Goal: Task Accomplishment & Management: Manage account settings

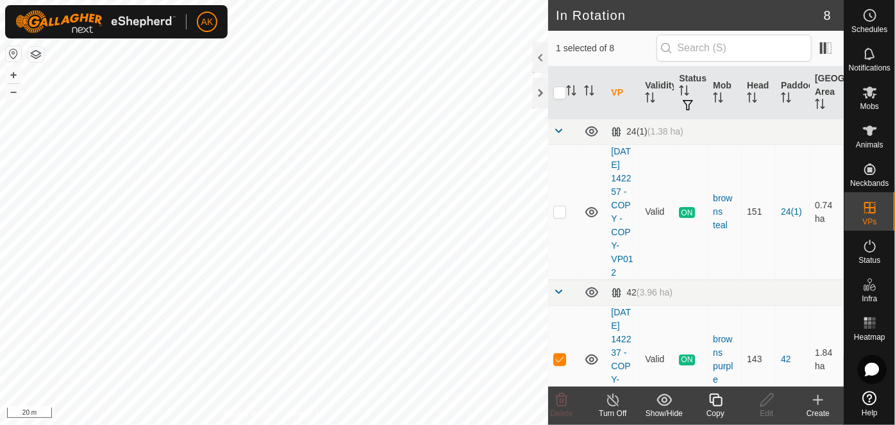
click at [720, 407] on icon at bounding box center [716, 400] width 16 height 15
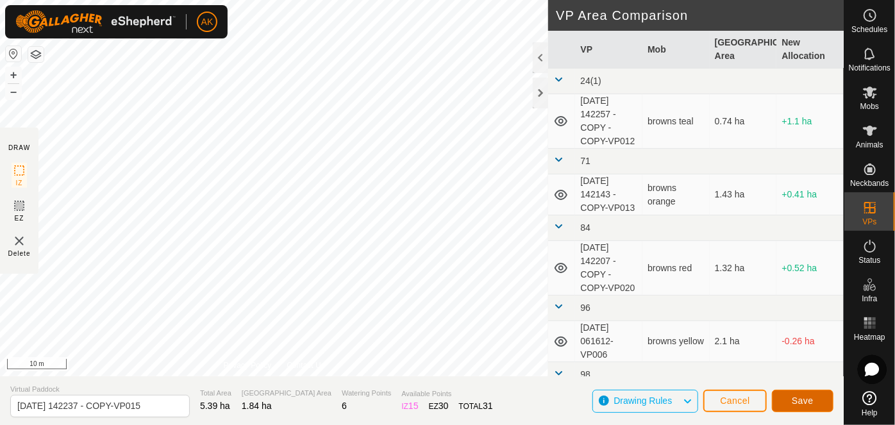
click at [814, 402] on span "Save" at bounding box center [803, 401] width 22 height 10
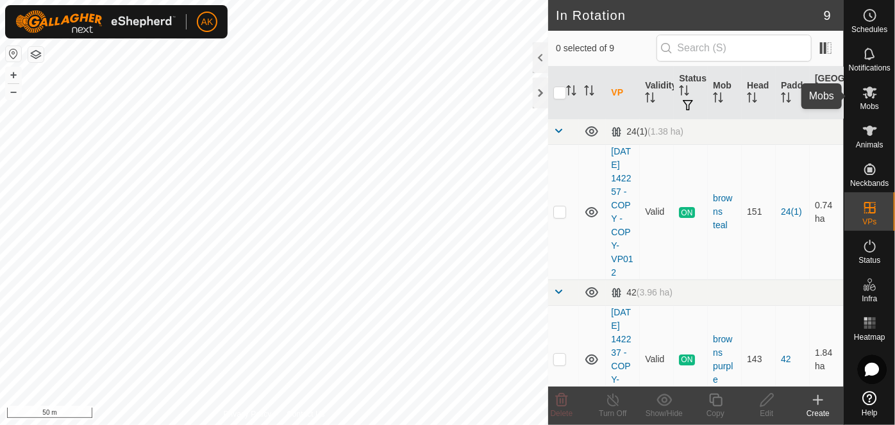
click at [868, 98] on icon at bounding box center [870, 92] width 15 height 15
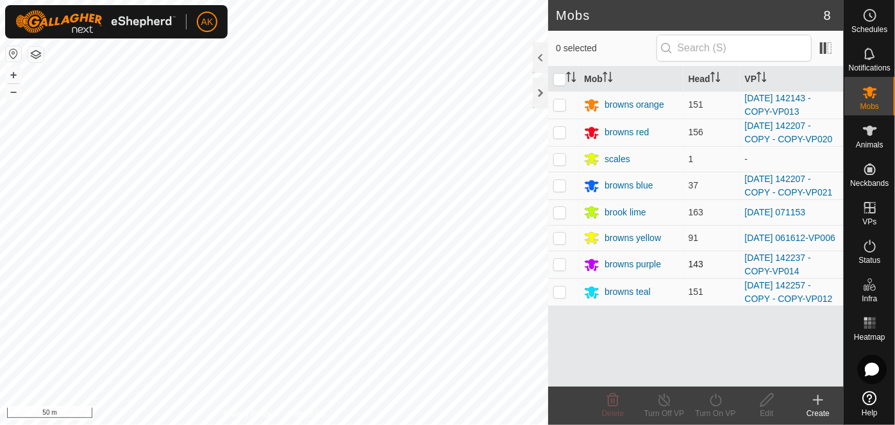
click at [559, 265] on p-checkbox at bounding box center [560, 264] width 13 height 10
checkbox input "true"
click at [720, 401] on icon at bounding box center [716, 400] width 16 height 15
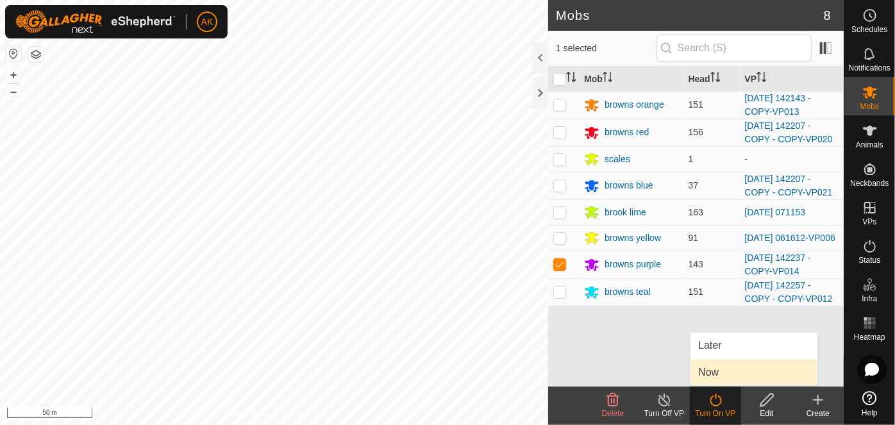
click at [718, 377] on link "Now" at bounding box center [754, 373] width 127 height 26
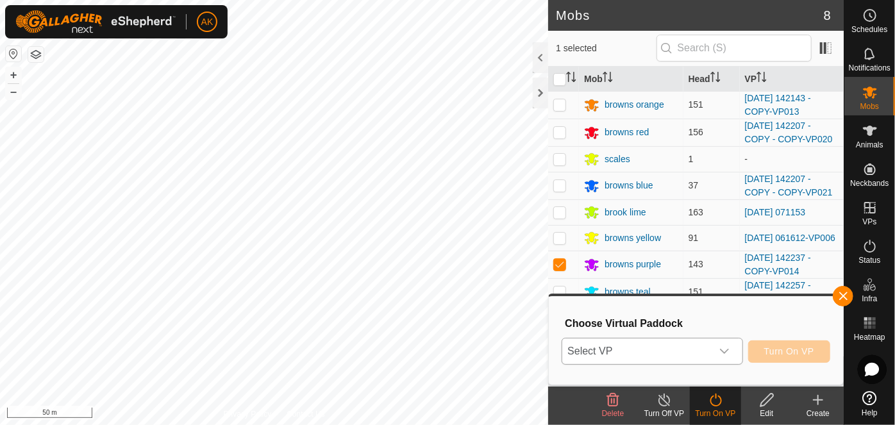
click at [727, 347] on icon "dropdown trigger" at bounding box center [725, 351] width 10 height 10
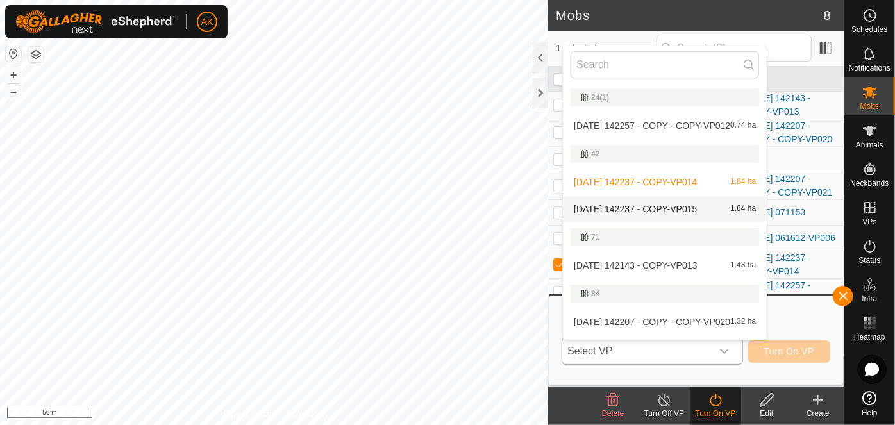
click at [638, 206] on li "[DATE] 142237 - COPY-VP015 1.84 ha" at bounding box center [665, 209] width 204 height 26
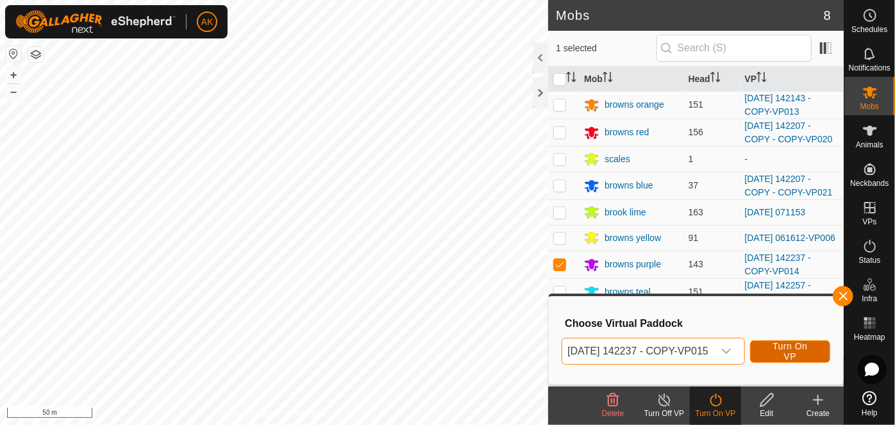
click at [795, 359] on span "Turn On VP" at bounding box center [790, 351] width 48 height 21
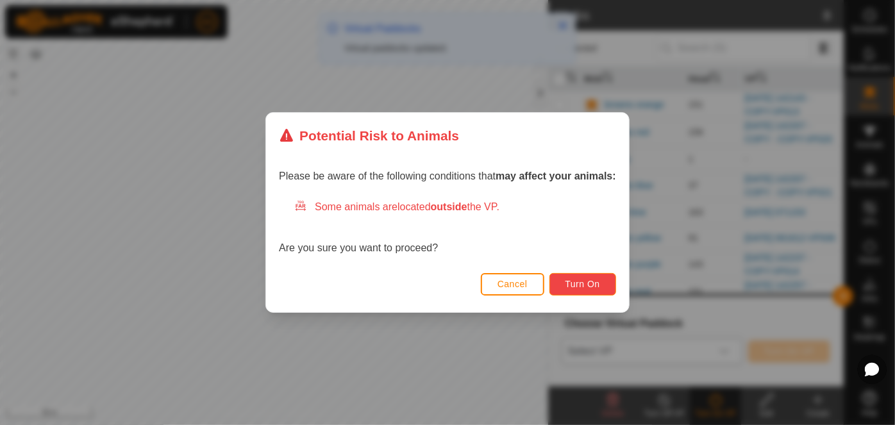
click at [577, 278] on button "Turn On" at bounding box center [583, 284] width 67 height 22
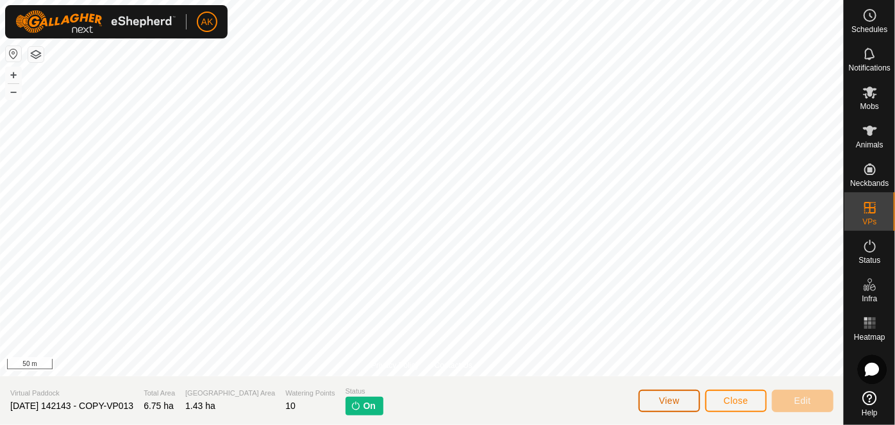
click at [663, 400] on span "View" at bounding box center [669, 401] width 21 height 10
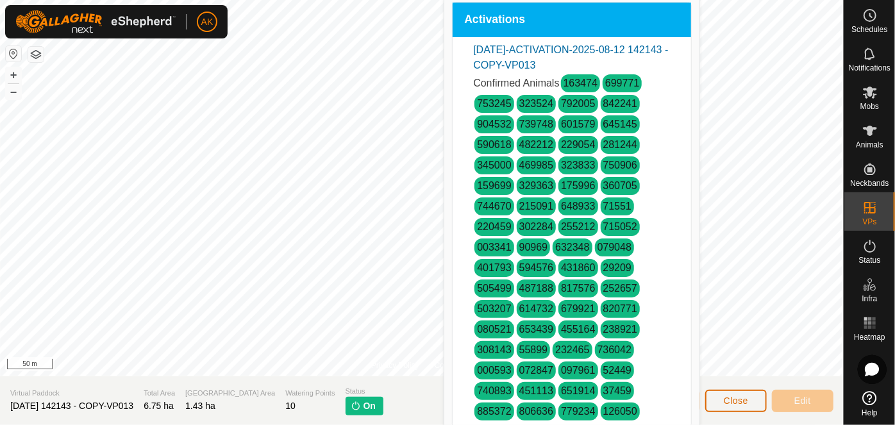
click at [732, 400] on span "Close" at bounding box center [736, 401] width 24 height 10
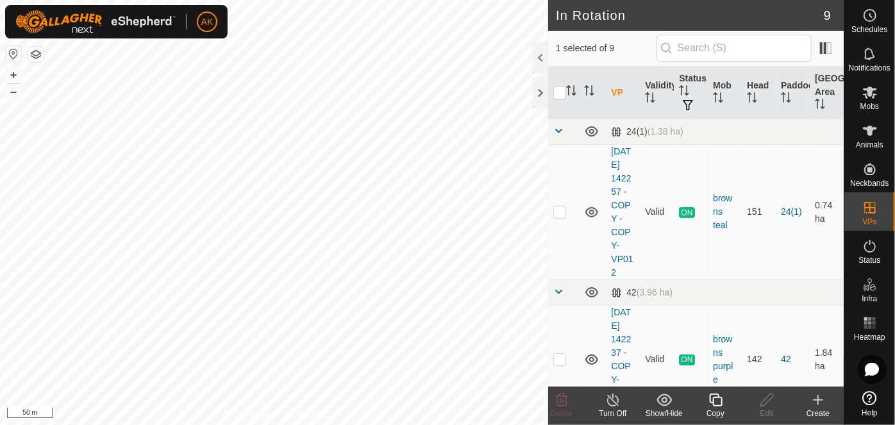
click at [716, 402] on icon at bounding box center [716, 400] width 16 height 15
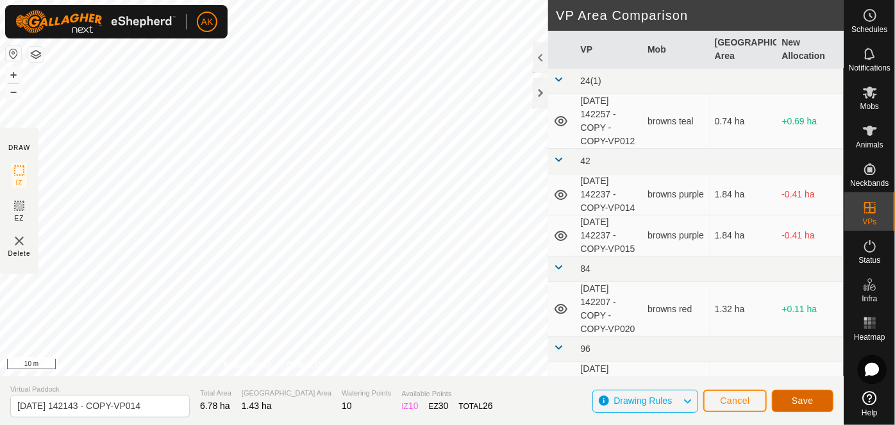
click at [817, 405] on button "Save" at bounding box center [803, 401] width 62 height 22
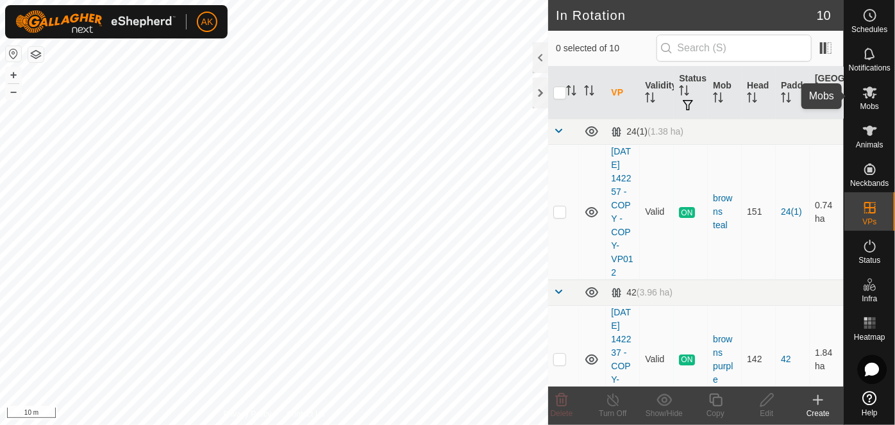
click at [876, 96] on icon at bounding box center [870, 92] width 15 height 15
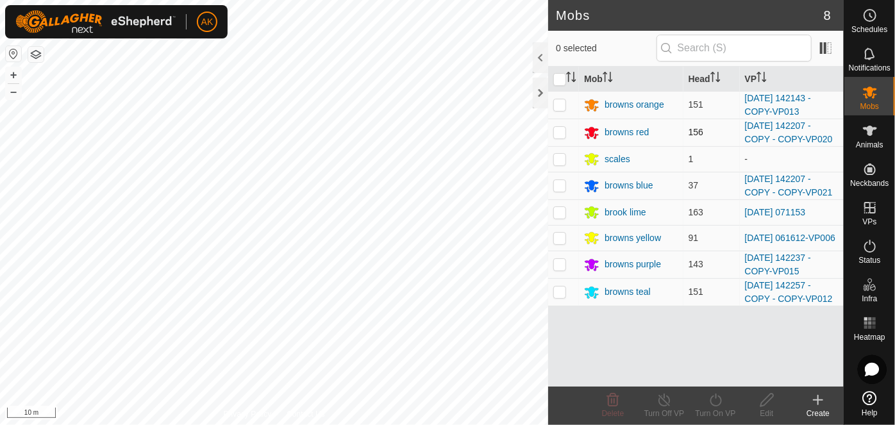
drag, startPoint x: 563, startPoint y: 102, endPoint x: 575, endPoint y: 118, distance: 20.5
click at [563, 102] on p-checkbox at bounding box center [560, 104] width 13 height 10
checkbox input "true"
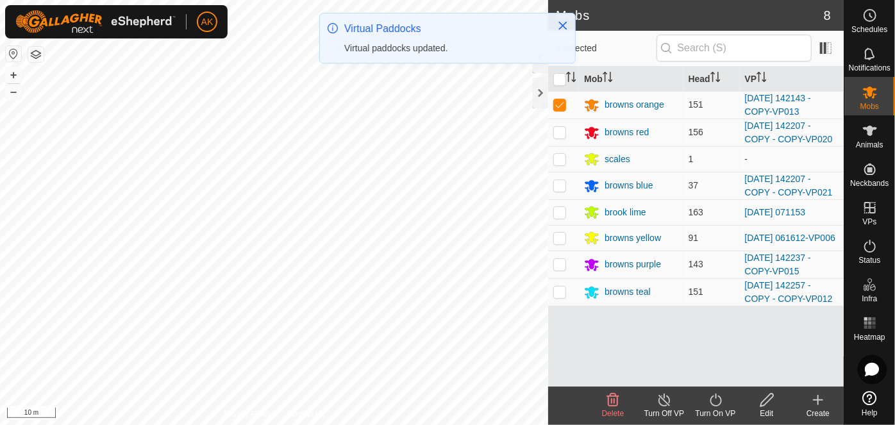
click at [713, 400] on icon at bounding box center [716, 400] width 16 height 15
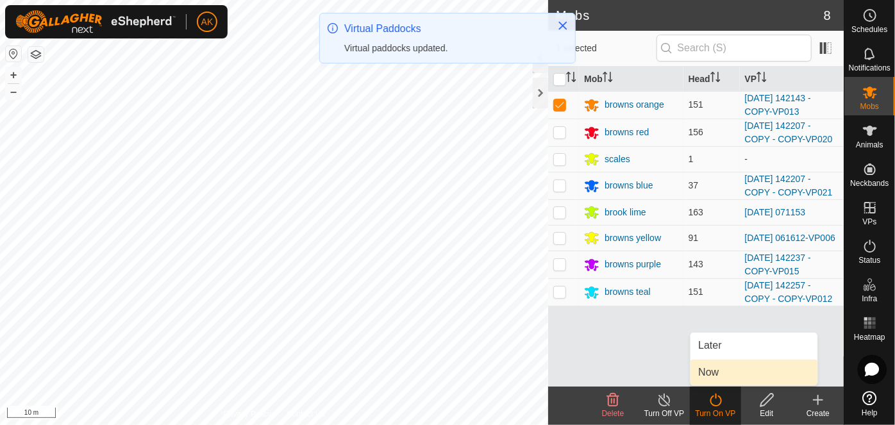
click at [715, 372] on link "Now" at bounding box center [754, 373] width 127 height 26
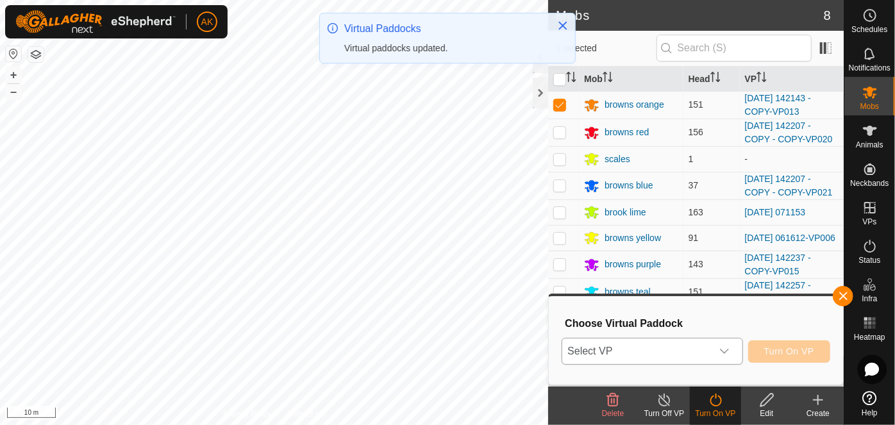
click at [679, 346] on span "Select VP" at bounding box center [637, 352] width 149 height 26
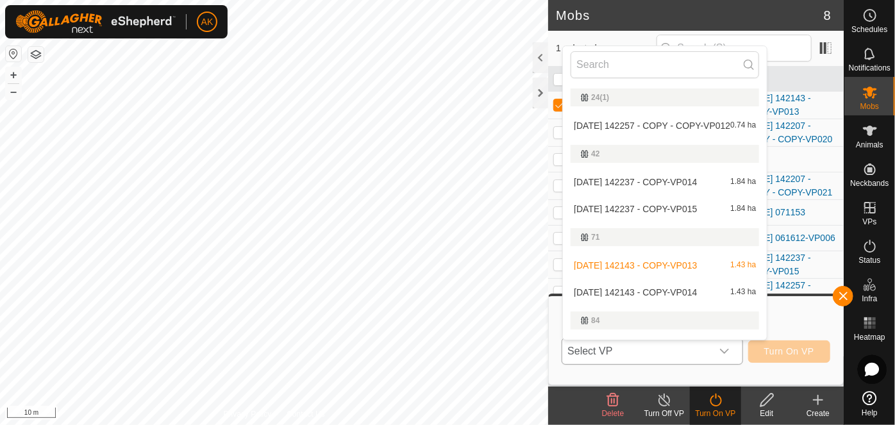
scroll to position [22, 0]
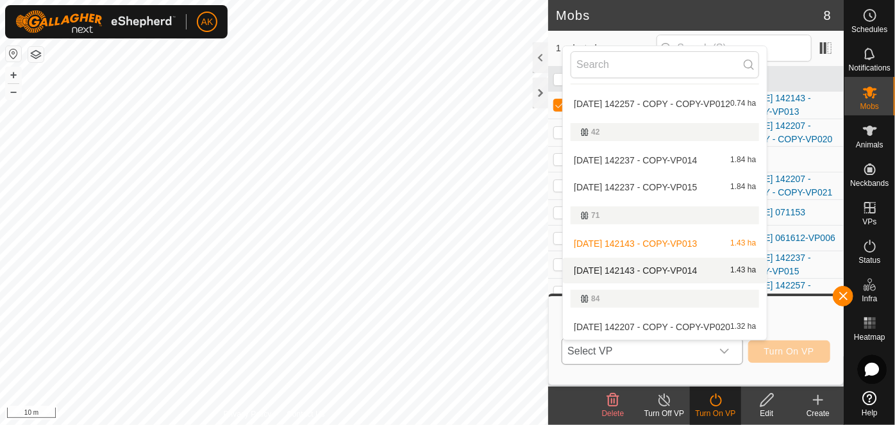
click at [677, 271] on li "[DATE] 142143 - COPY-VP014 1.43 ha" at bounding box center [665, 271] width 204 height 26
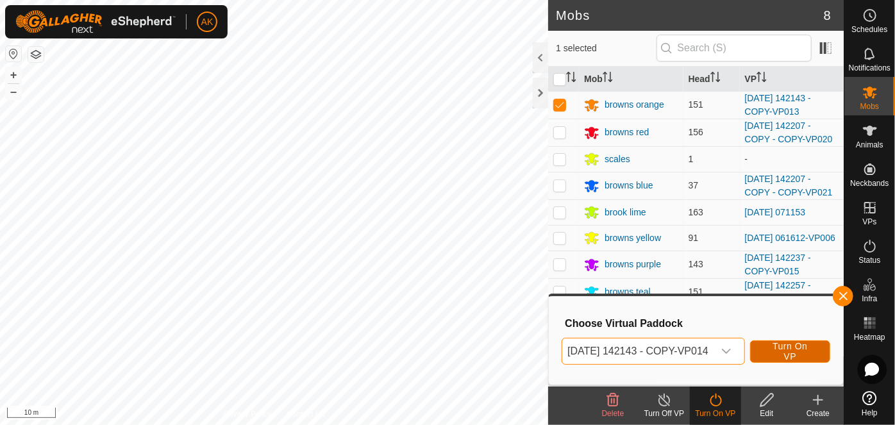
click at [793, 344] on span "Turn On VP" at bounding box center [790, 351] width 48 height 21
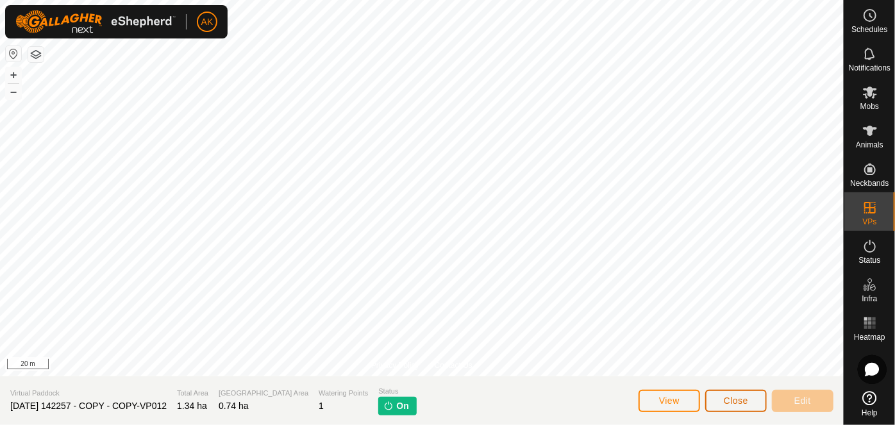
click at [734, 397] on span "Close" at bounding box center [736, 401] width 24 height 10
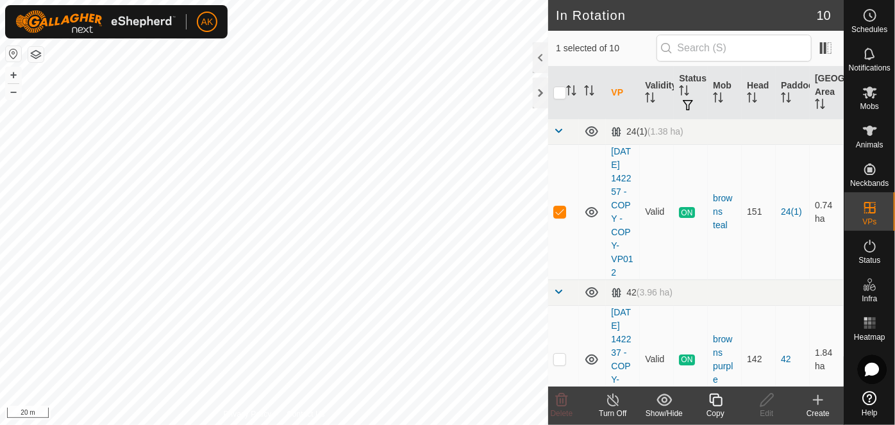
click at [713, 406] on icon at bounding box center [716, 400] width 16 height 15
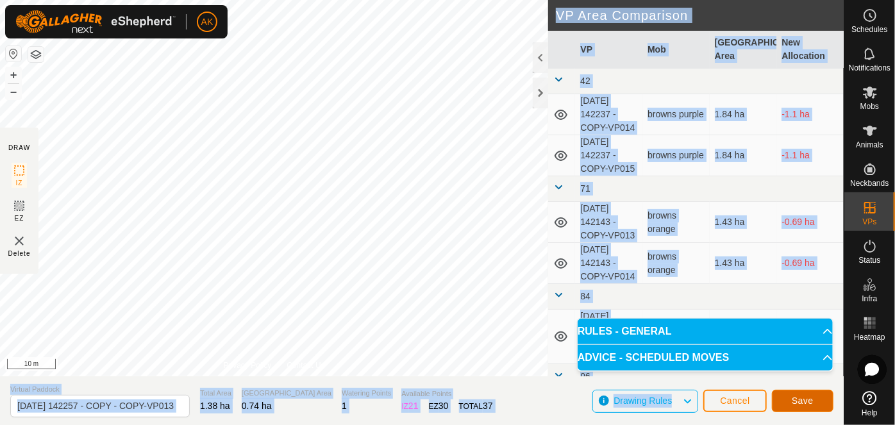
click at [818, 407] on button "Save" at bounding box center [803, 401] width 62 height 22
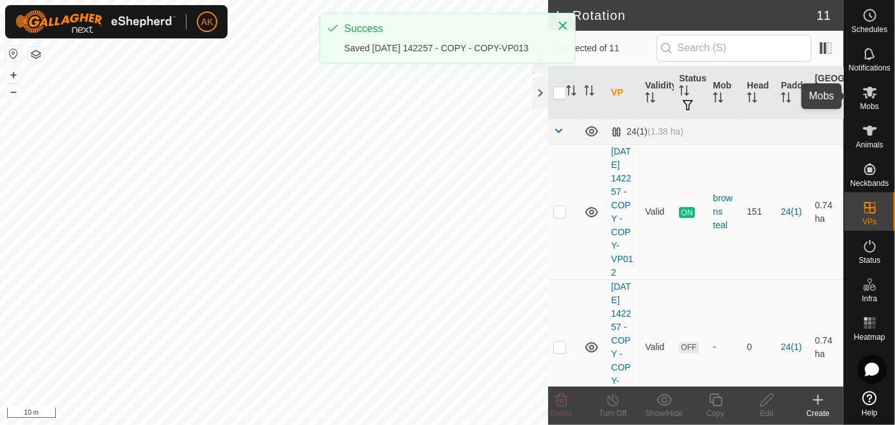
click at [874, 96] on icon at bounding box center [870, 93] width 14 height 12
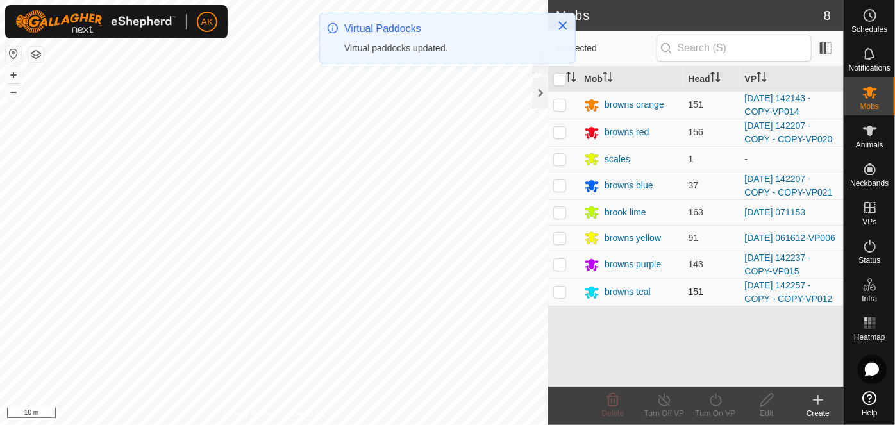
drag, startPoint x: 561, startPoint y: 288, endPoint x: 569, endPoint y: 289, distance: 8.4
click at [563, 288] on p-checkbox at bounding box center [560, 292] width 13 height 10
checkbox input "true"
click at [716, 402] on icon at bounding box center [716, 400] width 16 height 15
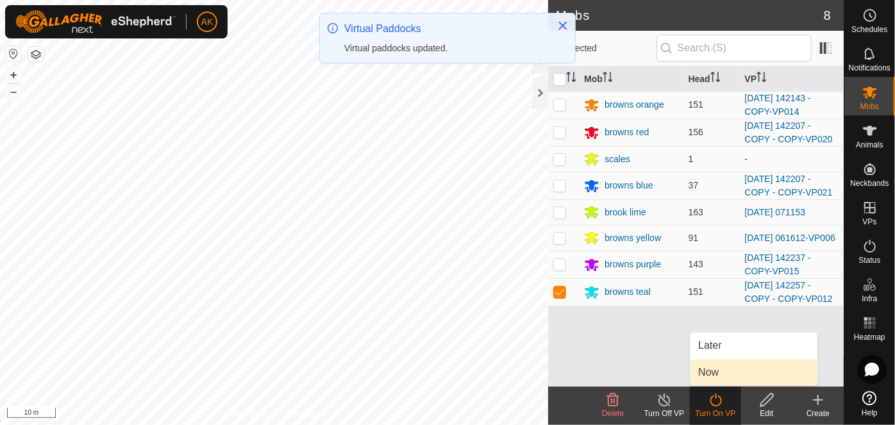
click at [721, 371] on link "Now" at bounding box center [754, 373] width 127 height 26
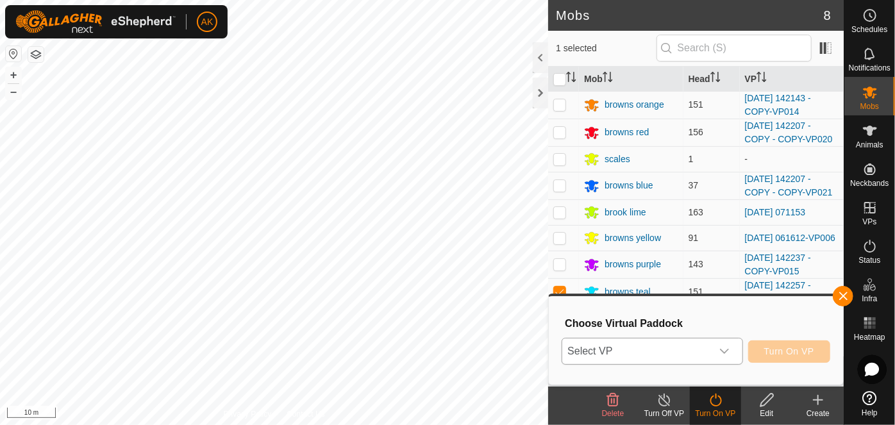
click at [670, 355] on span "Select VP" at bounding box center [637, 352] width 149 height 26
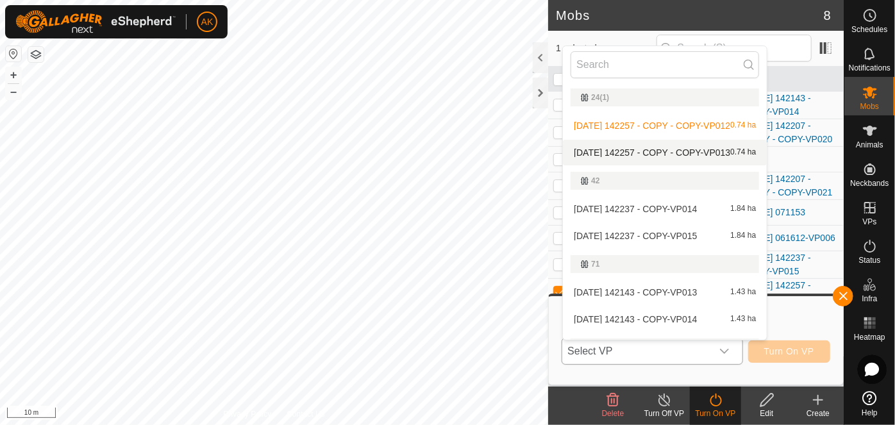
click at [682, 150] on li "[DATE] 142257 - COPY - COPY-VP013 0.74 ha" at bounding box center [665, 153] width 204 height 26
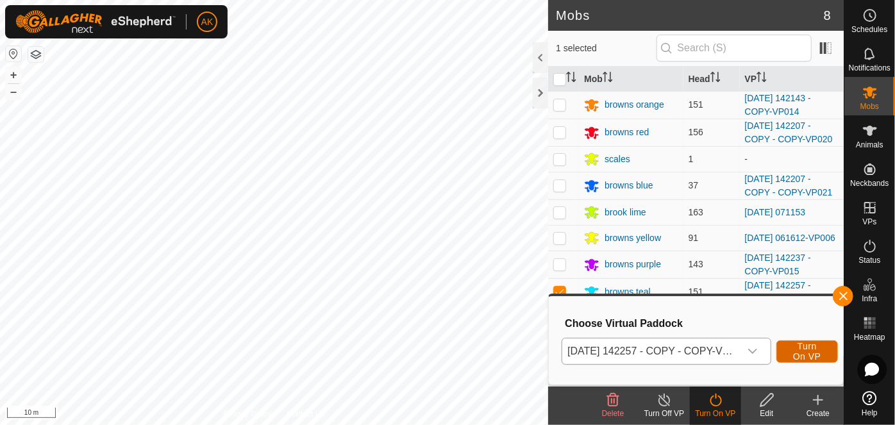
click at [806, 353] on span "Turn On VP" at bounding box center [808, 351] width 30 height 21
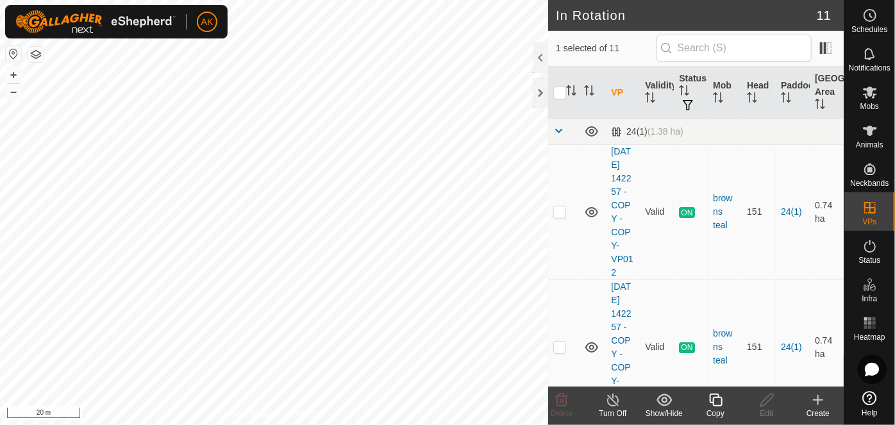
click at [715, 405] on icon at bounding box center [716, 400] width 16 height 15
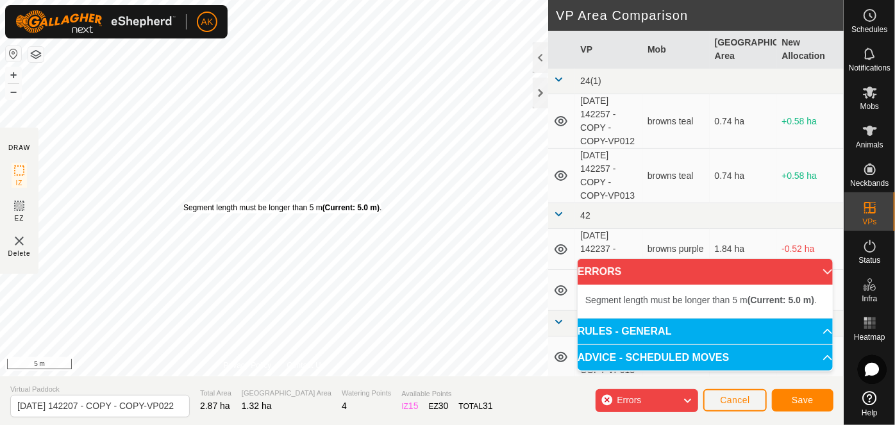
click at [183, 202] on div "Segment length must be longer than 5 m (Current: 5.0 m) . + – ⇧ i 5 m" at bounding box center [274, 188] width 548 height 377
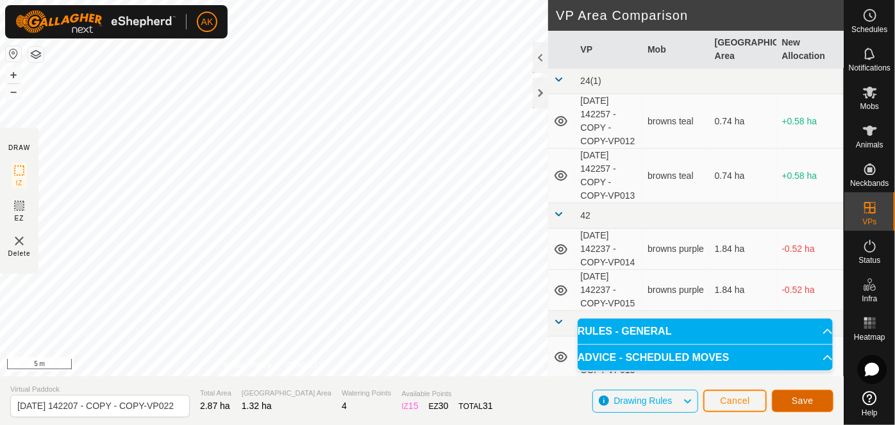
click at [817, 406] on button "Save" at bounding box center [803, 401] width 62 height 22
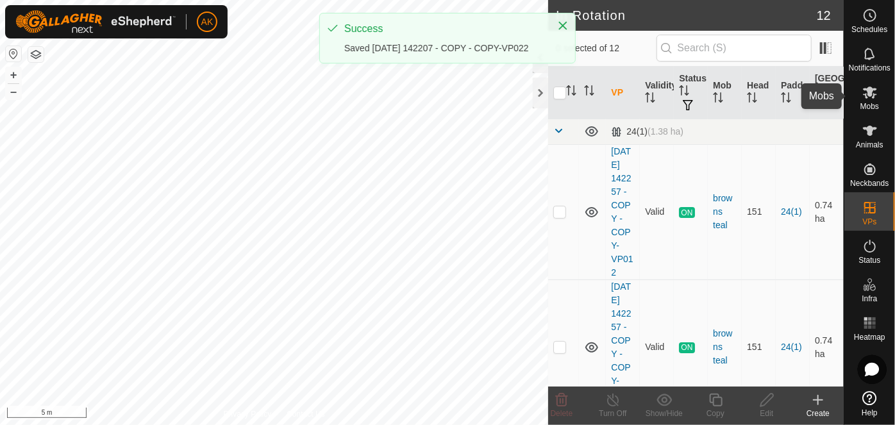
click at [875, 96] on icon at bounding box center [870, 92] width 15 height 15
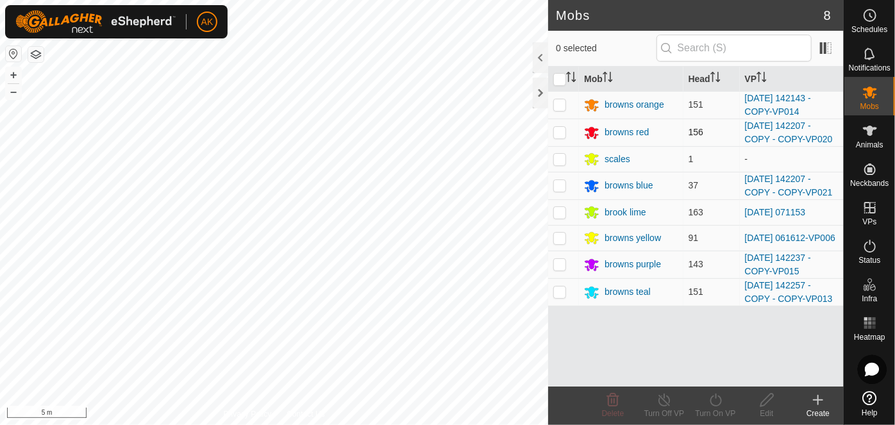
click at [562, 131] on p-checkbox at bounding box center [560, 132] width 13 height 10
checkbox input "true"
click at [716, 399] on icon at bounding box center [716, 400] width 16 height 15
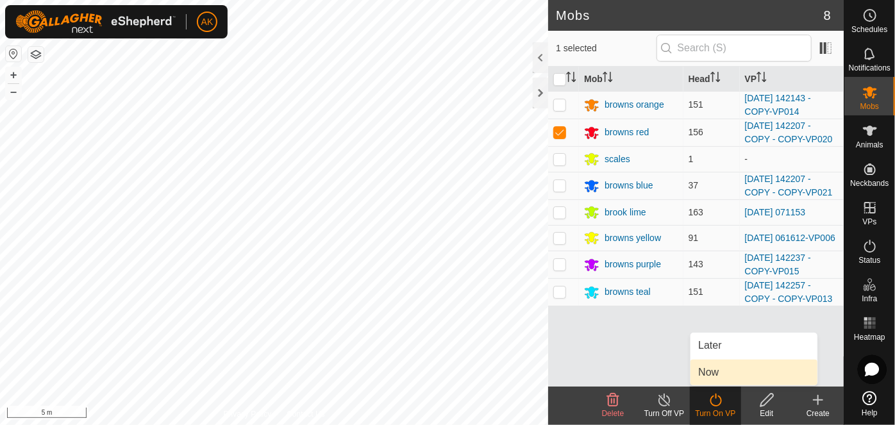
click at [709, 374] on link "Now" at bounding box center [754, 373] width 127 height 26
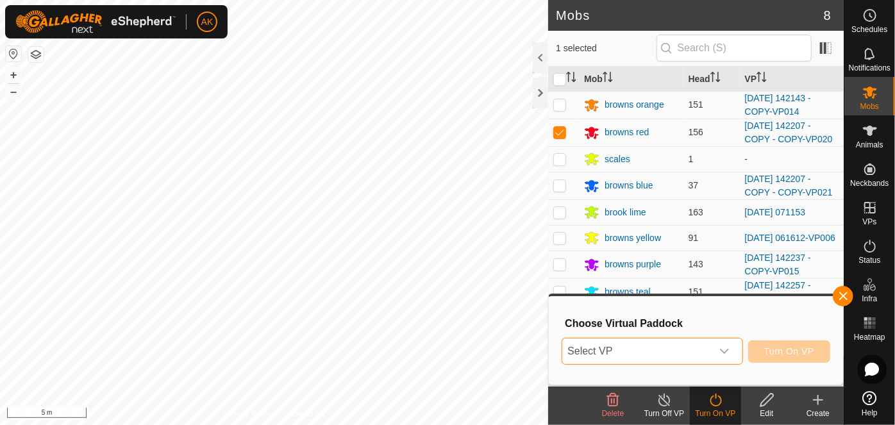
click at [659, 350] on span "Select VP" at bounding box center [637, 352] width 149 height 26
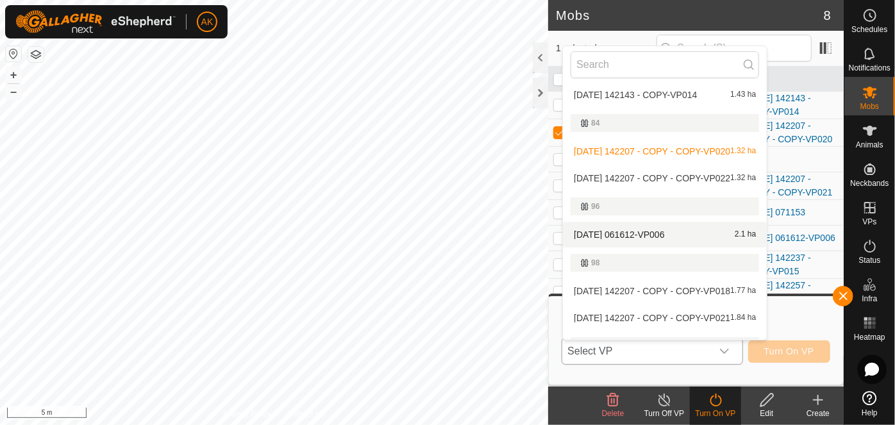
scroll to position [233, 0]
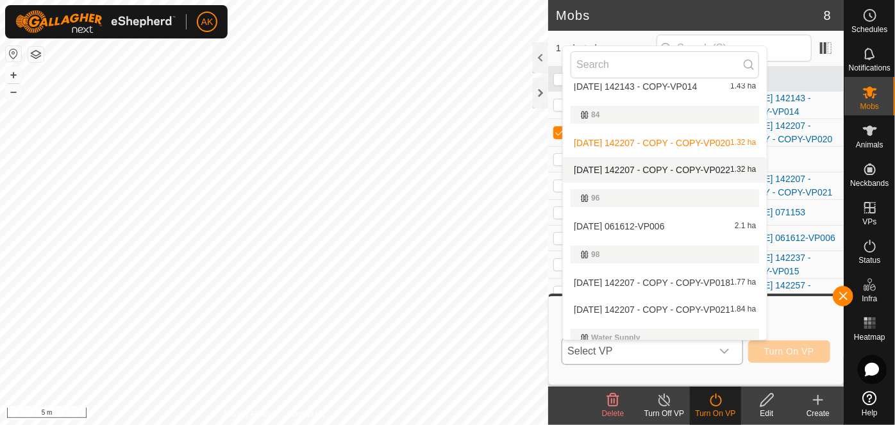
click at [665, 169] on li "[DATE] 142207 - COPY - COPY-VP022 1.32 ha" at bounding box center [665, 170] width 204 height 26
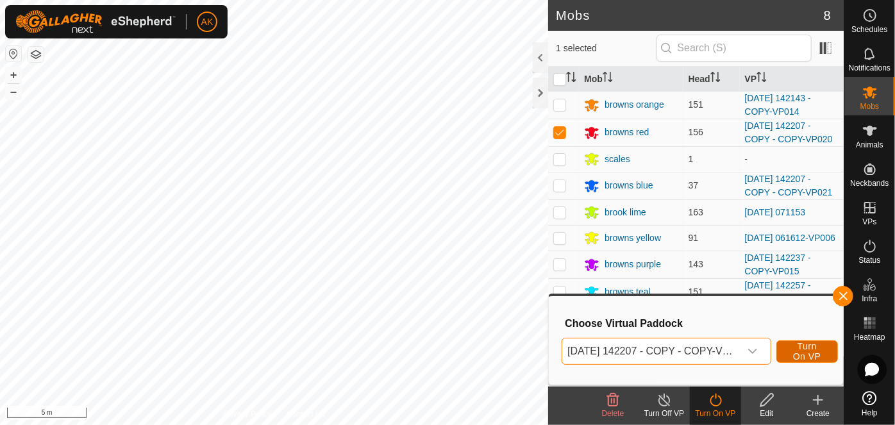
click at [807, 349] on span "Turn On VP" at bounding box center [808, 351] width 30 height 21
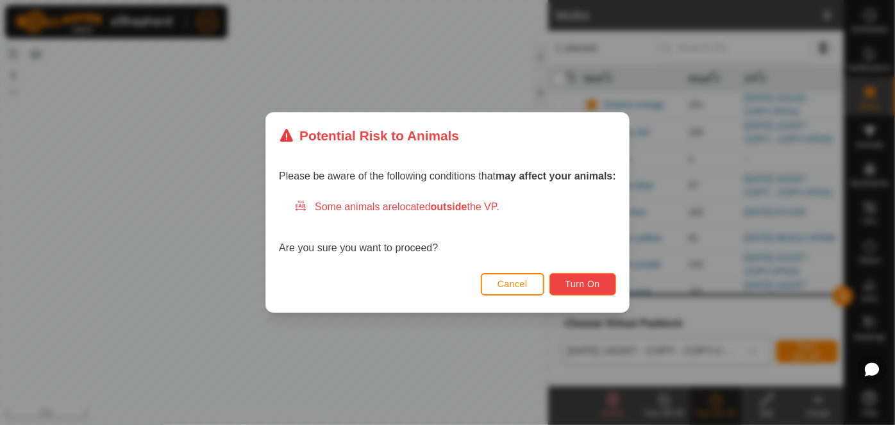
click at [584, 287] on span "Turn On" at bounding box center [583, 284] width 35 height 10
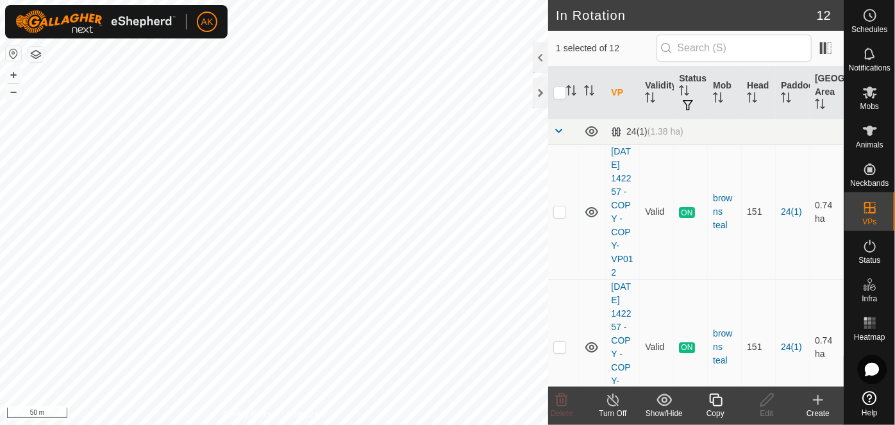
click at [713, 405] on icon at bounding box center [716, 400] width 16 height 15
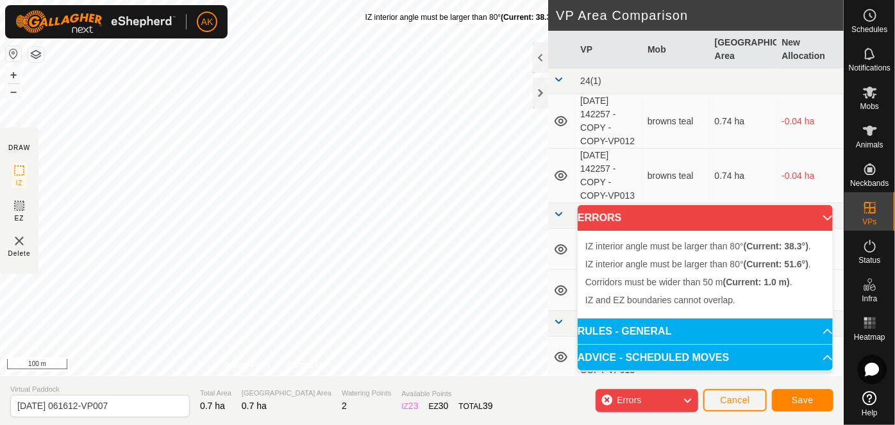
click at [366, 12] on div "IZ interior angle must be larger than 80° (Current: 38.3°) ." at bounding box center [463, 18] width 194 height 12
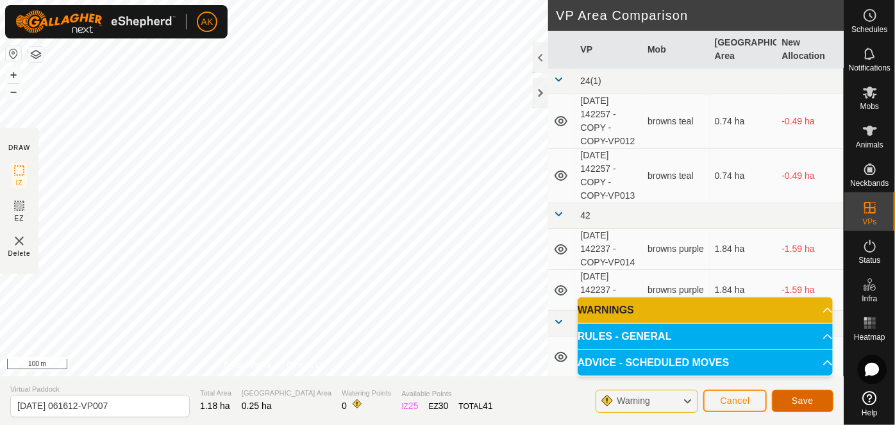
click at [811, 404] on span "Save" at bounding box center [803, 401] width 22 height 10
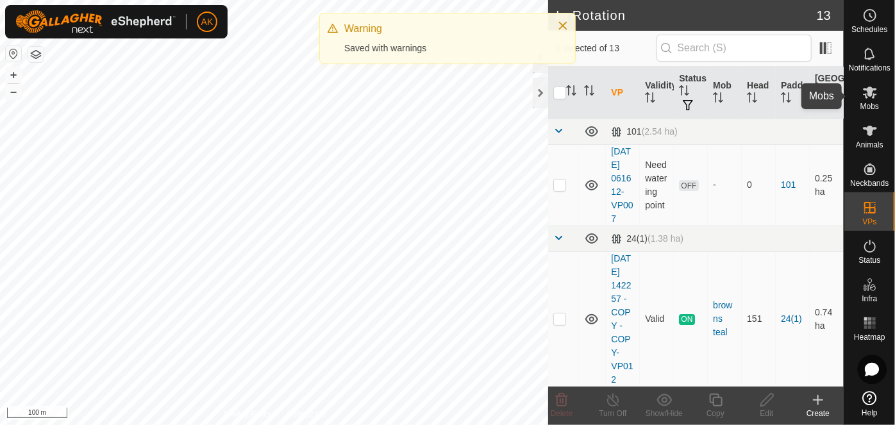
click at [872, 95] on icon at bounding box center [870, 92] width 15 height 15
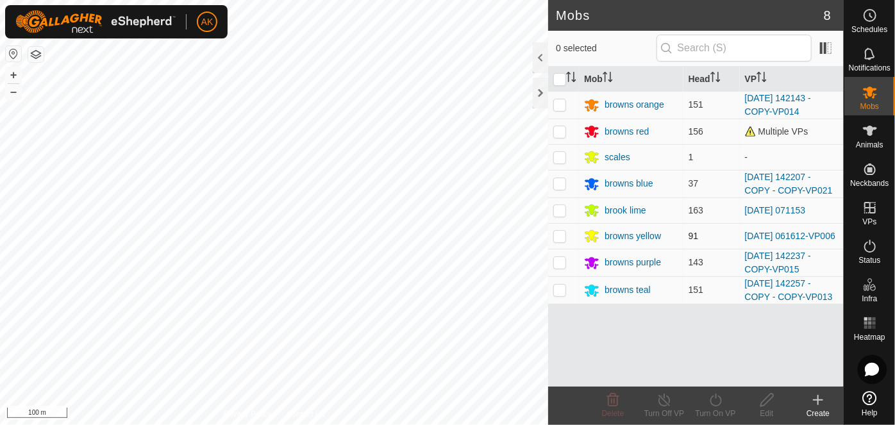
click at [559, 238] on p-checkbox at bounding box center [560, 236] width 13 height 10
checkbox input "true"
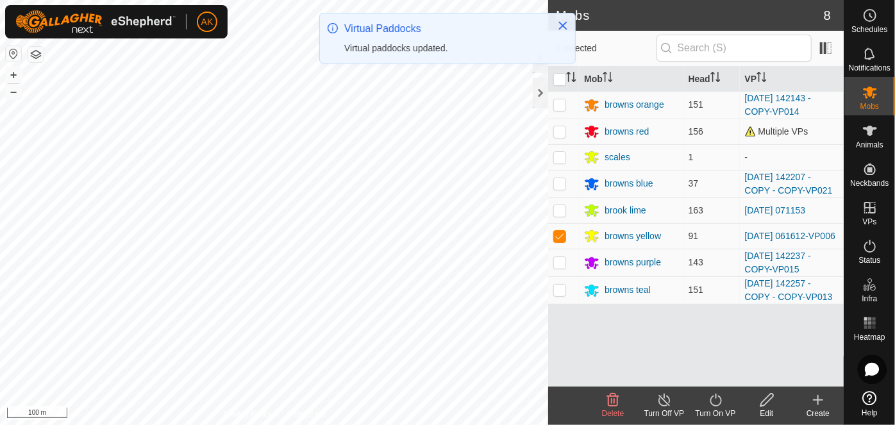
click at [707, 398] on turn-on-svg-icon at bounding box center [715, 400] width 51 height 15
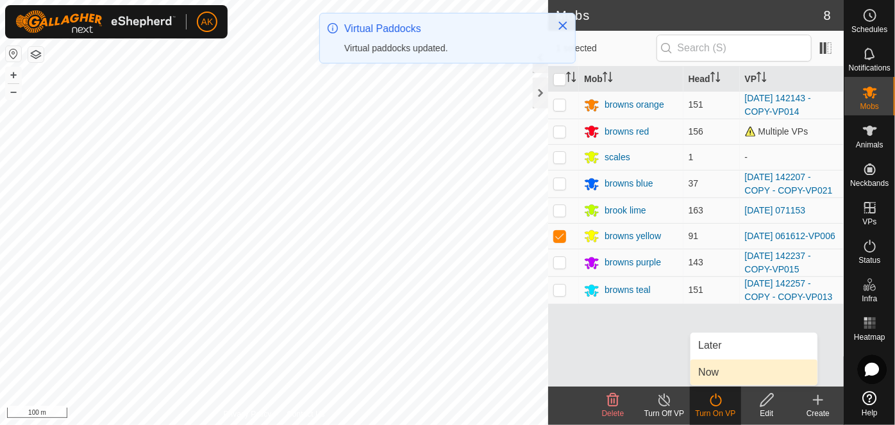
click at [718, 368] on link "Now" at bounding box center [754, 373] width 127 height 26
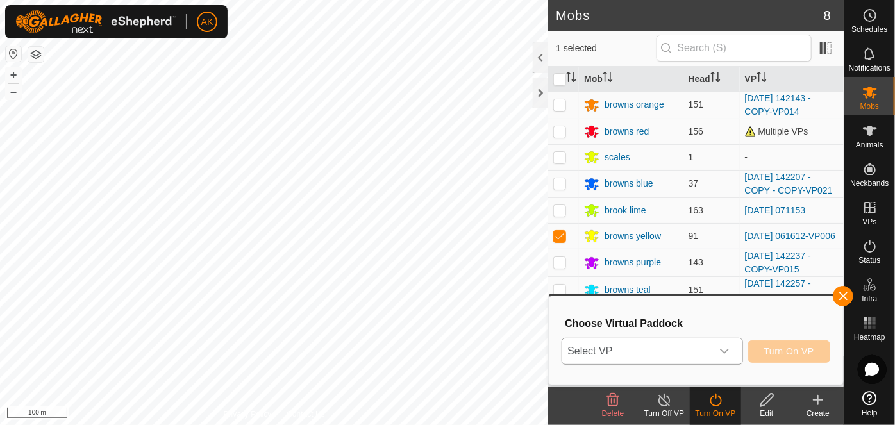
click at [664, 346] on span "Select VP" at bounding box center [637, 352] width 149 height 26
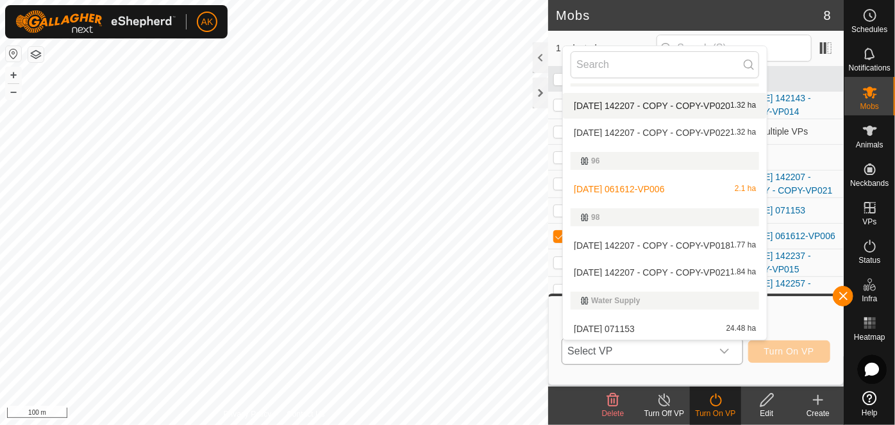
scroll to position [328, 0]
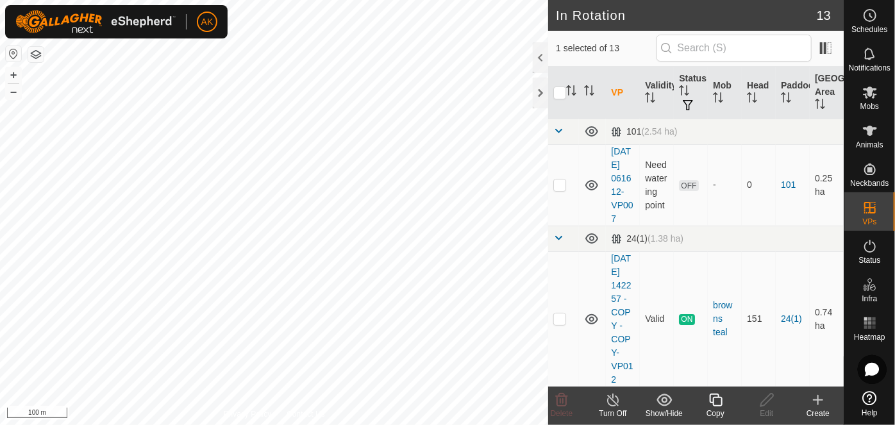
checkbox input "true"
checkbox input "false"
click at [870, 99] on icon at bounding box center [870, 92] width 15 height 15
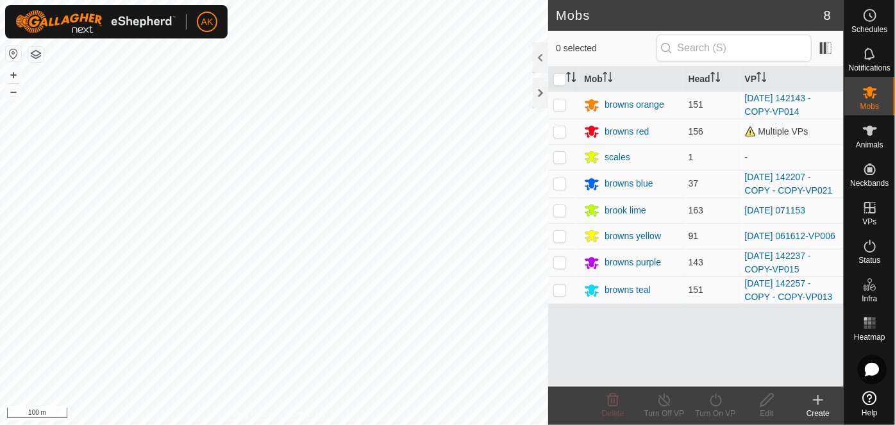
click at [560, 236] on p-checkbox at bounding box center [560, 236] width 13 height 10
checkbox input "true"
click at [715, 403] on icon at bounding box center [716, 400] width 16 height 15
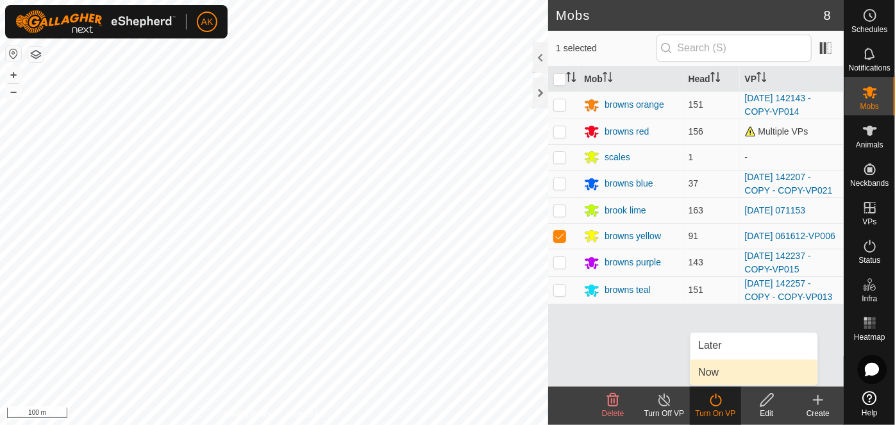
click at [718, 369] on link "Now" at bounding box center [754, 373] width 127 height 26
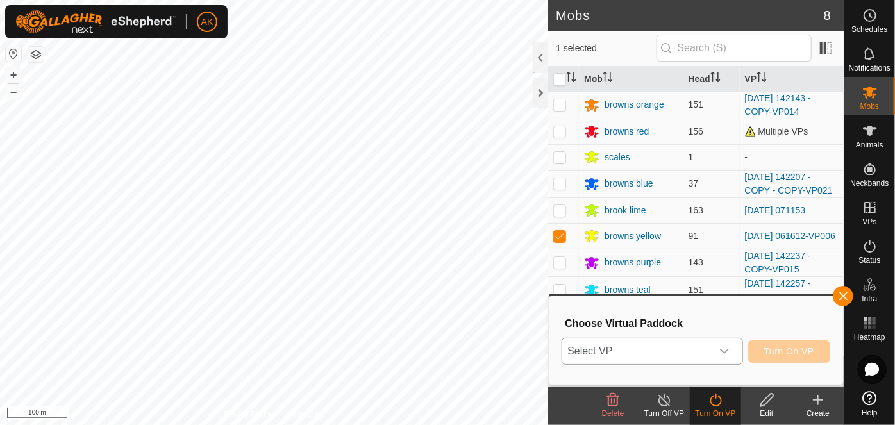
click at [724, 351] on icon "dropdown trigger" at bounding box center [724, 352] width 9 height 5
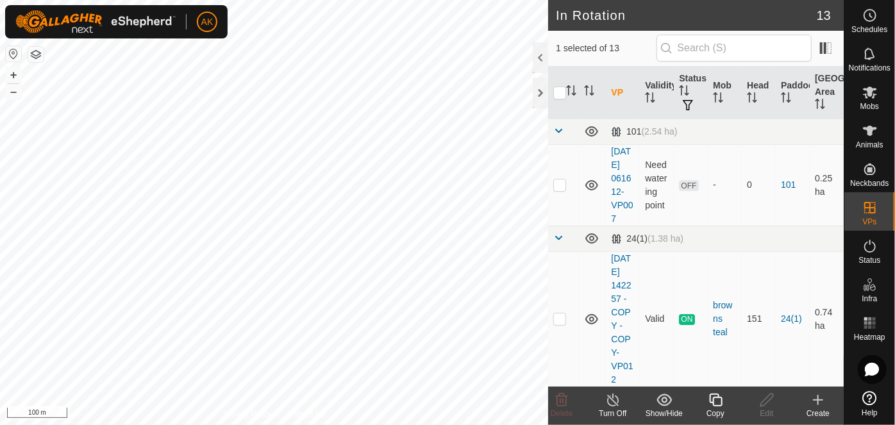
checkbox input "true"
checkbox input "false"
click at [772, 402] on icon at bounding box center [767, 400] width 16 height 15
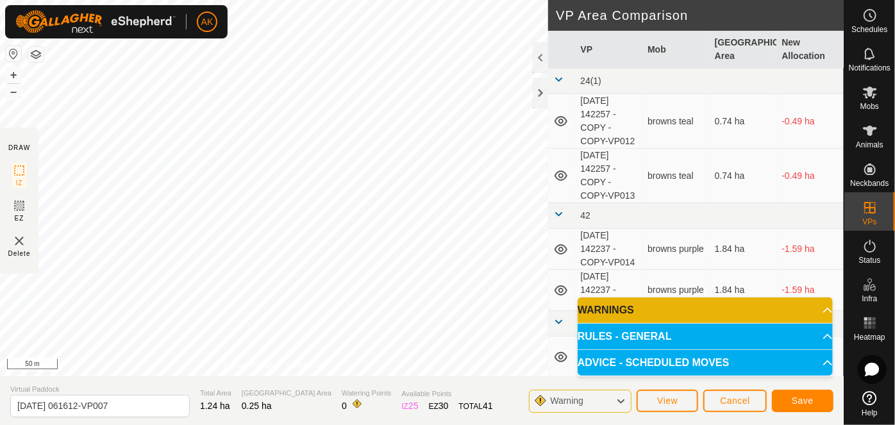
click at [619, 400] on icon at bounding box center [621, 401] width 10 height 17
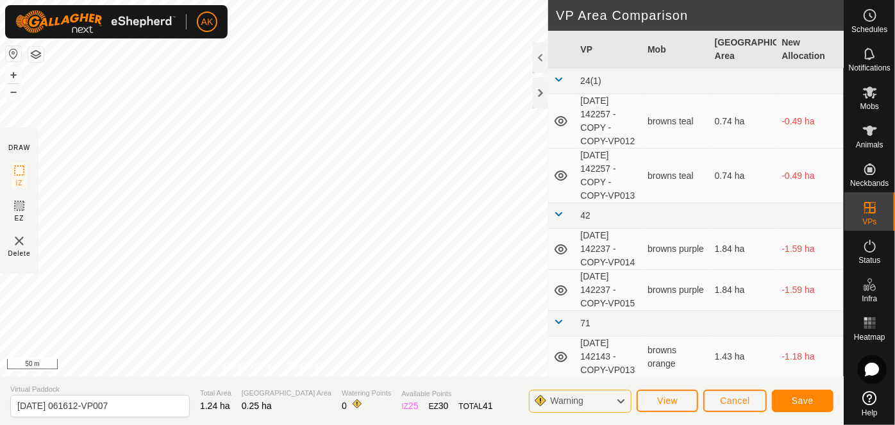
click at [619, 400] on icon at bounding box center [621, 401] width 10 height 17
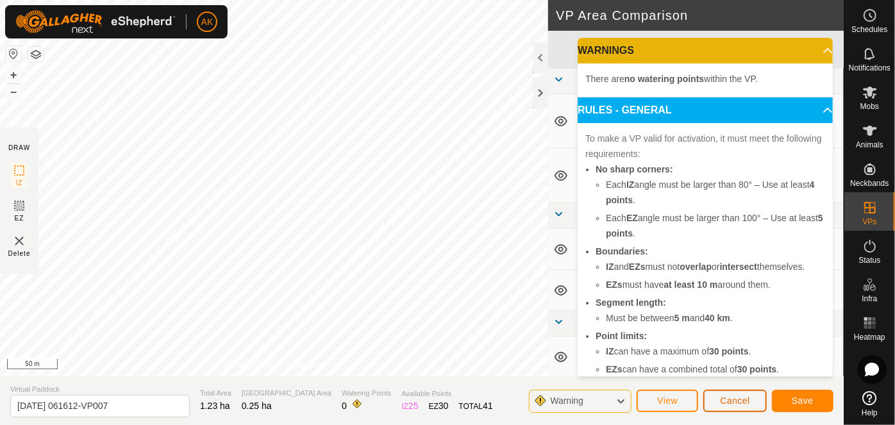
click at [739, 400] on span "Cancel" at bounding box center [735, 401] width 30 height 10
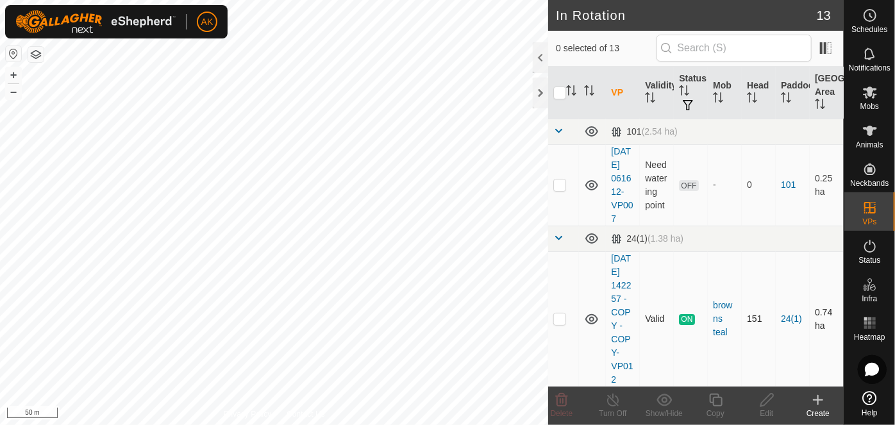
checkbox input "true"
checkbox input "false"
click at [770, 408] on div "Edit" at bounding box center [766, 414] width 51 height 12
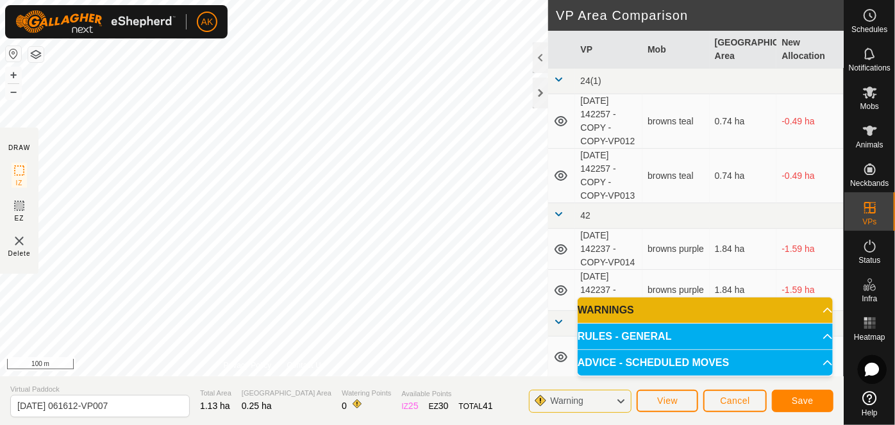
click at [820, 362] on p-accordion-header "ADVICE - SCHEDULED MOVES" at bounding box center [705, 363] width 255 height 26
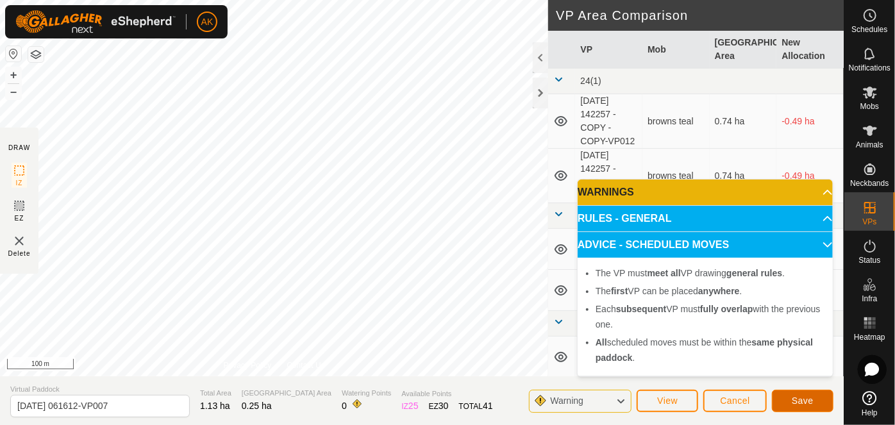
click at [804, 402] on span "Save" at bounding box center [803, 401] width 22 height 10
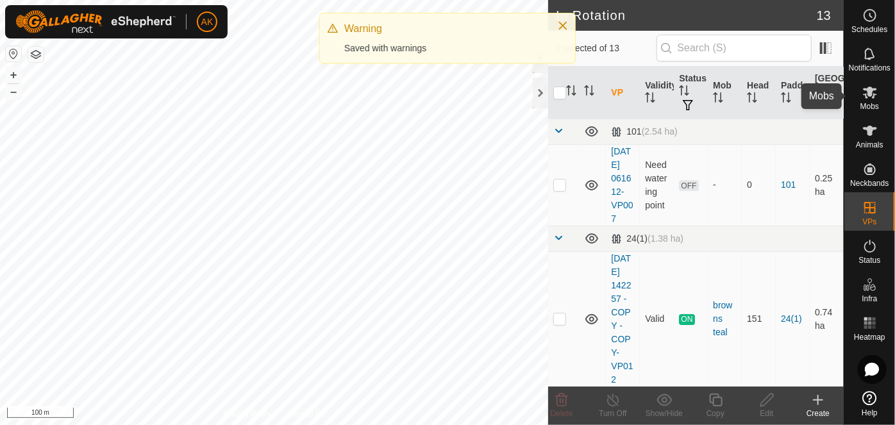
click at [869, 93] on icon at bounding box center [870, 93] width 14 height 12
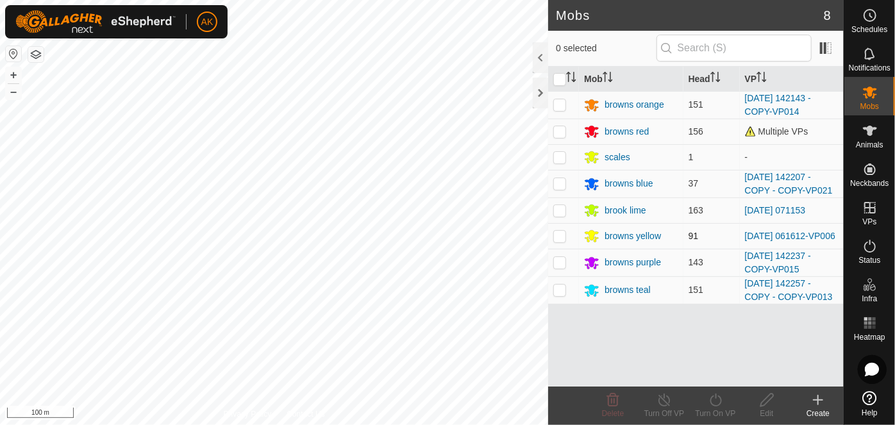
click at [559, 233] on p-checkbox at bounding box center [560, 236] width 13 height 10
checkbox input "true"
click at [717, 403] on icon at bounding box center [716, 400] width 16 height 15
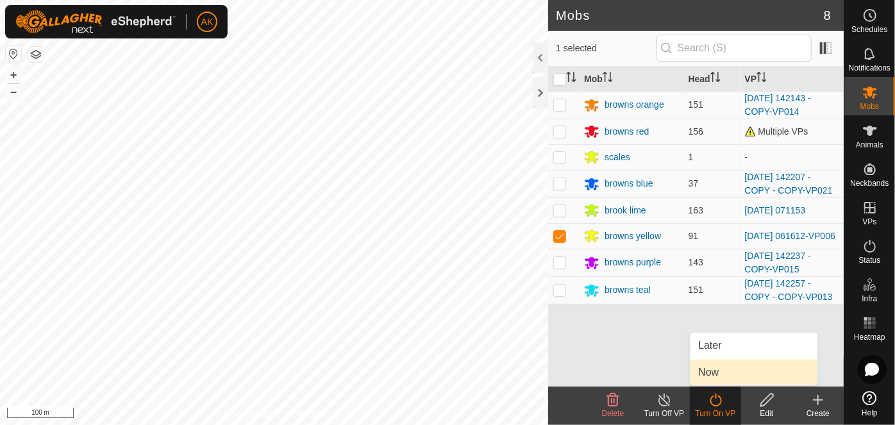
click at [718, 371] on link "Now" at bounding box center [754, 373] width 127 height 26
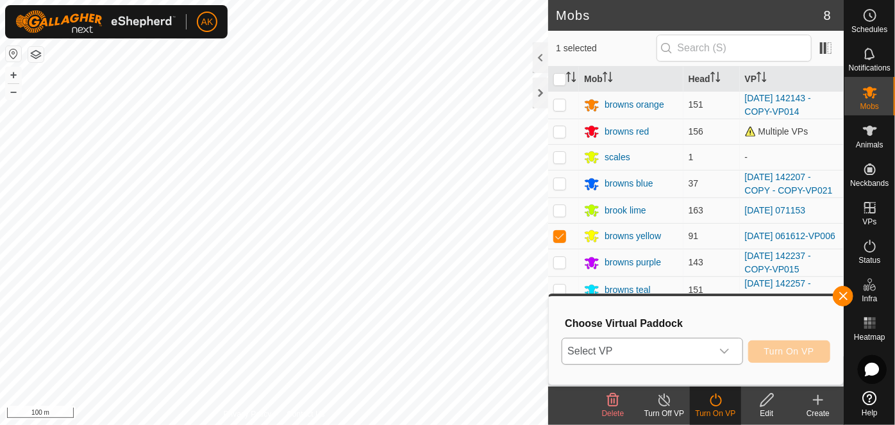
click at [734, 350] on div "dropdown trigger" at bounding box center [725, 352] width 26 height 26
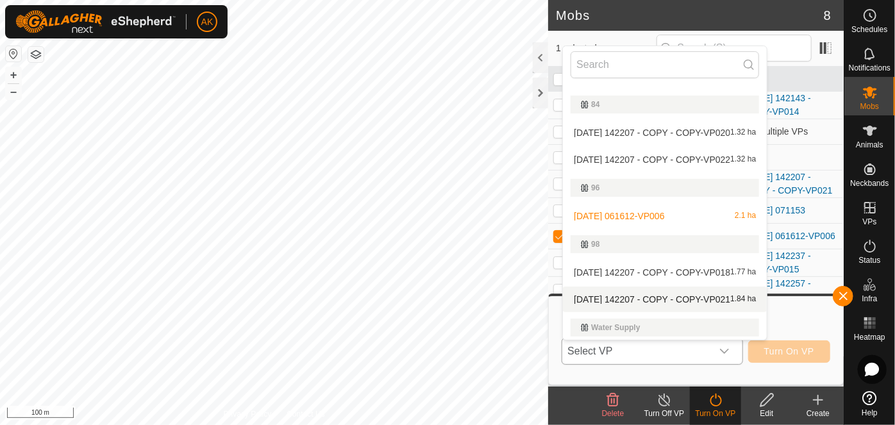
scroll to position [328, 0]
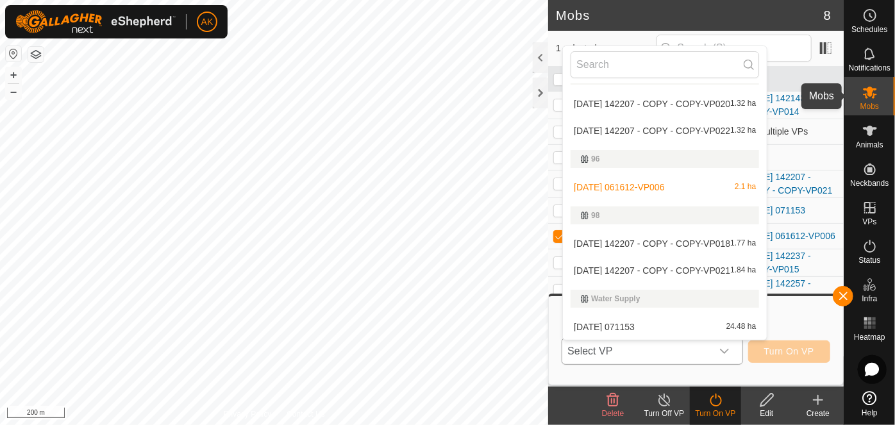
click at [872, 95] on icon at bounding box center [870, 93] width 14 height 12
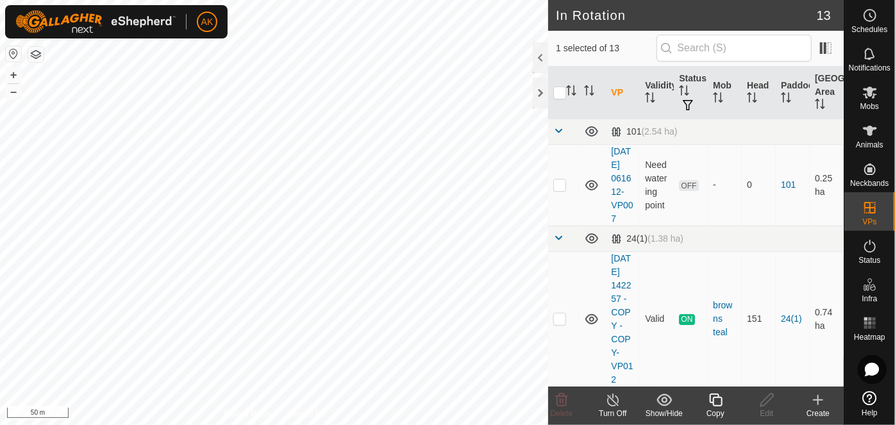
checkbox input "true"
checkbox input "false"
click at [560, 398] on icon at bounding box center [561, 400] width 15 height 15
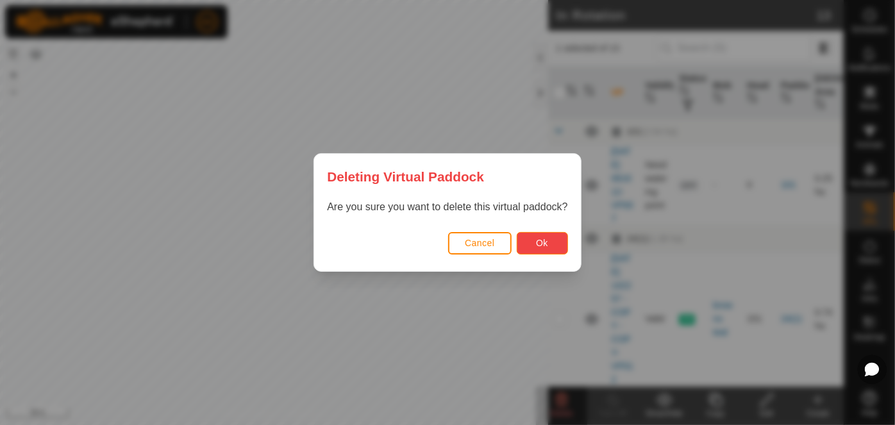
click at [550, 248] on button "Ok" at bounding box center [542, 243] width 51 height 22
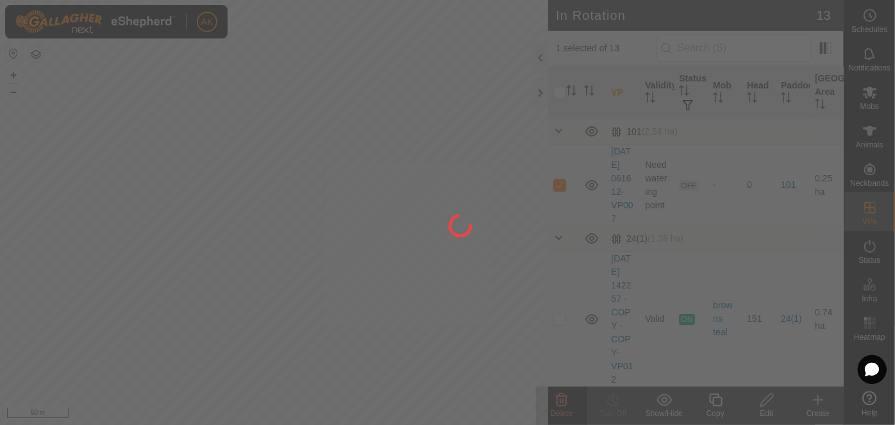
checkbox input "false"
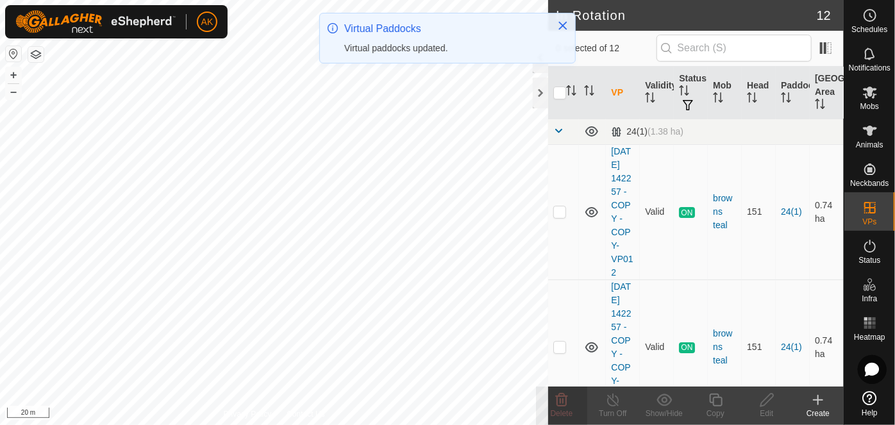
click at [824, 398] on icon at bounding box center [818, 400] width 15 height 15
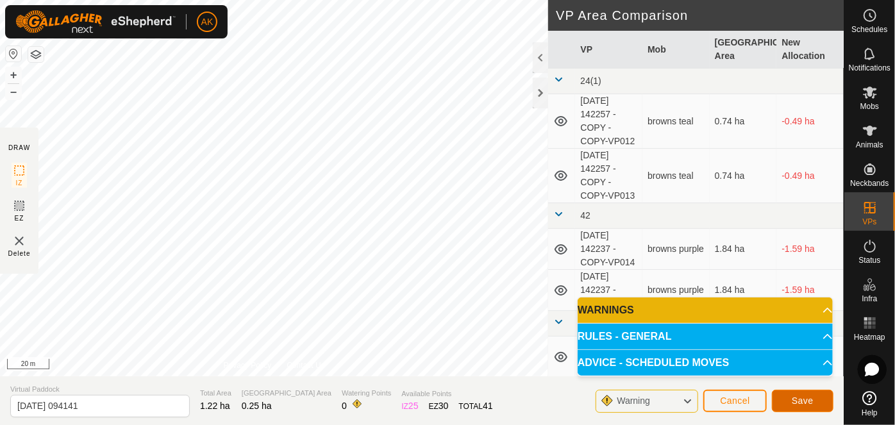
click at [806, 409] on button "Save" at bounding box center [803, 401] width 62 height 22
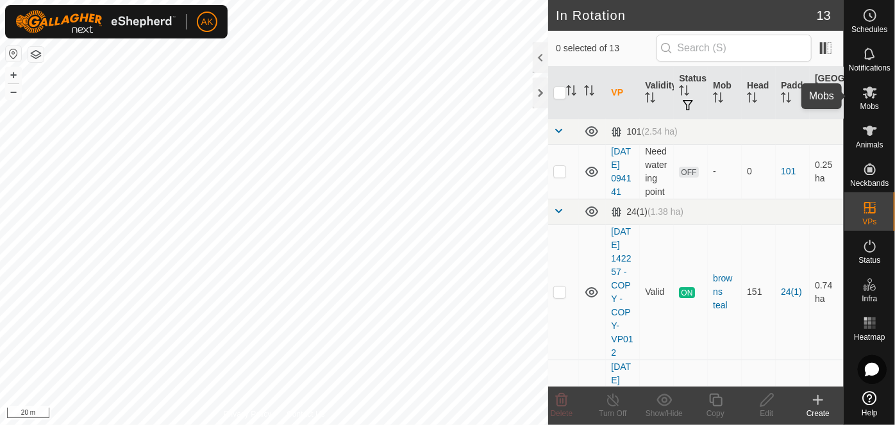
click at [870, 101] on es-mob-svg-icon at bounding box center [870, 92] width 23 height 21
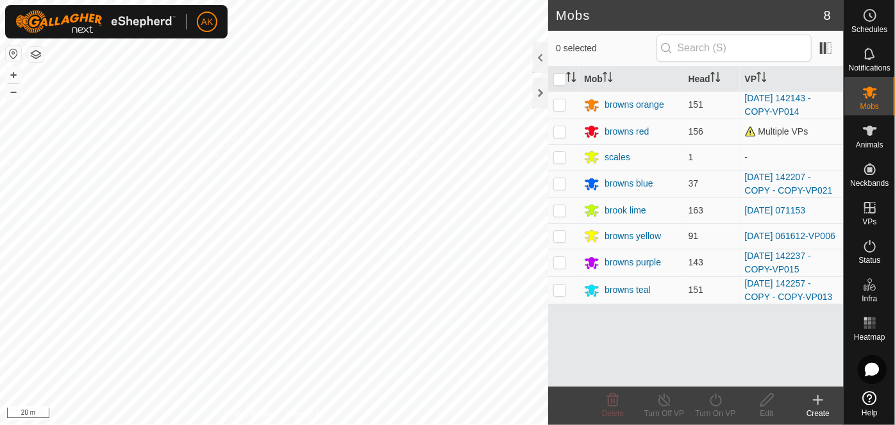
click at [558, 233] on p-checkbox at bounding box center [560, 236] width 13 height 10
checkbox input "true"
click at [716, 401] on icon at bounding box center [716, 400] width 16 height 15
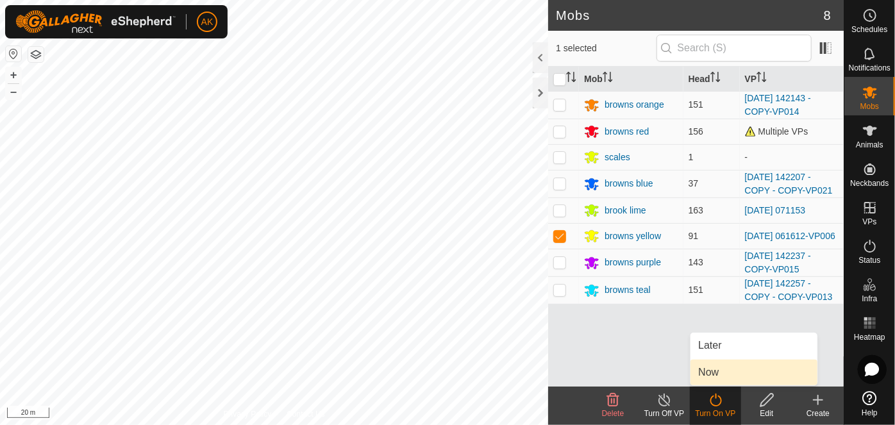
click at [712, 370] on link "Now" at bounding box center [754, 373] width 127 height 26
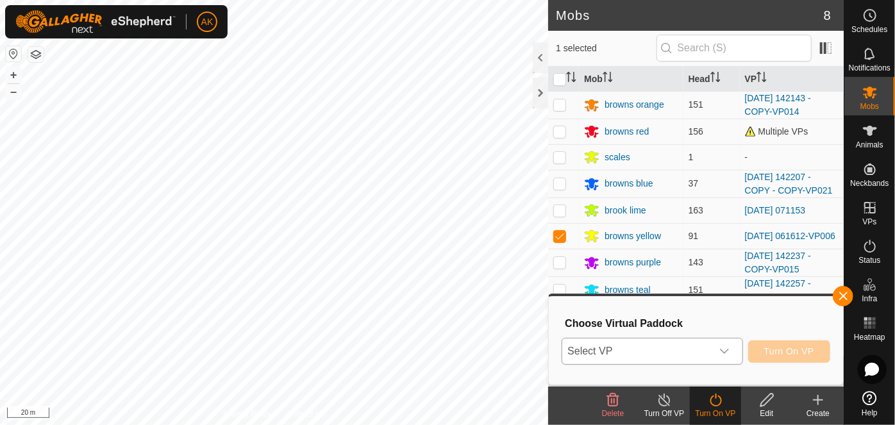
click at [677, 345] on span "Select VP" at bounding box center [637, 352] width 149 height 26
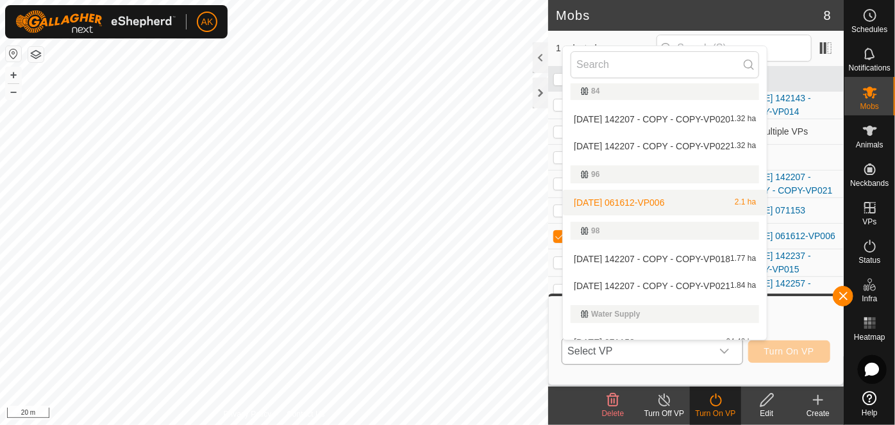
scroll to position [328, 0]
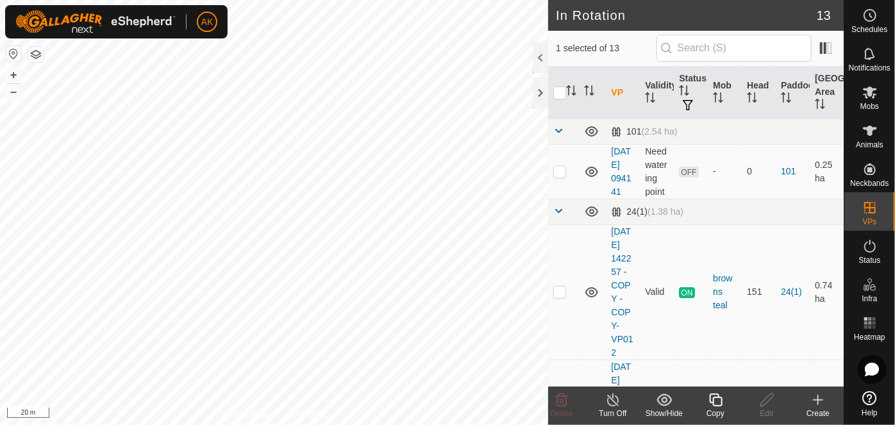
checkbox input "true"
checkbox input "false"
click at [561, 399] on icon at bounding box center [562, 400] width 12 height 13
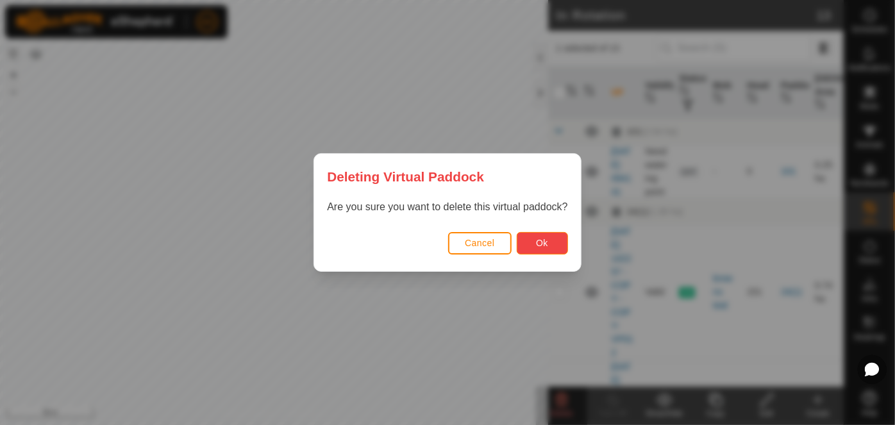
click at [526, 238] on button "Ok" at bounding box center [542, 243] width 51 height 22
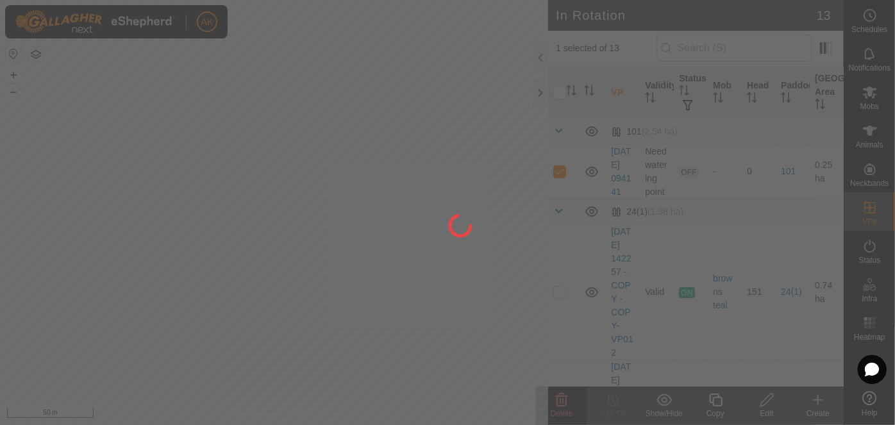
checkbox input "false"
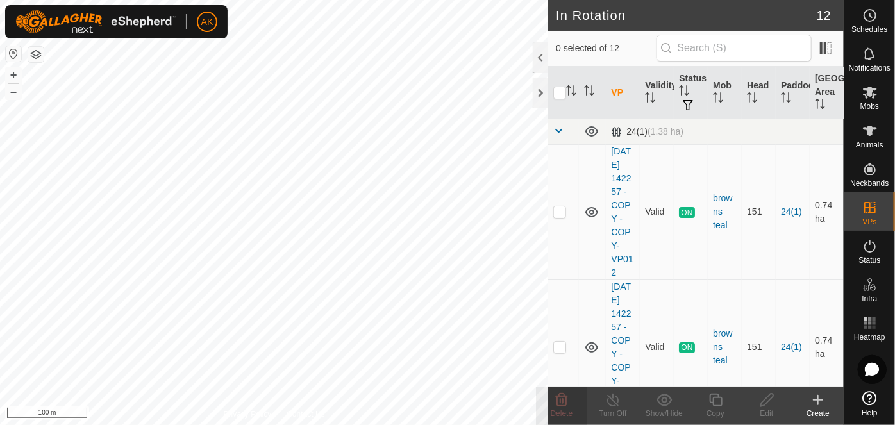
click at [820, 405] on icon at bounding box center [818, 400] width 15 height 15
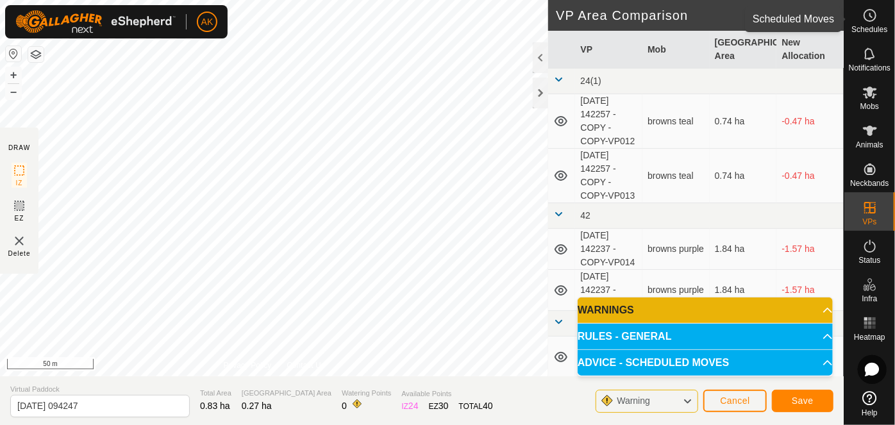
click at [872, 14] on icon at bounding box center [870, 15] width 15 height 15
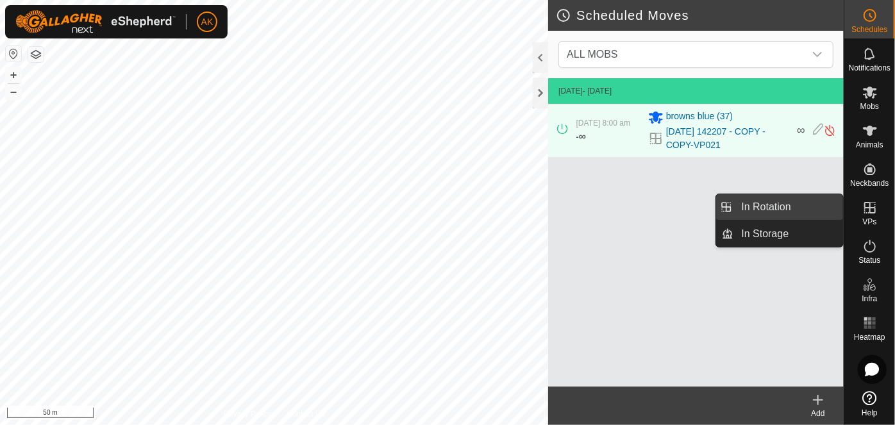
click at [772, 210] on link "In Rotation" at bounding box center [789, 207] width 110 height 26
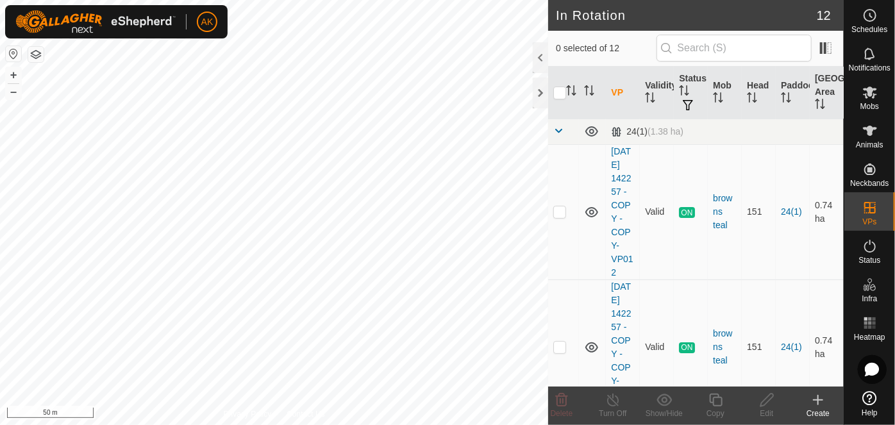
click at [821, 404] on icon at bounding box center [818, 400] width 15 height 15
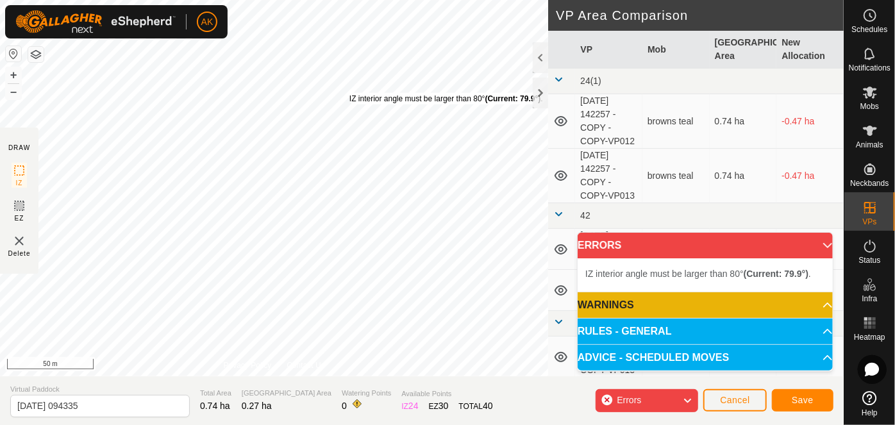
click at [349, 92] on div "IZ interior angle must be larger than 80° (Current: 79.9°) . + – ⇧ i 50 m" at bounding box center [274, 188] width 548 height 377
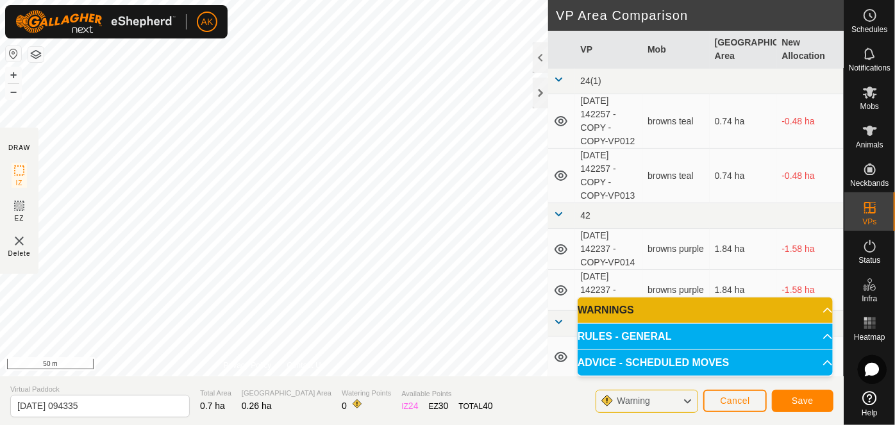
click at [662, 337] on p-accordion-header "RULES - GENERAL" at bounding box center [705, 337] width 255 height 26
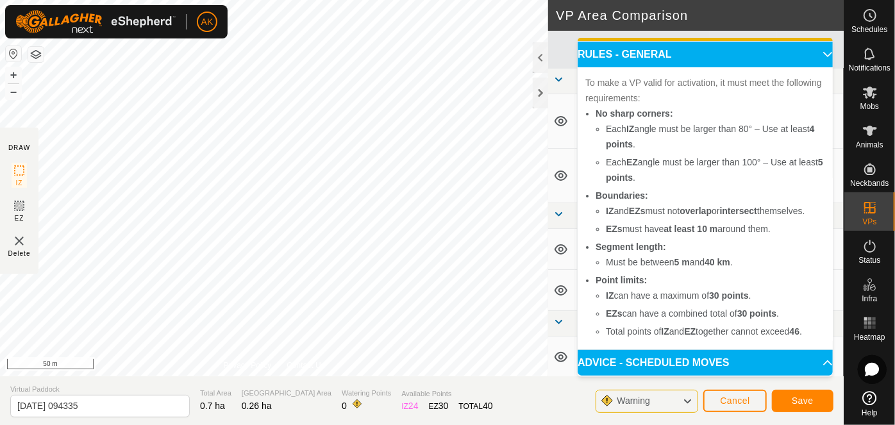
scroll to position [37, 0]
click at [809, 362] on p-accordion-header "ADVICE - SCHEDULED MOVES" at bounding box center [705, 363] width 255 height 26
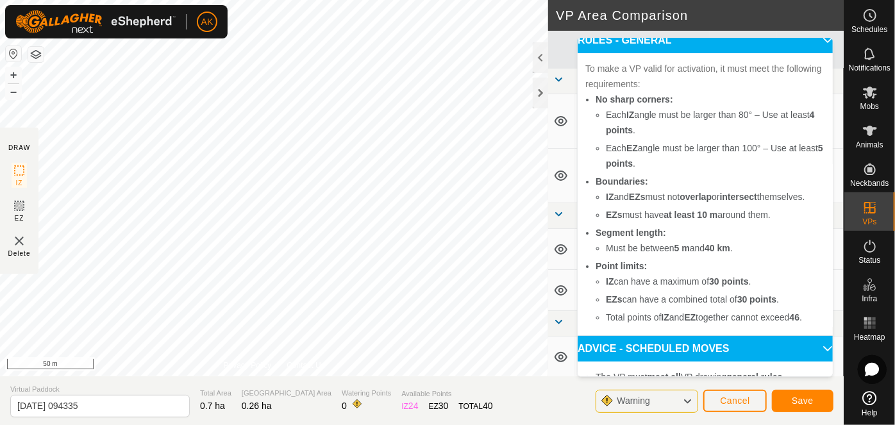
click at [809, 38] on p-accordion-header "RULES - GENERAL" at bounding box center [705, 41] width 255 height 26
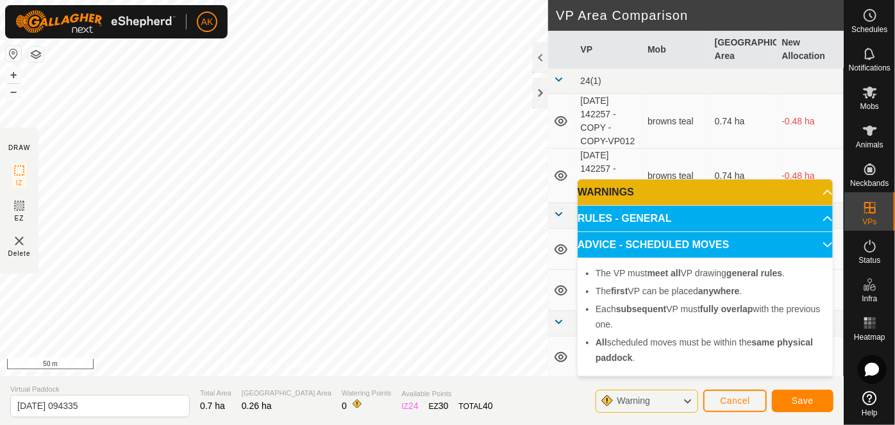
scroll to position [0, 0]
click at [820, 191] on p-accordion-header "WARNINGS" at bounding box center [705, 193] width 255 height 26
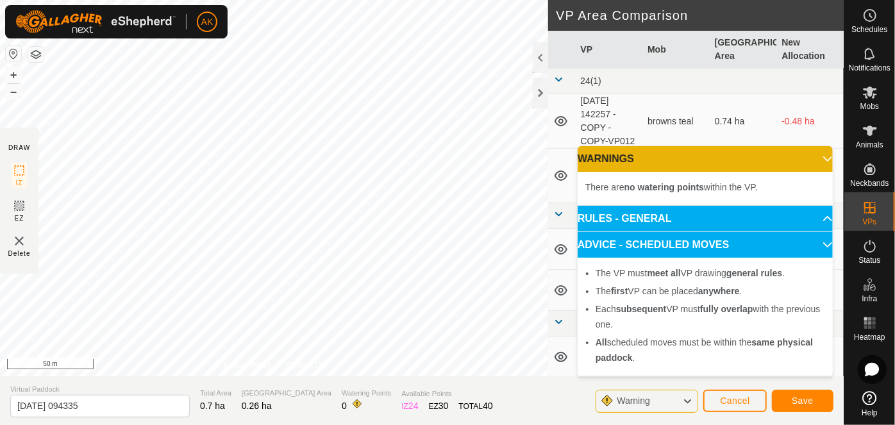
click at [820, 158] on p-accordion-header "WARNINGS" at bounding box center [705, 159] width 255 height 26
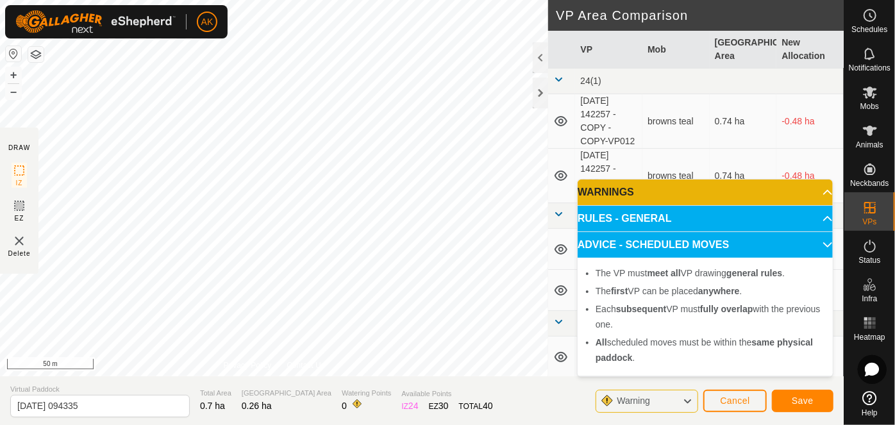
click at [818, 245] on p-accordion-header "ADVICE - SCHEDULED MOVES" at bounding box center [705, 245] width 255 height 26
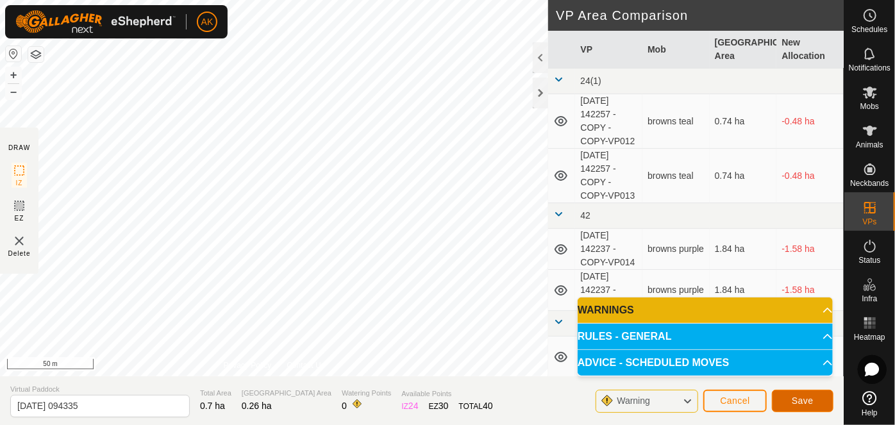
click at [812, 400] on span "Save" at bounding box center [803, 401] width 22 height 10
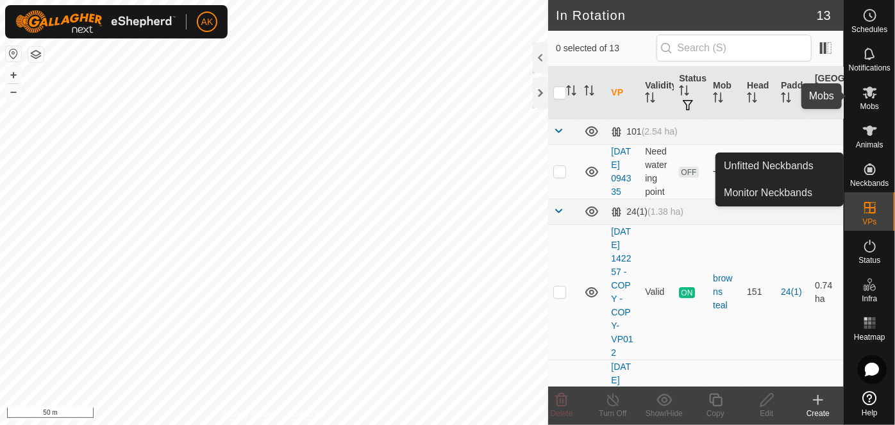
click at [869, 97] on icon at bounding box center [870, 92] width 15 height 15
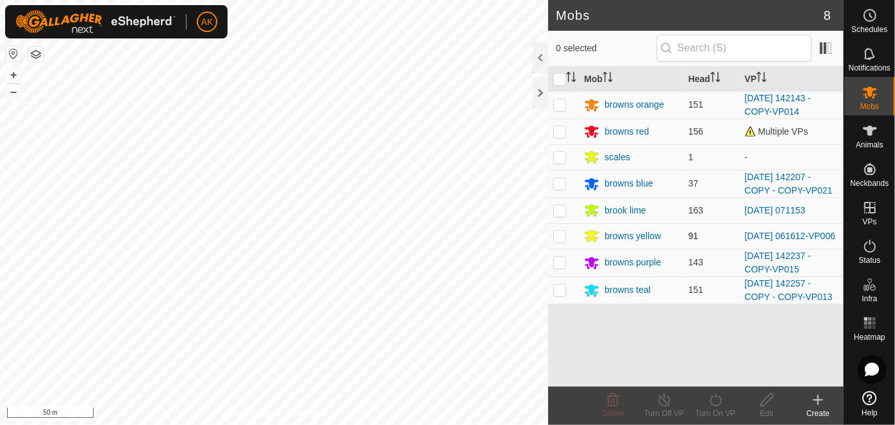
click at [564, 235] on p-checkbox at bounding box center [560, 236] width 13 height 10
checkbox input "true"
click at [718, 402] on icon at bounding box center [716, 400] width 16 height 15
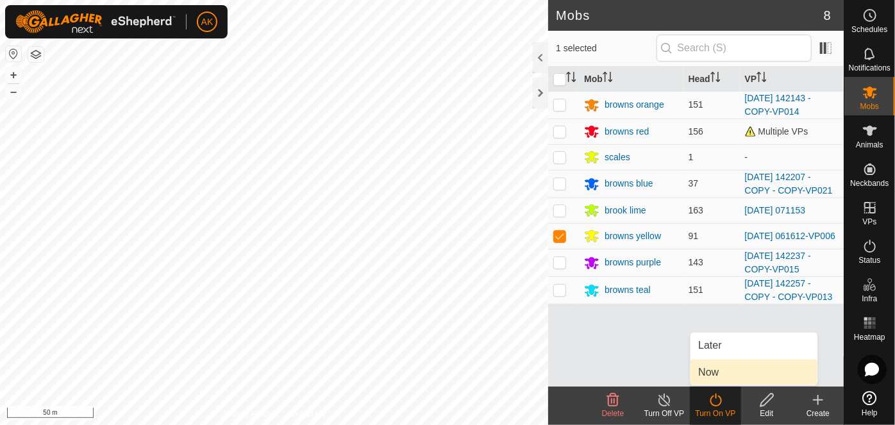
click at [718, 374] on link "Now" at bounding box center [754, 373] width 127 height 26
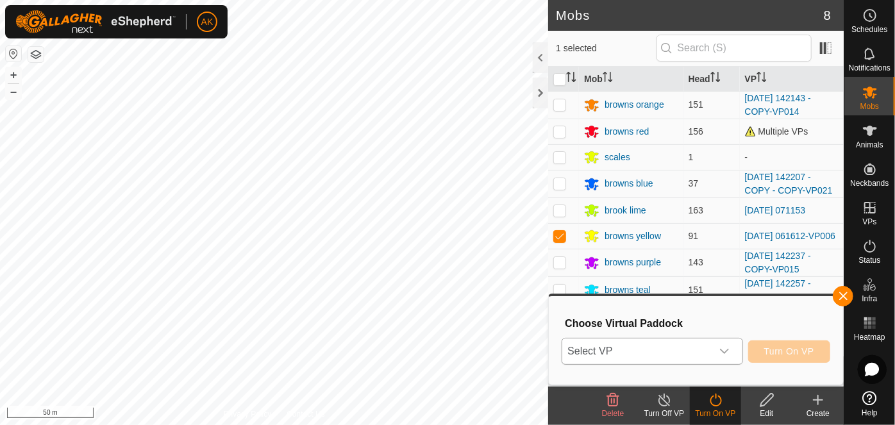
click at [725, 353] on icon "dropdown trigger" at bounding box center [724, 352] width 9 height 5
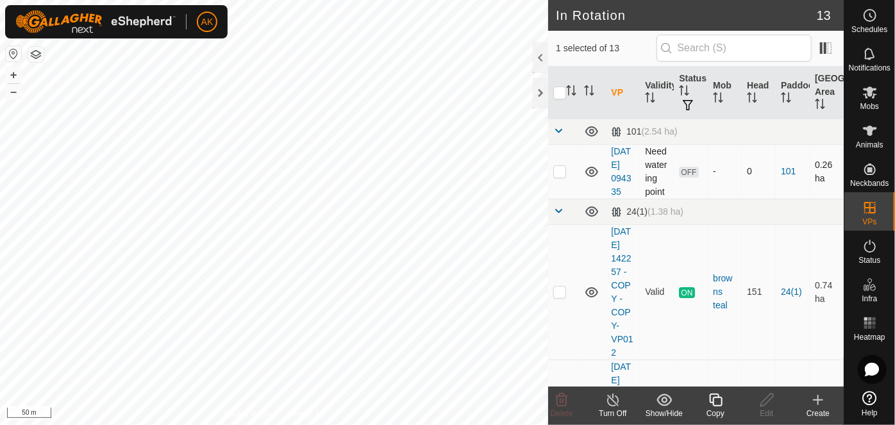
checkbox input "true"
checkbox input "false"
click at [563, 400] on icon at bounding box center [561, 400] width 15 height 15
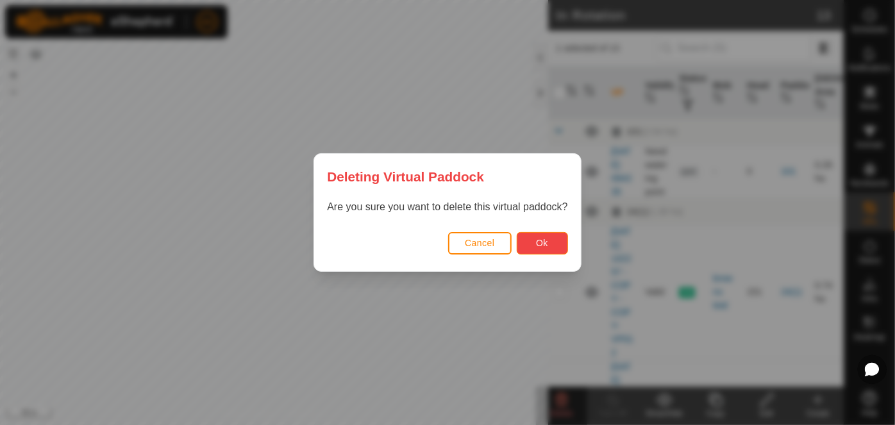
click at [550, 238] on button "Ok" at bounding box center [542, 243] width 51 height 22
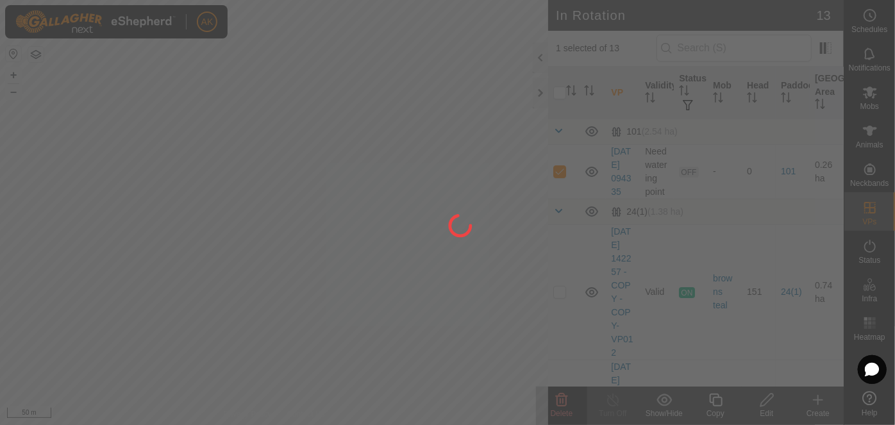
checkbox input "false"
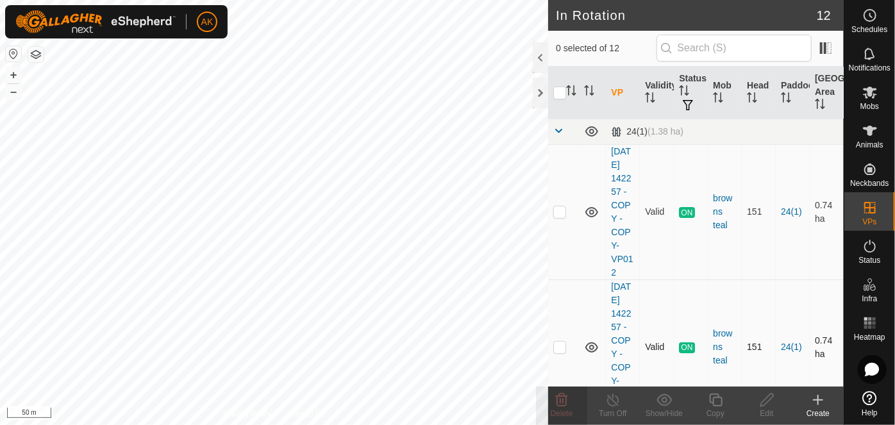
checkbox input "true"
click at [720, 401] on icon at bounding box center [716, 400] width 16 height 15
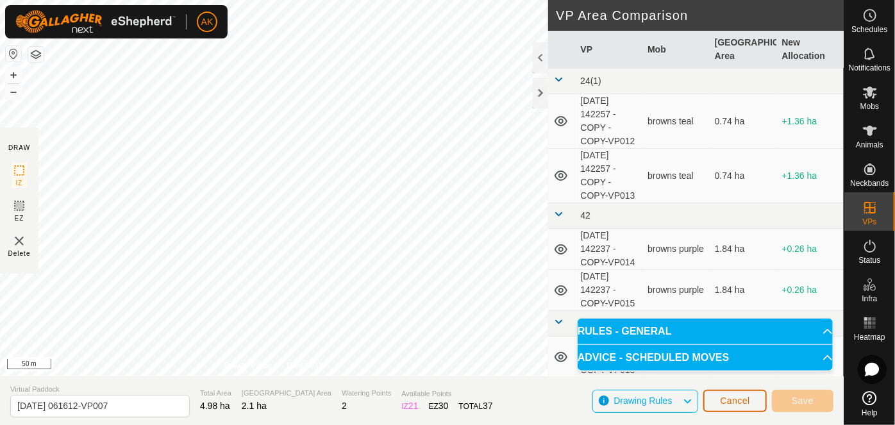
click at [726, 400] on span "Cancel" at bounding box center [735, 401] width 30 height 10
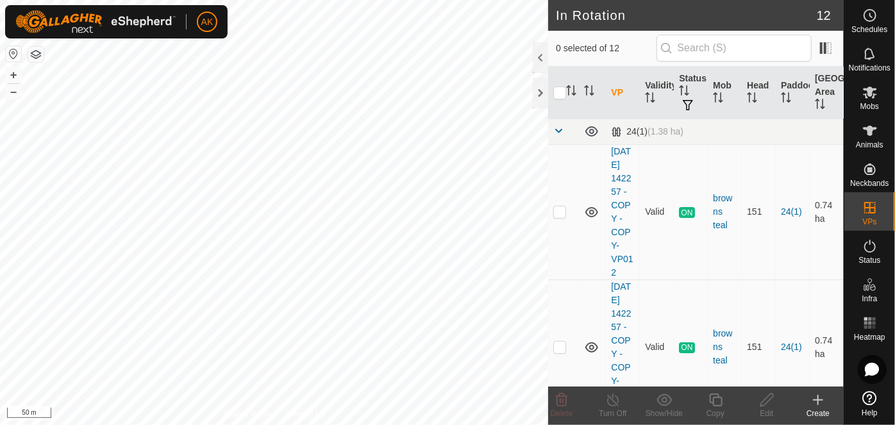
checkbox input "true"
click at [724, 405] on icon at bounding box center [716, 400] width 16 height 15
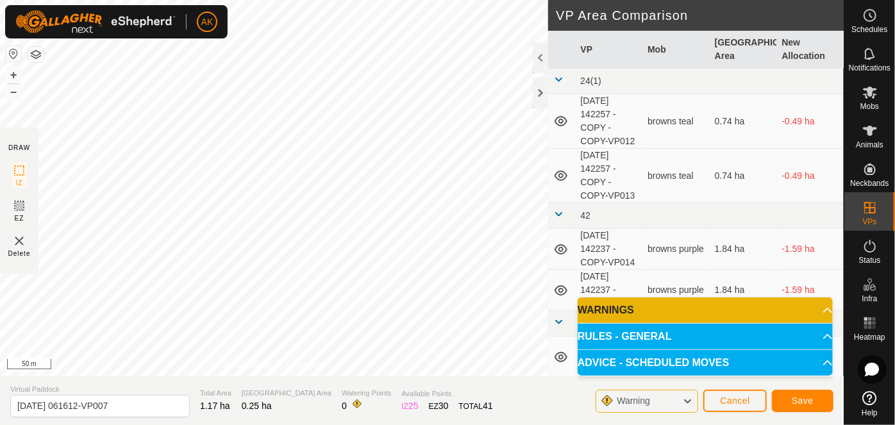
click at [692, 407] on icon at bounding box center [687, 401] width 10 height 17
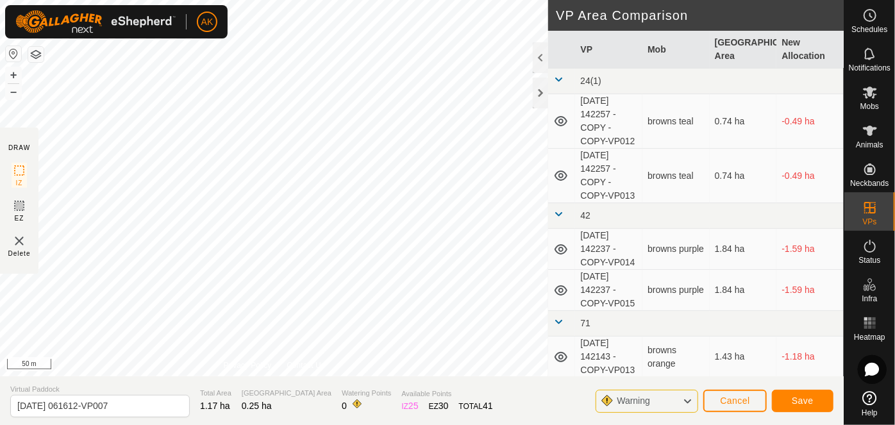
click at [686, 400] on icon at bounding box center [687, 401] width 10 height 17
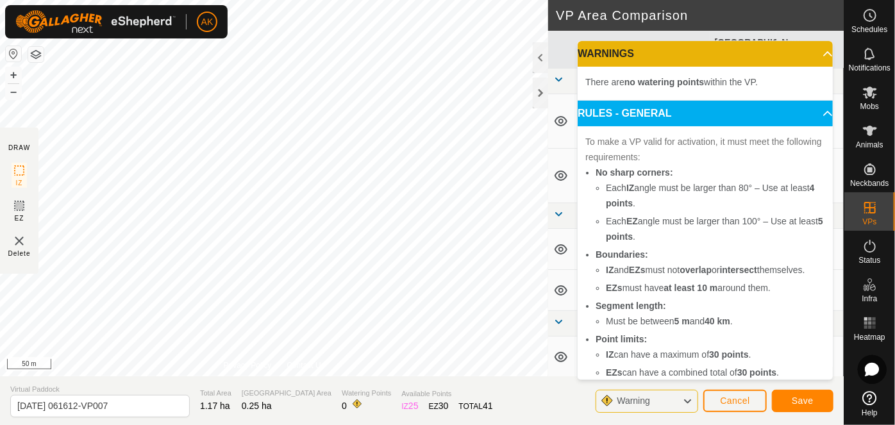
click at [777, 419] on section "Virtual Paddock 2025-08-15 061612-VP007 Total Area 1.17 ha Grazing Area 0.25 ha…" at bounding box center [422, 401] width 844 height 49
click at [777, 420] on section "Virtual Paddock 2025-08-15 061612-VP007 Total Area 1.17 ha Grazing Area 0.25 ha…" at bounding box center [422, 401] width 844 height 49
click at [812, 407] on button "Save" at bounding box center [803, 401] width 62 height 22
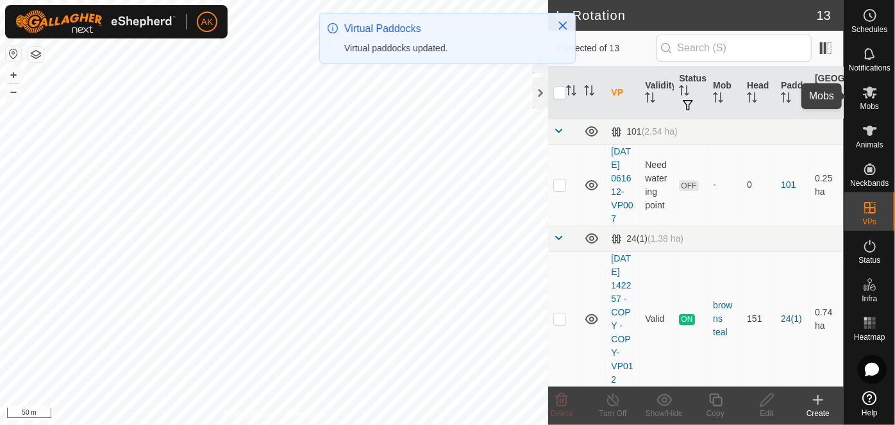
click at [873, 103] on span "Mobs" at bounding box center [870, 107] width 19 height 8
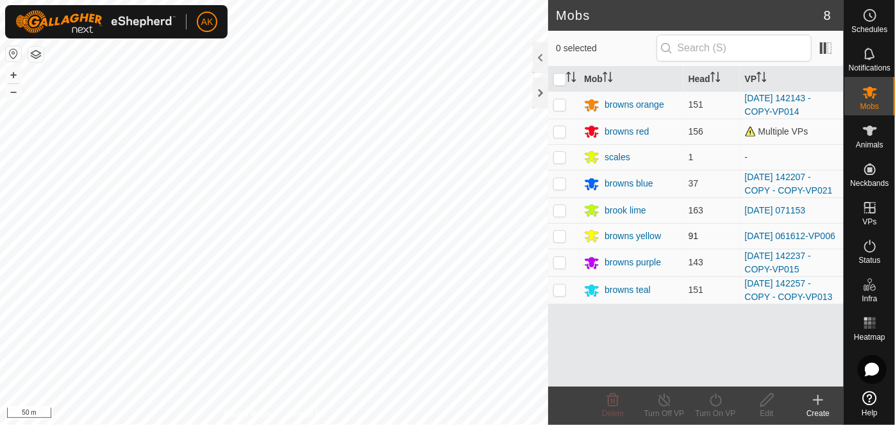
click at [560, 237] on p-checkbox at bounding box center [560, 236] width 13 height 10
checkbox input "true"
click at [711, 402] on icon at bounding box center [716, 400] width 12 height 13
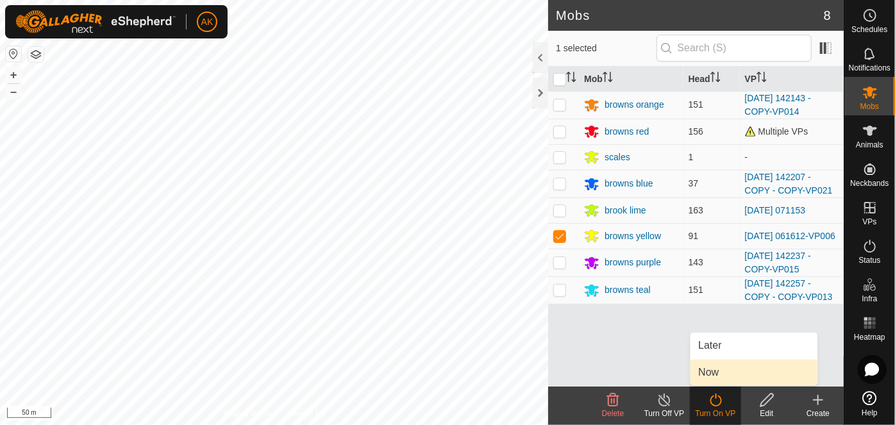
click at [712, 373] on link "Now" at bounding box center [754, 373] width 127 height 26
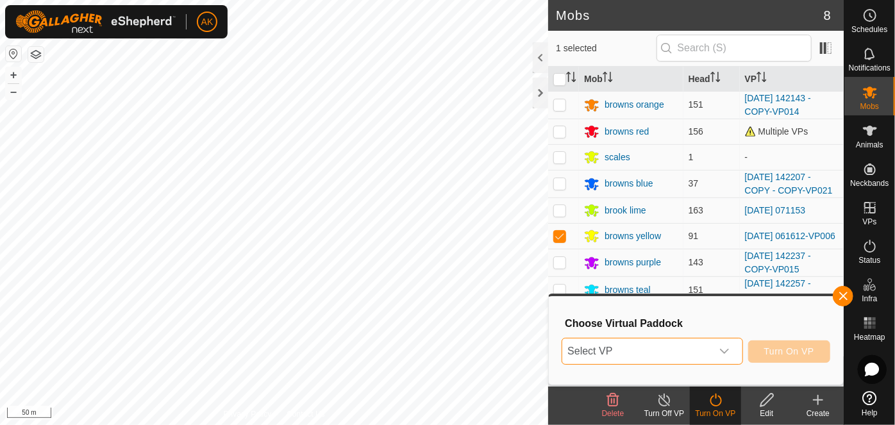
click at [686, 348] on span "Select VP" at bounding box center [637, 352] width 149 height 26
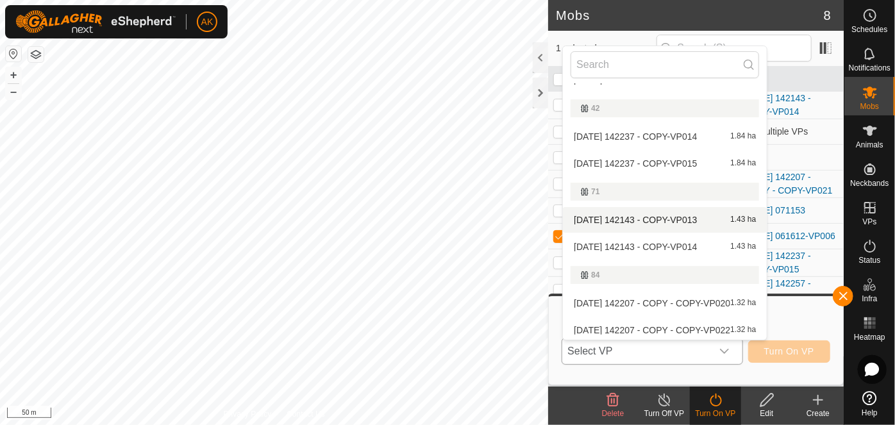
scroll to position [196, 0]
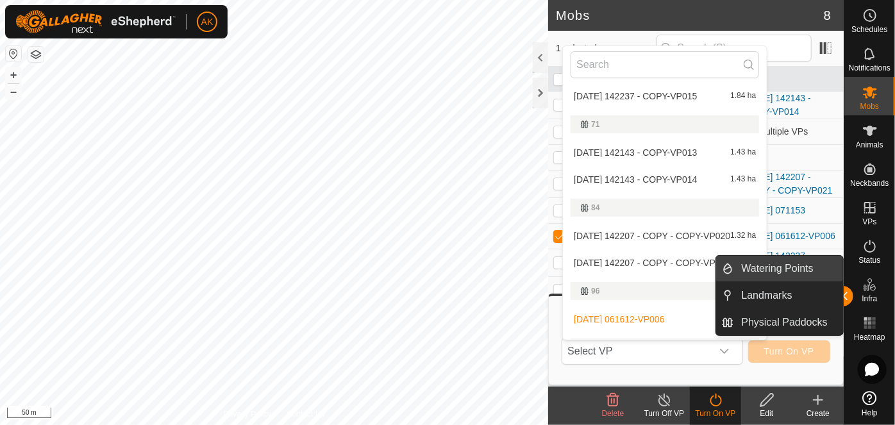
drag, startPoint x: 867, startPoint y: 271, endPoint x: 774, endPoint y: 262, distance: 94.0
click at [774, 262] on link "Watering Points" at bounding box center [789, 269] width 110 height 26
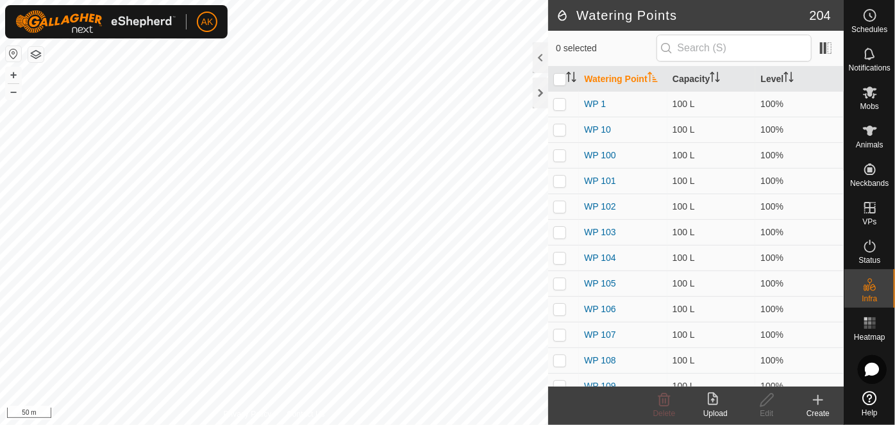
click at [816, 402] on icon at bounding box center [818, 400] width 15 height 15
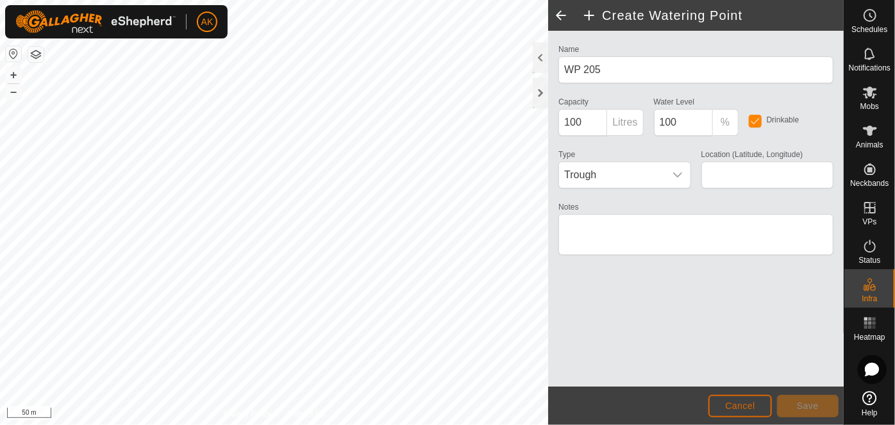
click at [748, 407] on span "Cancel" at bounding box center [740, 406] width 30 height 10
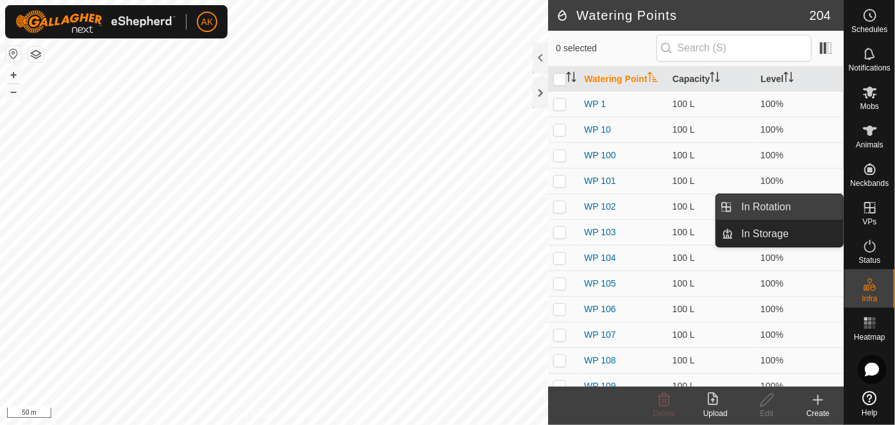
click at [777, 205] on link "In Rotation" at bounding box center [789, 207] width 110 height 26
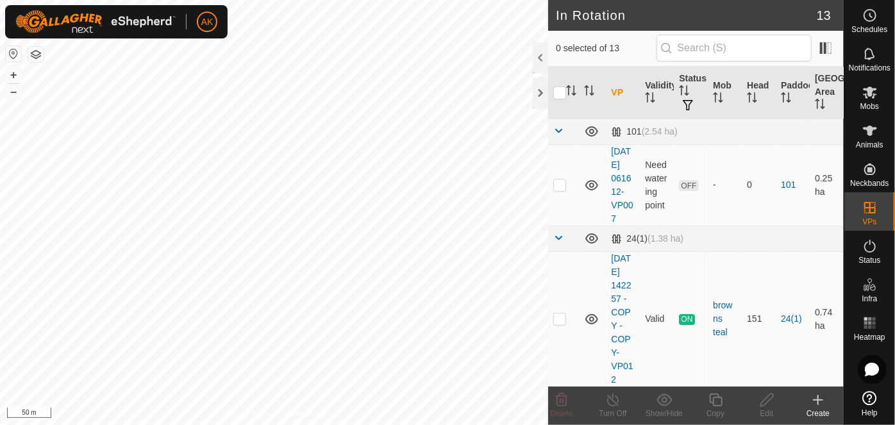
click at [824, 400] on icon at bounding box center [818, 400] width 15 height 15
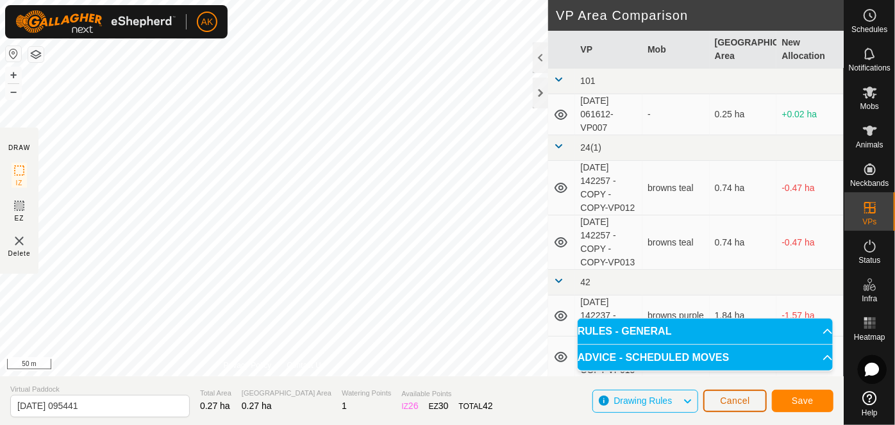
click at [749, 406] on button "Cancel" at bounding box center [736, 401] width 64 height 22
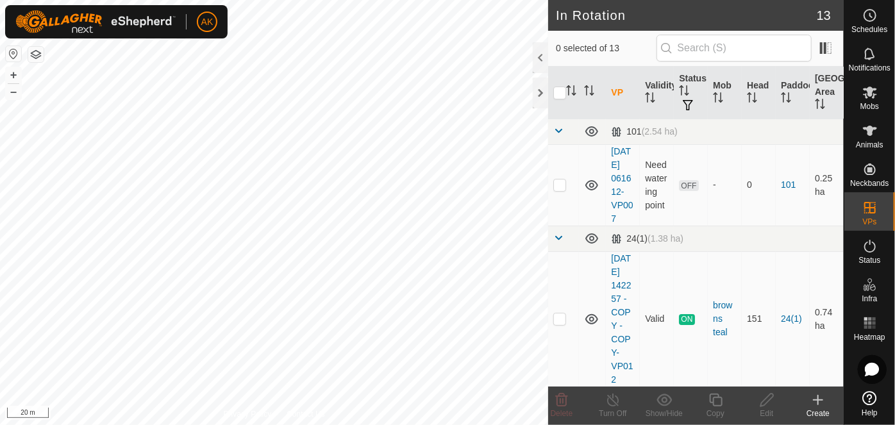
click at [818, 405] on icon at bounding box center [818, 400] width 0 height 9
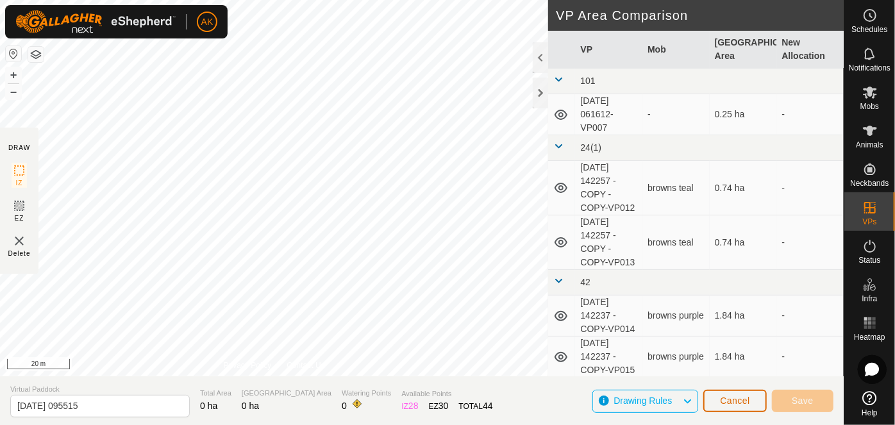
click at [729, 399] on span "Cancel" at bounding box center [735, 401] width 30 height 10
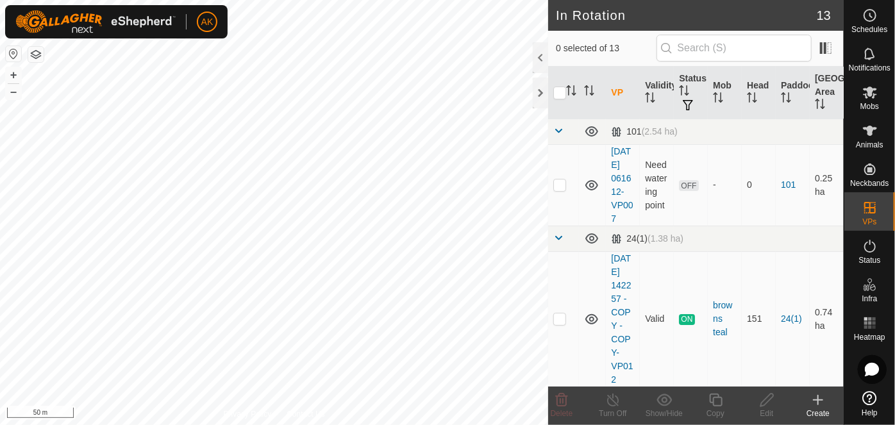
click at [817, 399] on icon at bounding box center [818, 400] width 15 height 15
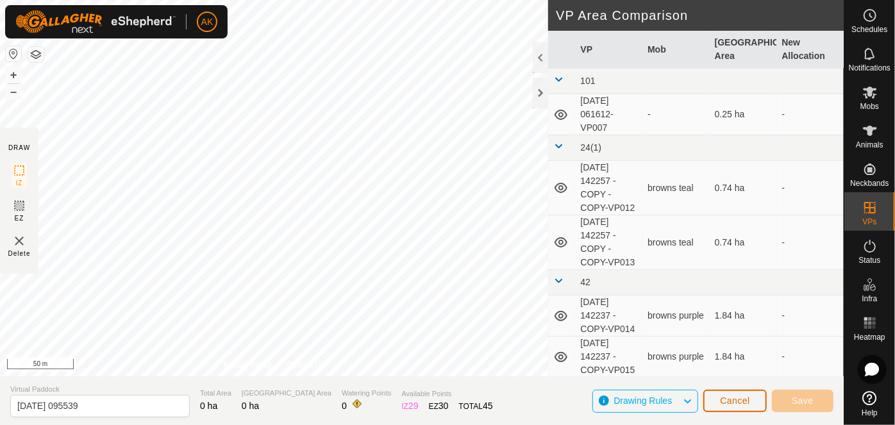
click at [727, 402] on span "Cancel" at bounding box center [735, 401] width 30 height 10
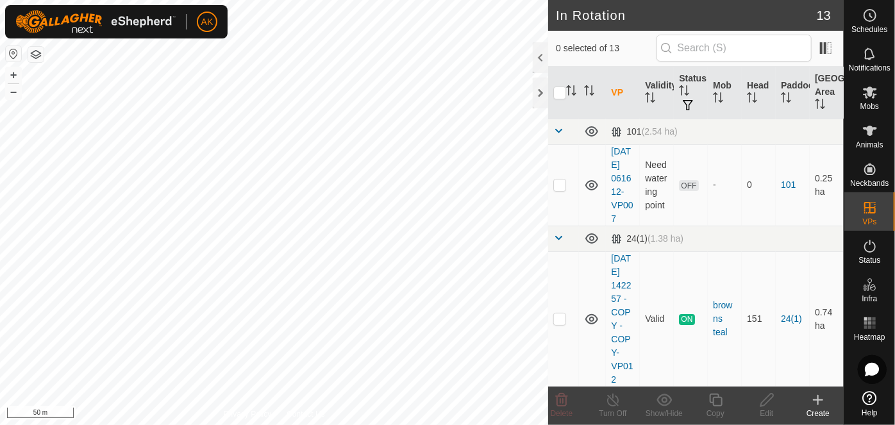
click at [815, 404] on icon at bounding box center [818, 400] width 15 height 15
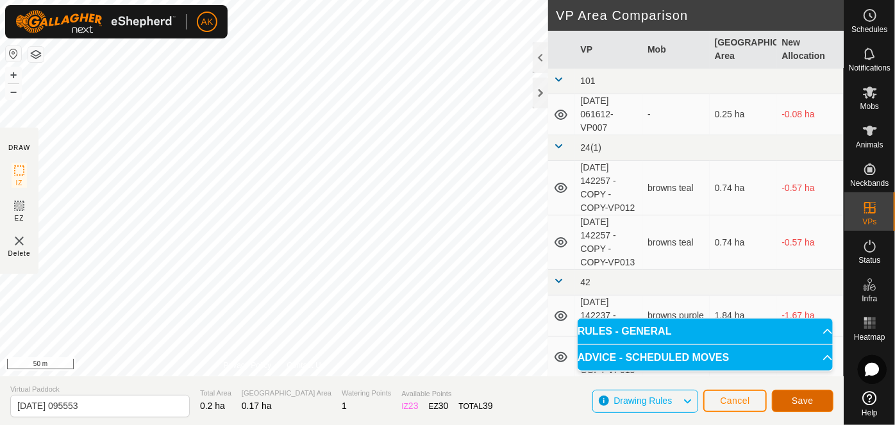
click at [802, 402] on span "Save" at bounding box center [803, 401] width 22 height 10
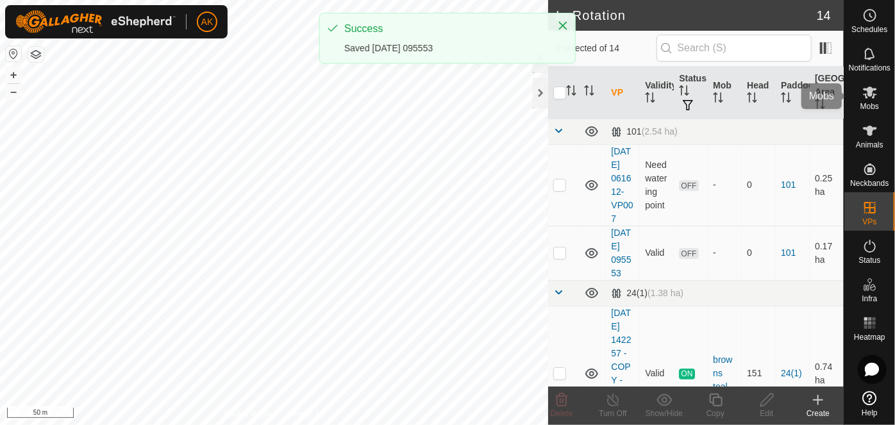
click at [871, 99] on icon at bounding box center [870, 92] width 15 height 15
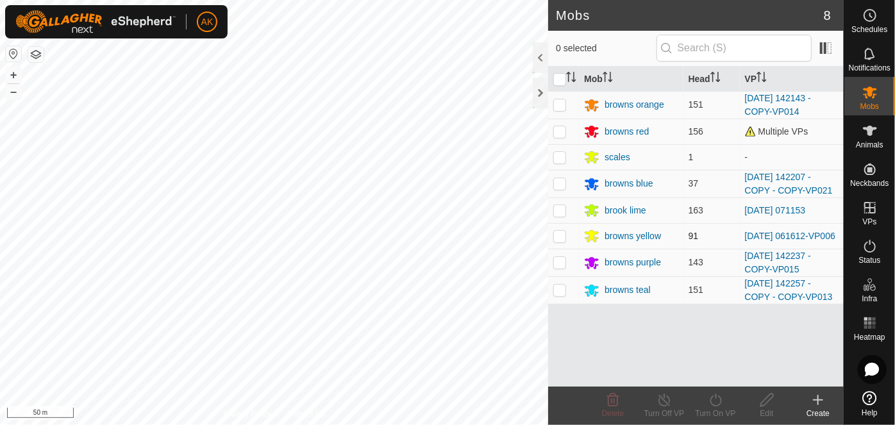
click at [557, 236] on p-checkbox at bounding box center [560, 236] width 13 height 10
checkbox input "true"
click at [722, 403] on icon at bounding box center [716, 400] width 16 height 15
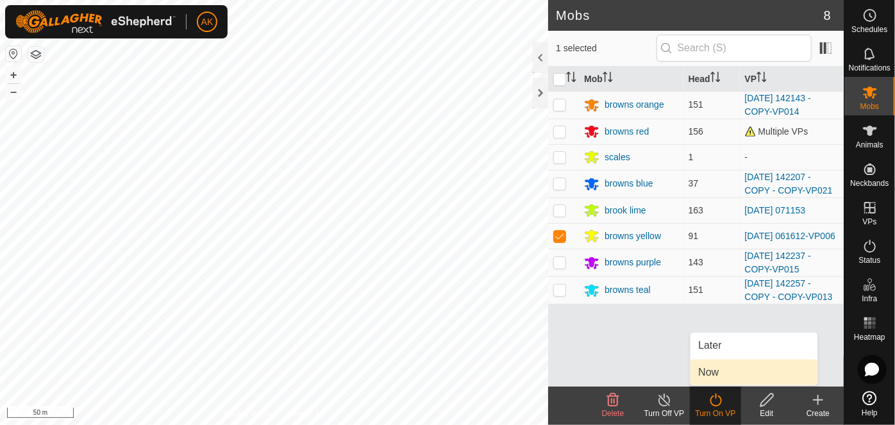
click at [715, 377] on link "Now" at bounding box center [754, 373] width 127 height 26
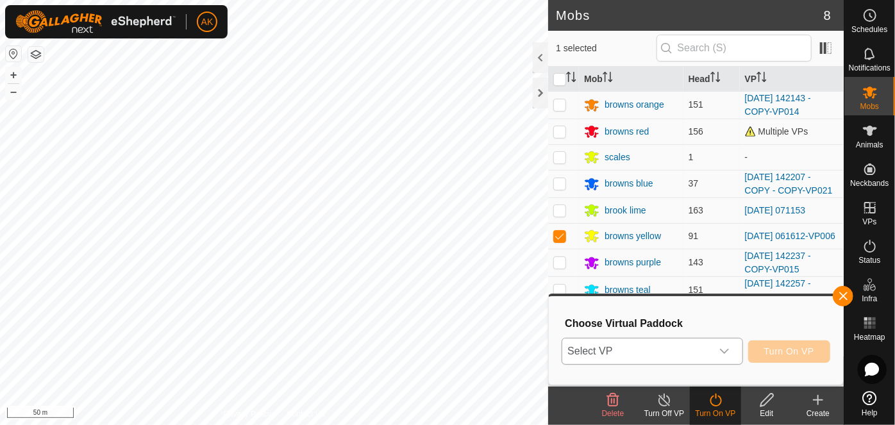
click at [688, 352] on span "Select VP" at bounding box center [637, 352] width 149 height 26
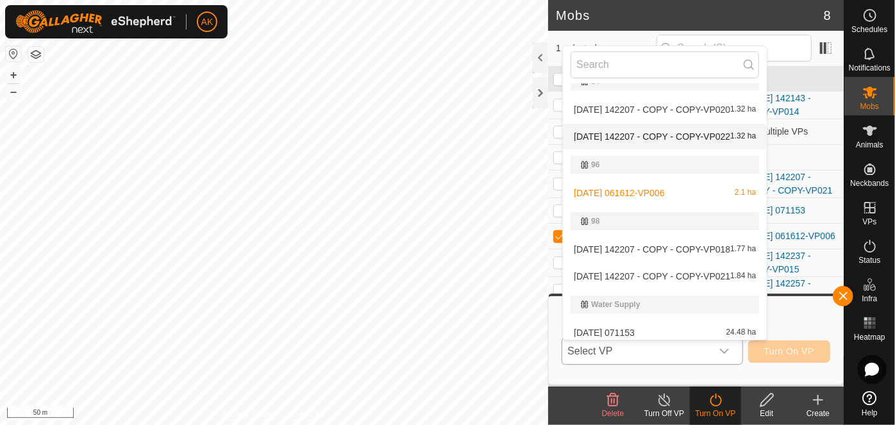
scroll to position [355, 0]
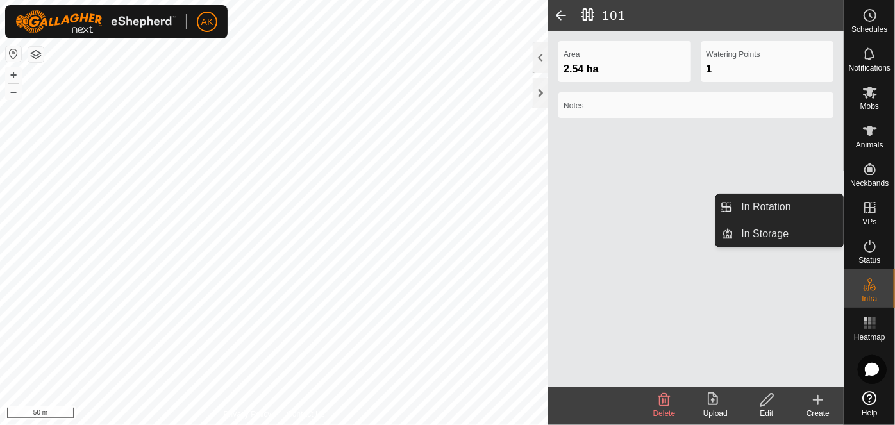
click at [874, 214] on icon at bounding box center [870, 207] width 15 height 15
click at [774, 210] on link "In Rotation" at bounding box center [789, 207] width 110 height 26
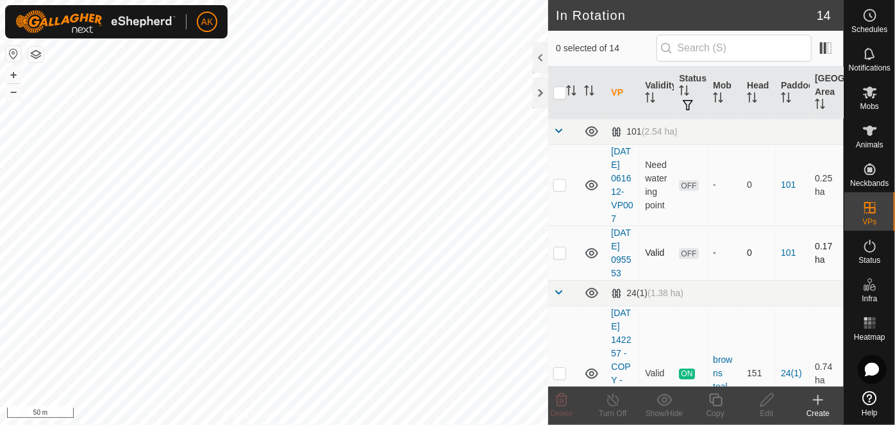
checkbox input "true"
checkbox input "false"
click at [568, 403] on icon at bounding box center [561, 400] width 15 height 15
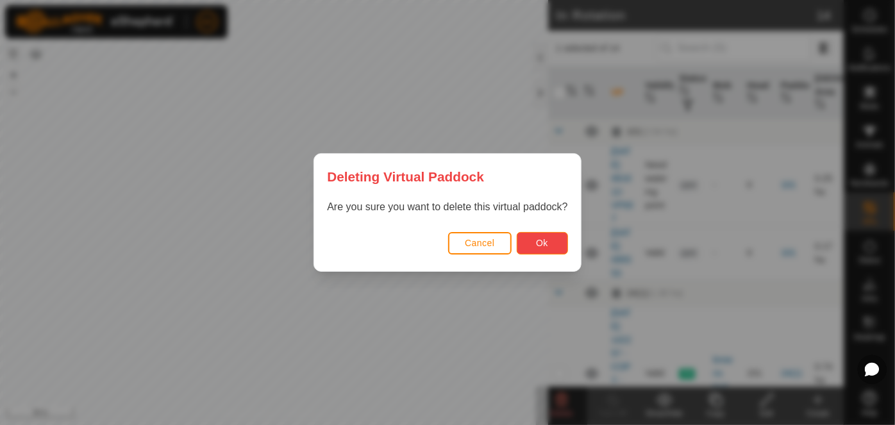
click at [535, 248] on button "Ok" at bounding box center [542, 243] width 51 height 22
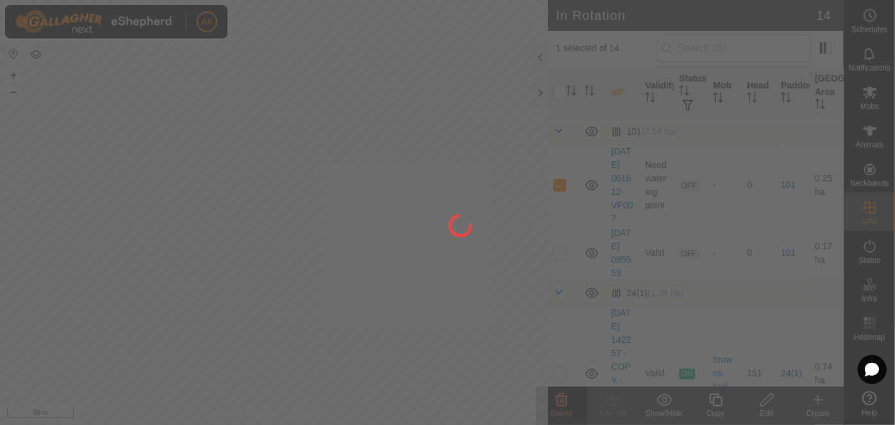
checkbox input "false"
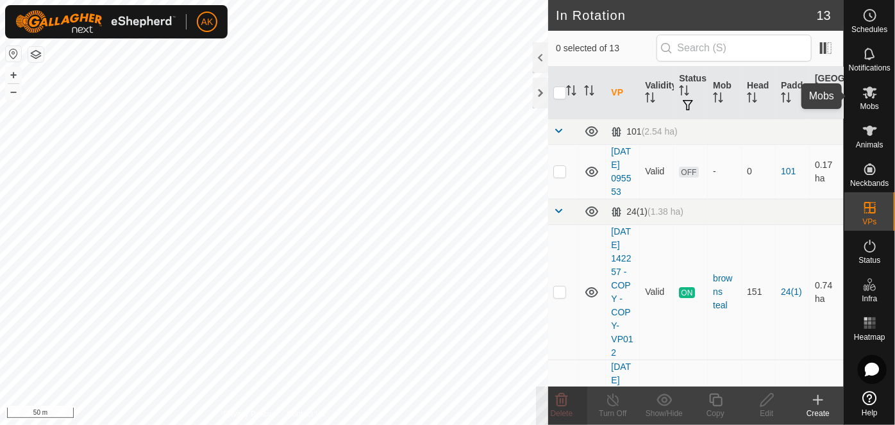
click at [869, 96] on icon at bounding box center [870, 93] width 14 height 12
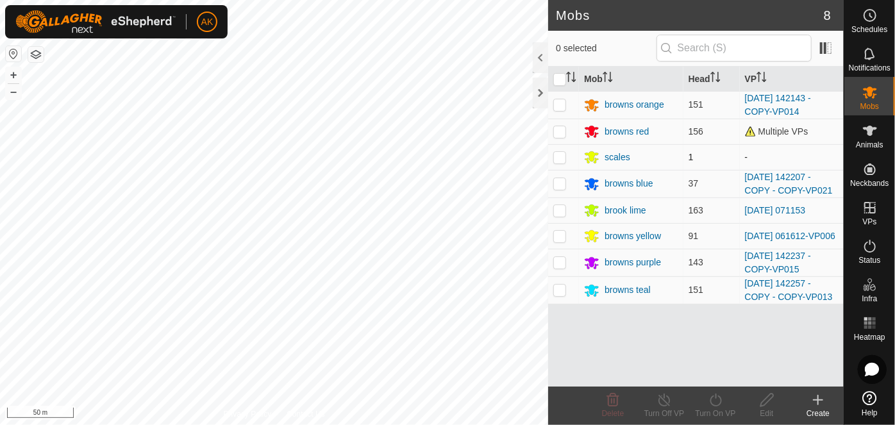
click at [561, 153] on p-checkbox at bounding box center [560, 157] width 13 height 10
checkbox input "true"
click at [717, 402] on icon at bounding box center [716, 400] width 16 height 15
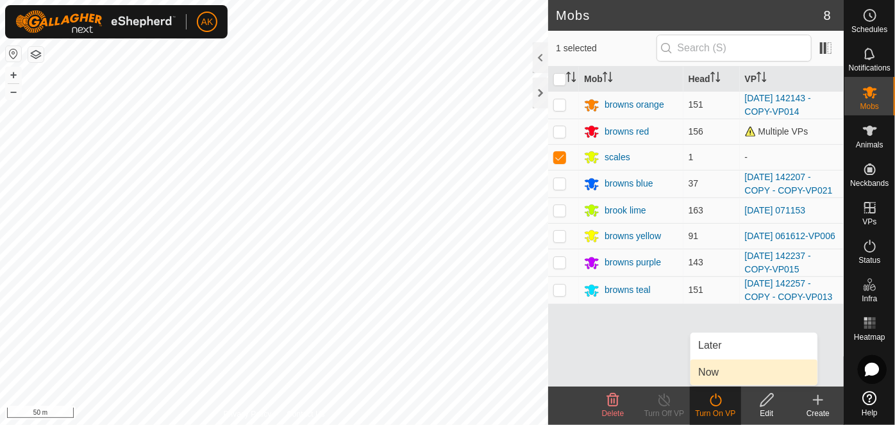
click at [714, 371] on link "Now" at bounding box center [754, 373] width 127 height 26
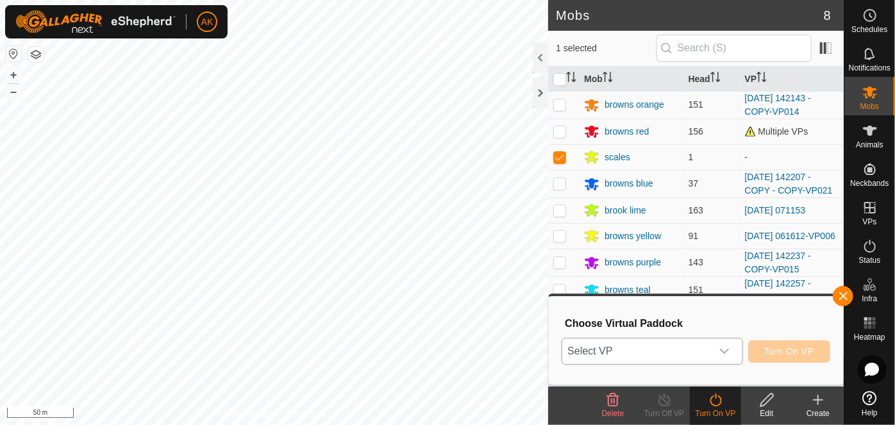
click at [693, 345] on span "Select VP" at bounding box center [637, 352] width 149 height 26
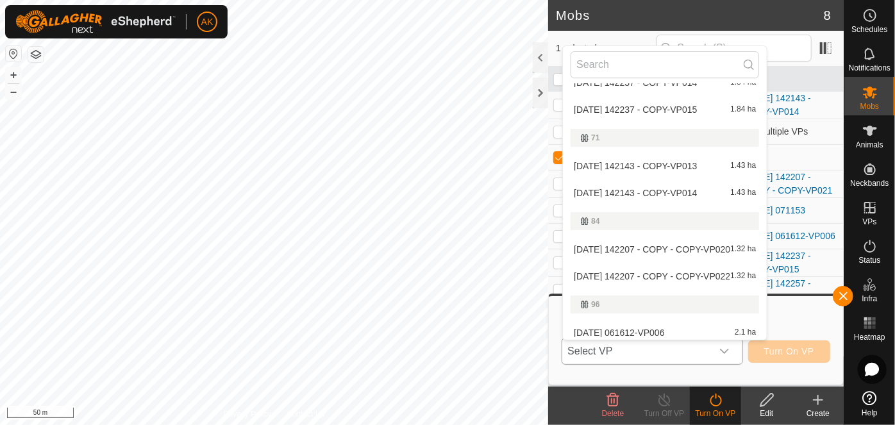
scroll to position [37, 0]
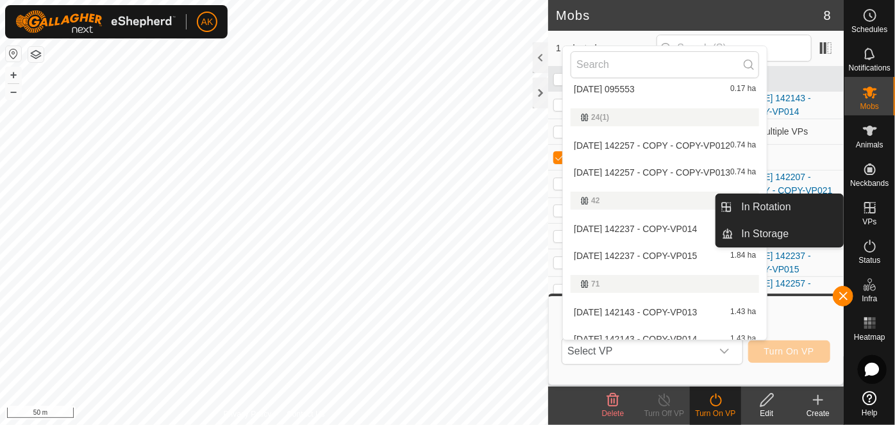
click at [868, 211] on icon at bounding box center [870, 207] width 15 height 15
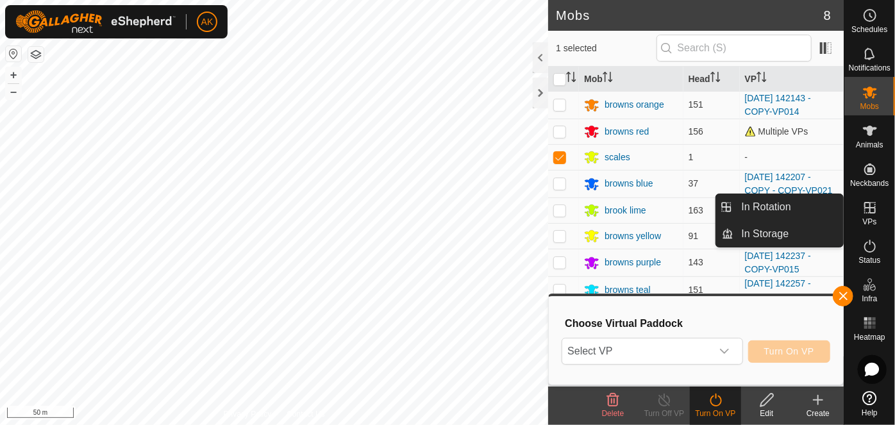
click at [870, 208] on icon at bounding box center [870, 207] width 15 height 15
click at [754, 204] on link "In Rotation" at bounding box center [789, 207] width 110 height 26
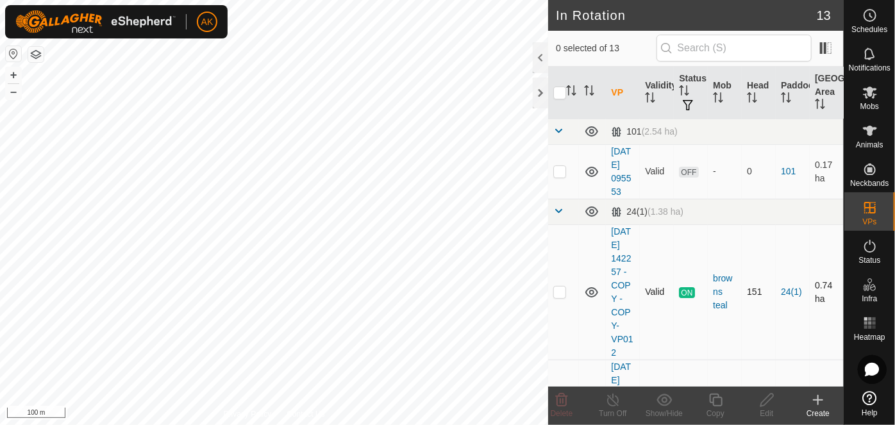
checkbox input "true"
click at [717, 401] on icon at bounding box center [716, 400] width 16 height 15
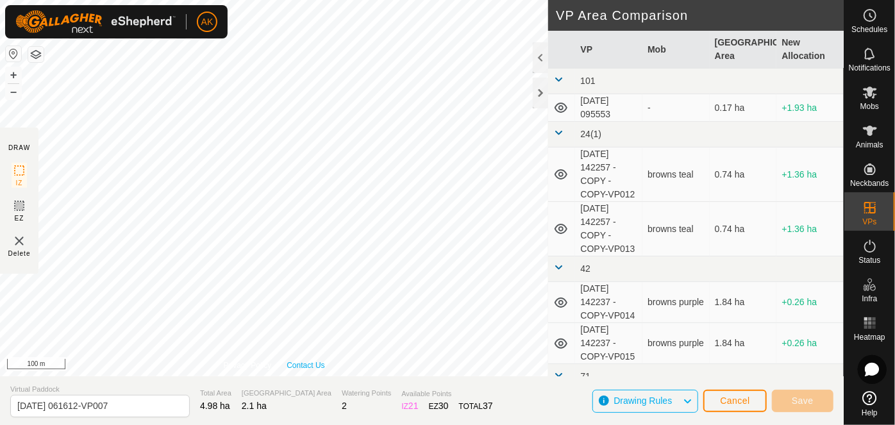
click at [319, 363] on div "Privacy Policy Contact Us + – ⇧ i 100 m" at bounding box center [274, 188] width 548 height 377
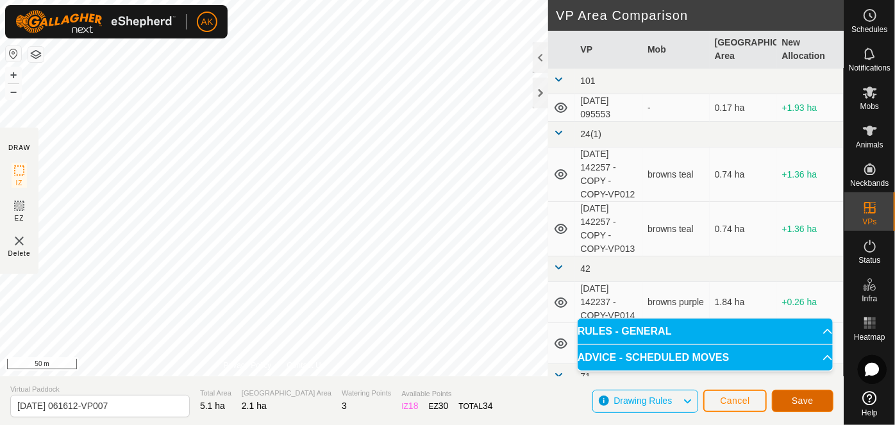
click at [795, 407] on button "Save" at bounding box center [803, 401] width 62 height 22
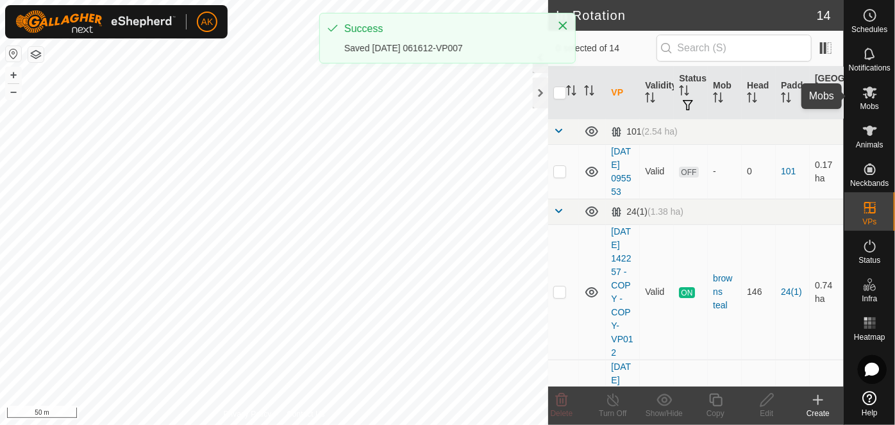
click at [872, 95] on icon at bounding box center [870, 93] width 14 height 12
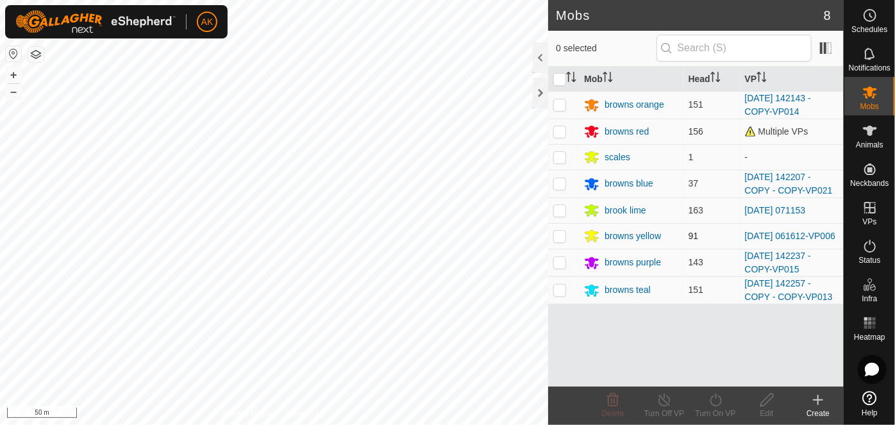
click at [561, 238] on p-checkbox at bounding box center [560, 236] width 13 height 10
checkbox input "true"
click at [711, 400] on icon at bounding box center [716, 400] width 16 height 15
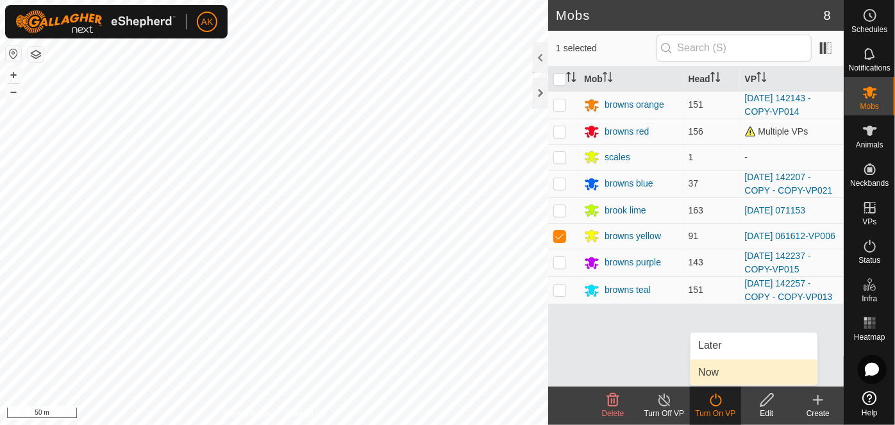
click at [703, 373] on link "Now" at bounding box center [754, 373] width 127 height 26
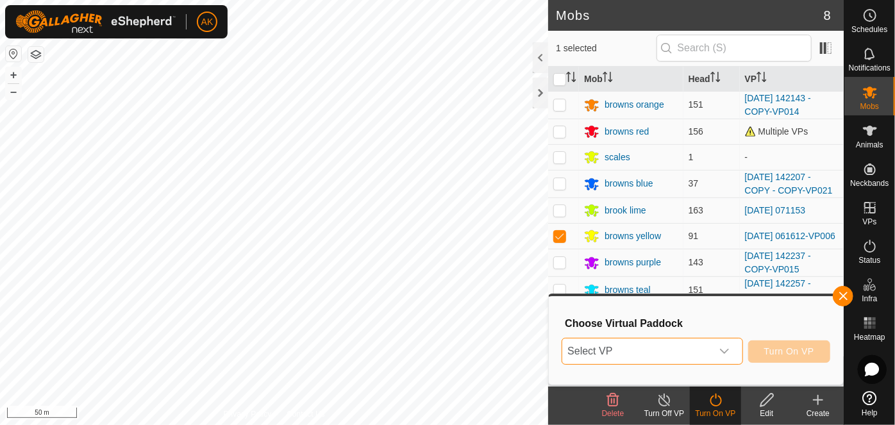
click at [614, 346] on span "Select VP" at bounding box center [637, 352] width 149 height 26
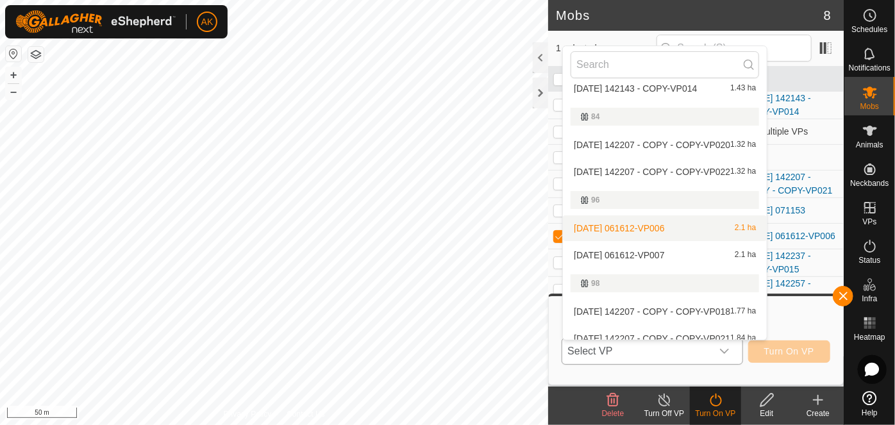
scroll to position [355, 0]
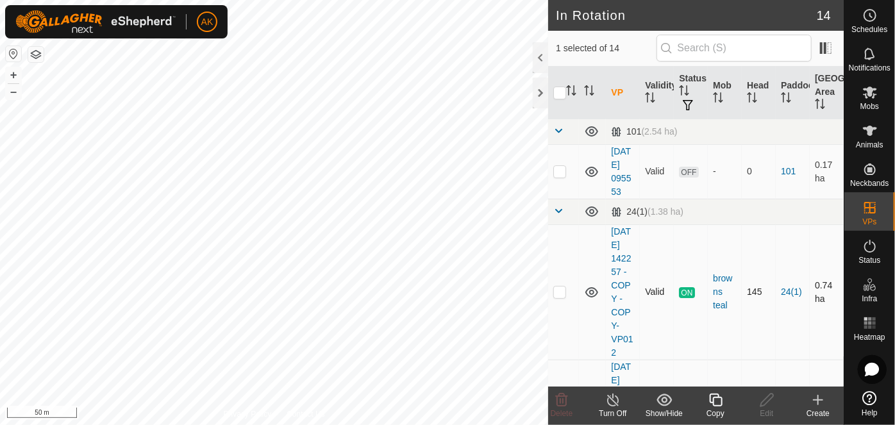
checkbox input "true"
checkbox input "false"
click at [559, 402] on icon at bounding box center [561, 400] width 15 height 15
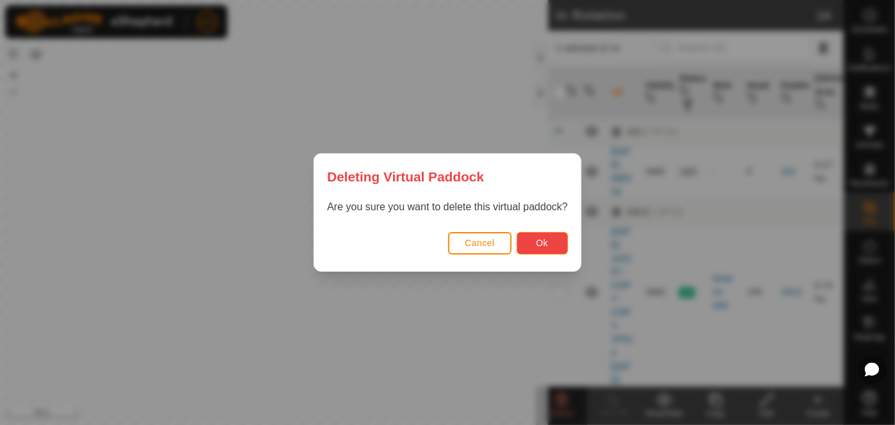
click at [550, 244] on button "Ok" at bounding box center [542, 243] width 51 height 22
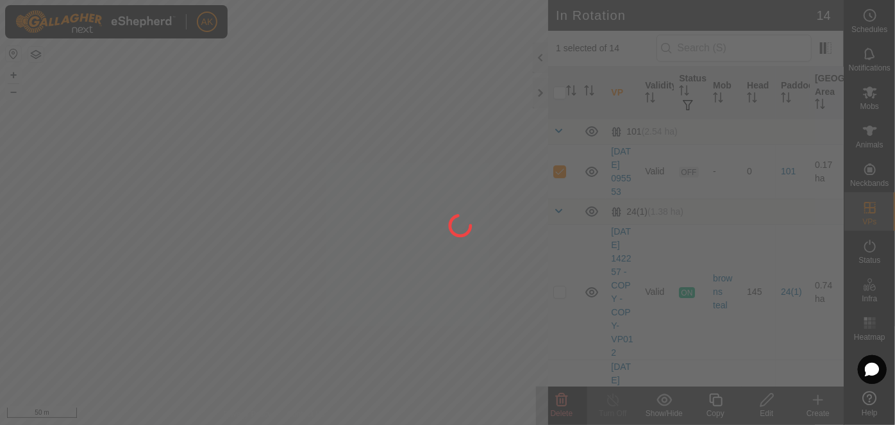
checkbox input "false"
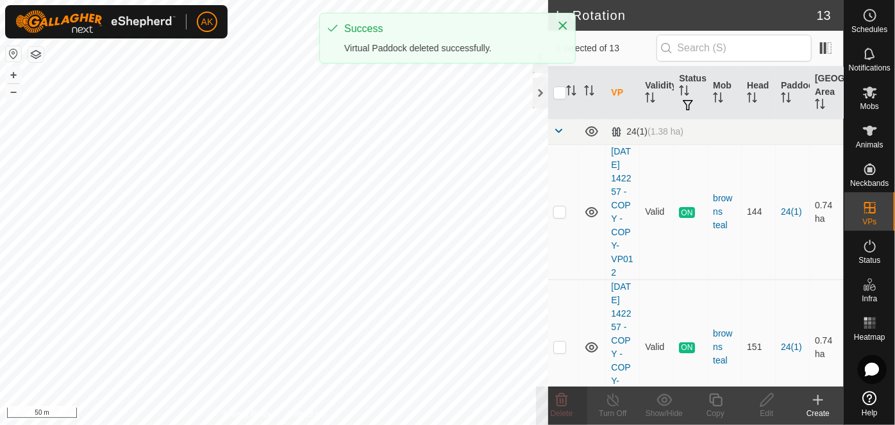
checkbox input "true"
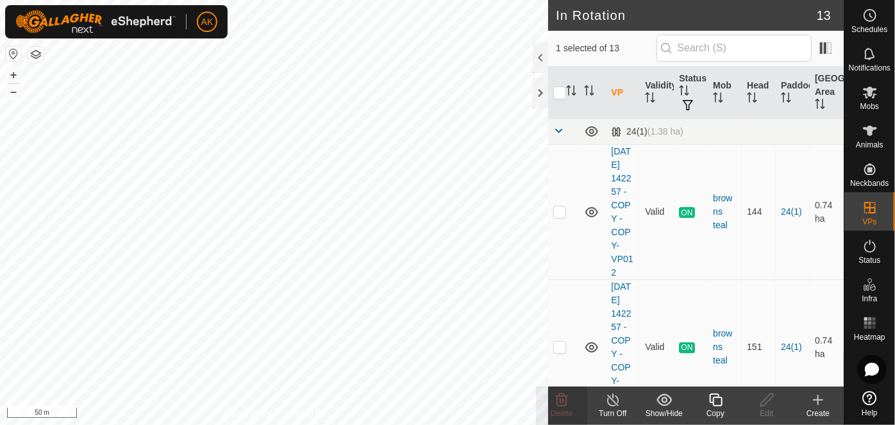
checkbox input "true"
checkbox input "false"
checkbox input "true"
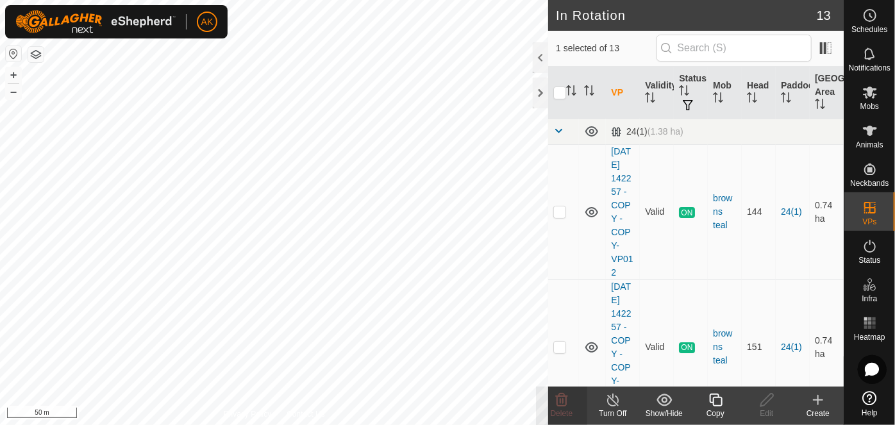
checkbox input "false"
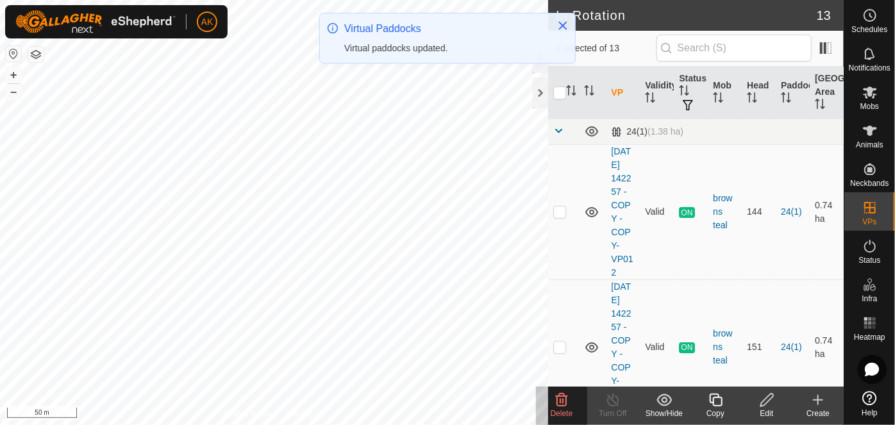
click at [559, 398] on icon at bounding box center [561, 400] width 15 height 15
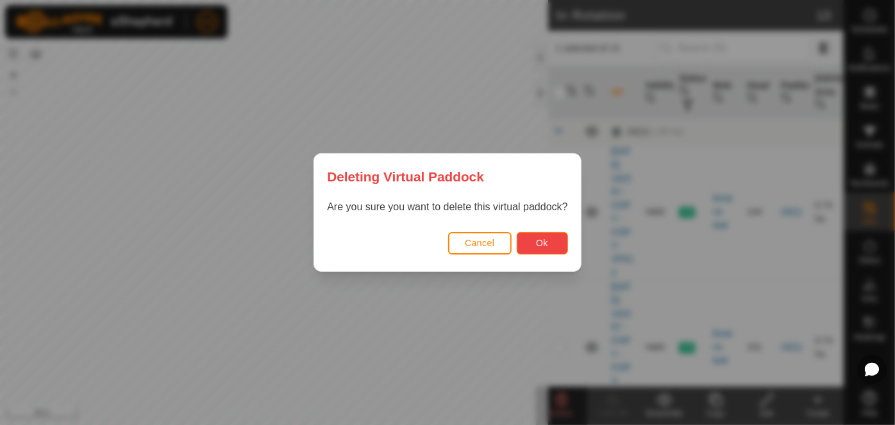
click at [545, 241] on span "Ok" at bounding box center [542, 243] width 12 height 10
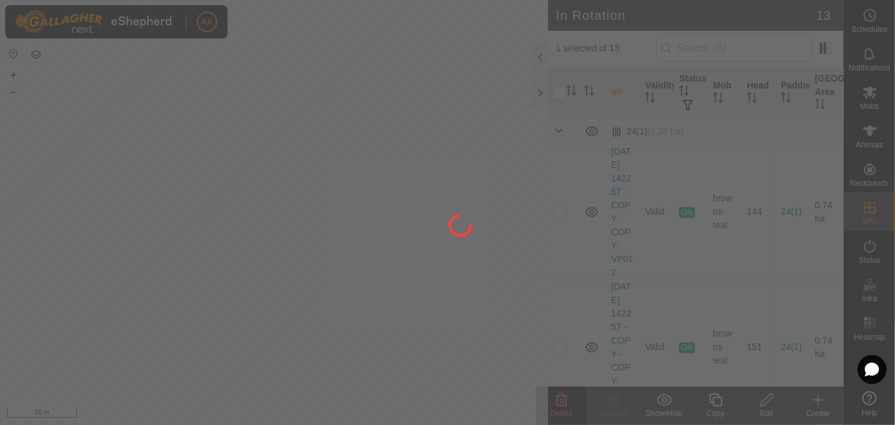
checkbox input "false"
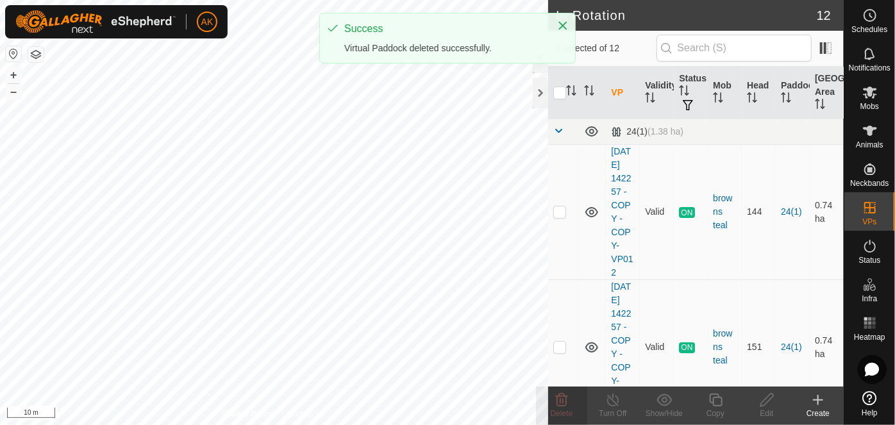
click at [287, 425] on html "AK Schedules Notifications Mobs Animals Neckbands VPs Status Infra Heatmap Help…" at bounding box center [447, 212] width 895 height 425
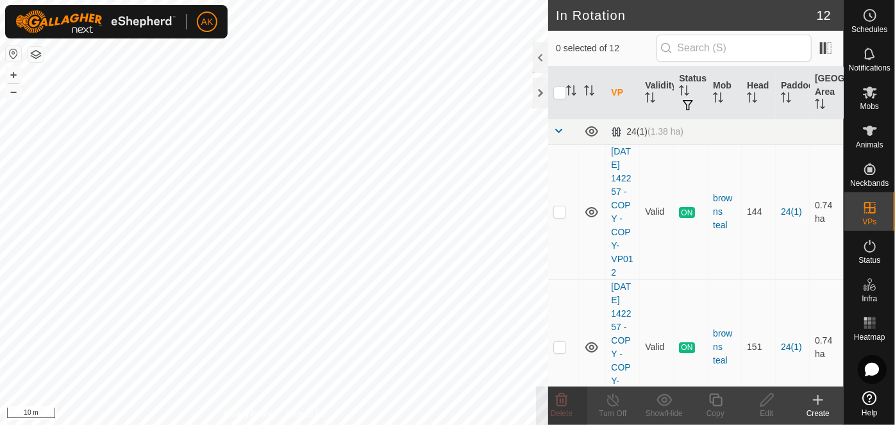
checkbox input "true"
click at [713, 399] on icon at bounding box center [715, 400] width 13 height 13
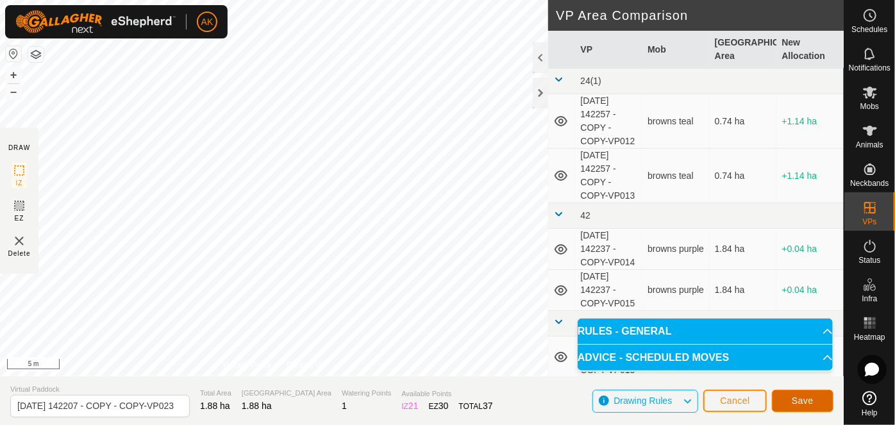
click at [797, 403] on span "Save" at bounding box center [803, 401] width 22 height 10
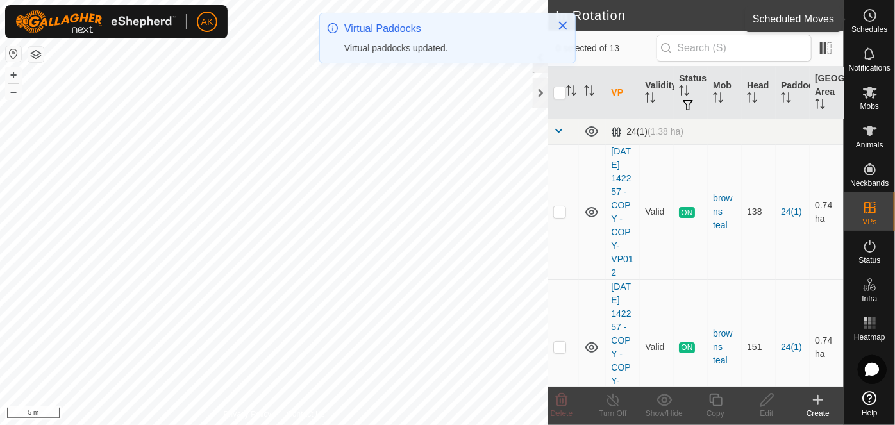
click at [868, 12] on icon at bounding box center [870, 15] width 15 height 15
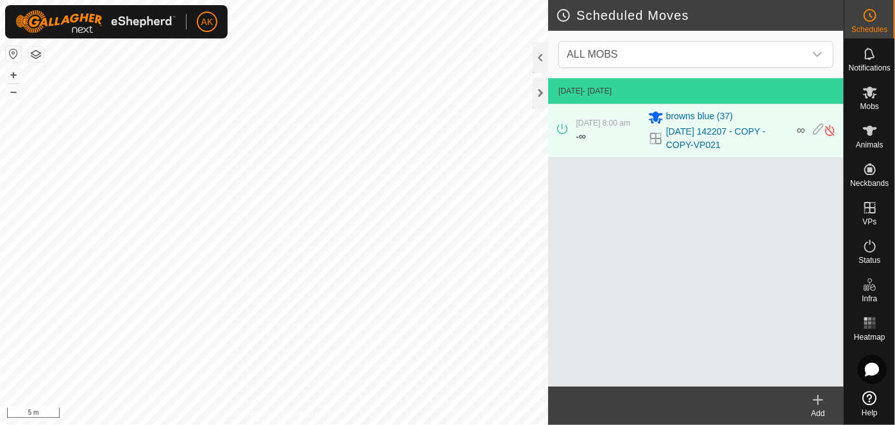
click at [820, 404] on icon at bounding box center [818, 400] width 15 height 15
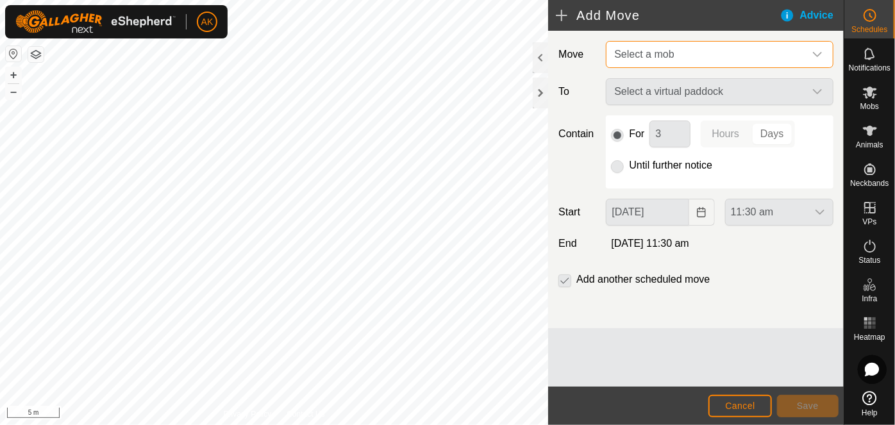
click at [648, 44] on span "Select a mob" at bounding box center [707, 55] width 196 height 26
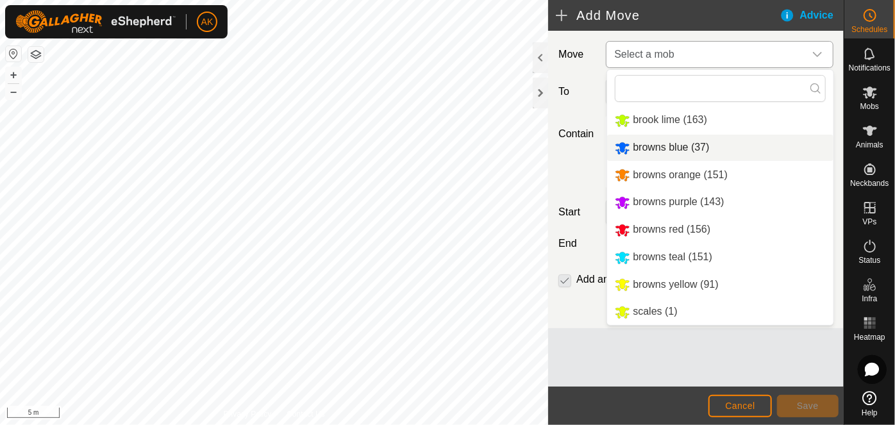
click at [651, 148] on li "browns blue (37)" at bounding box center [720, 148] width 226 height 26
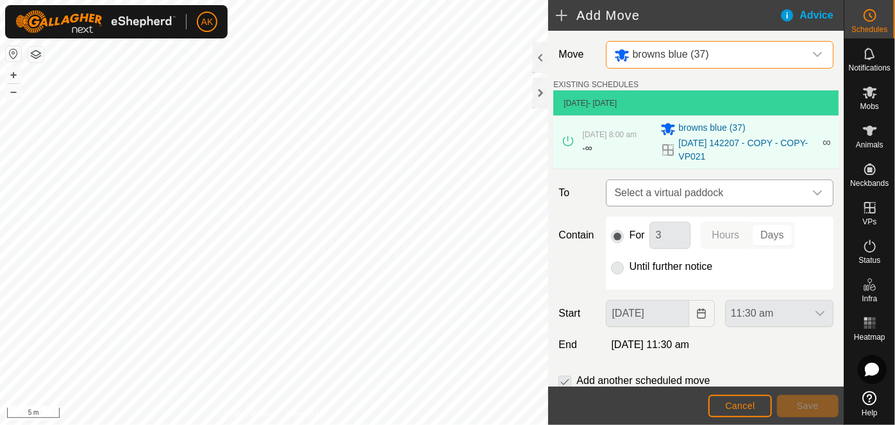
click at [636, 195] on span "Select a virtual paddock" at bounding box center [707, 193] width 196 height 26
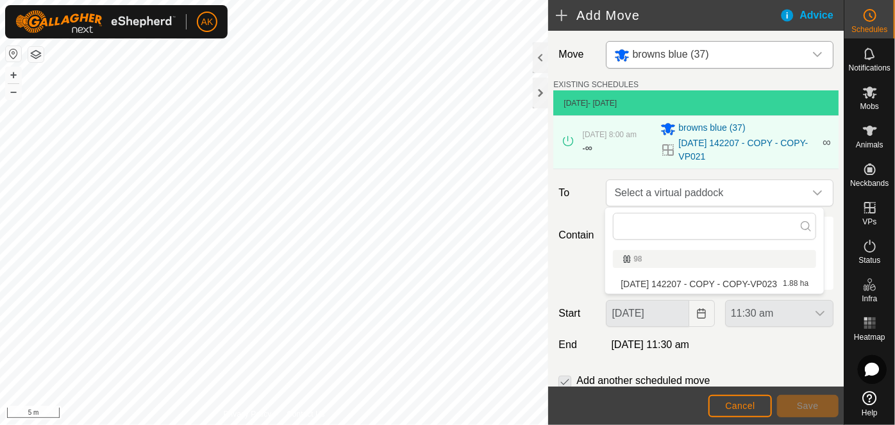
click at [667, 282] on li "2025-08-12 142207 - COPY - COPY-VP023 1.88 ha" at bounding box center [714, 284] width 203 height 19
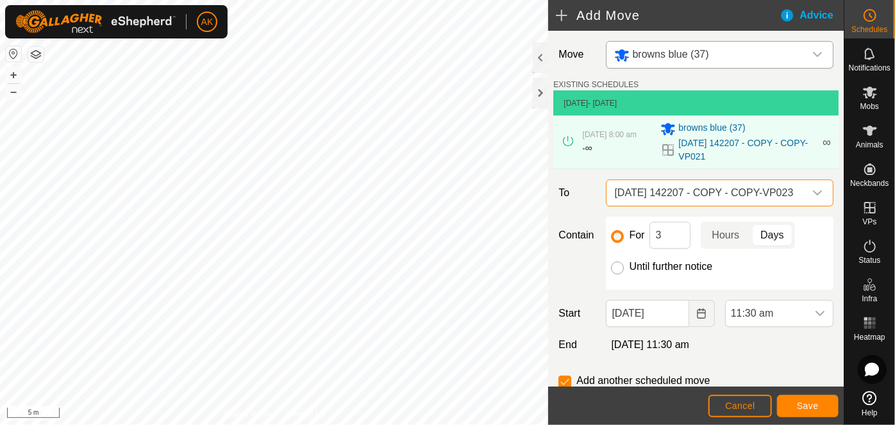
click at [616, 270] on input "Until further notice" at bounding box center [617, 268] width 13 height 13
radio input "true"
checkbox input "false"
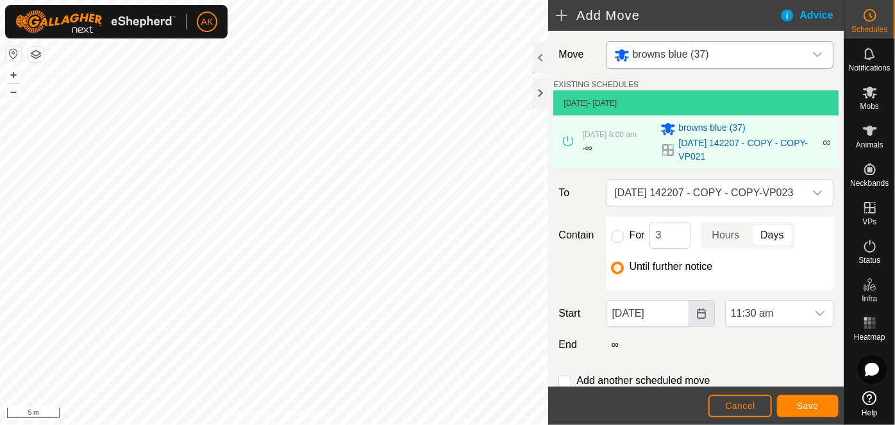
click at [701, 318] on button "Choose Date" at bounding box center [703, 313] width 26 height 27
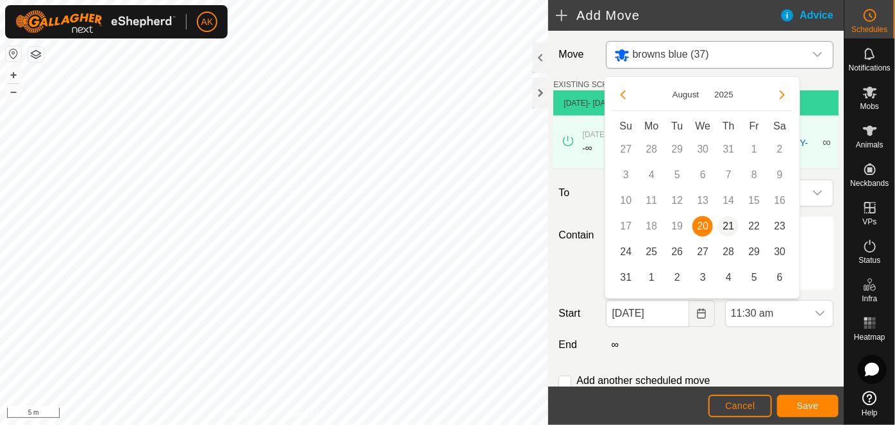
click at [727, 227] on span "21" at bounding box center [728, 226] width 21 height 21
type input "21 Aug, 2025"
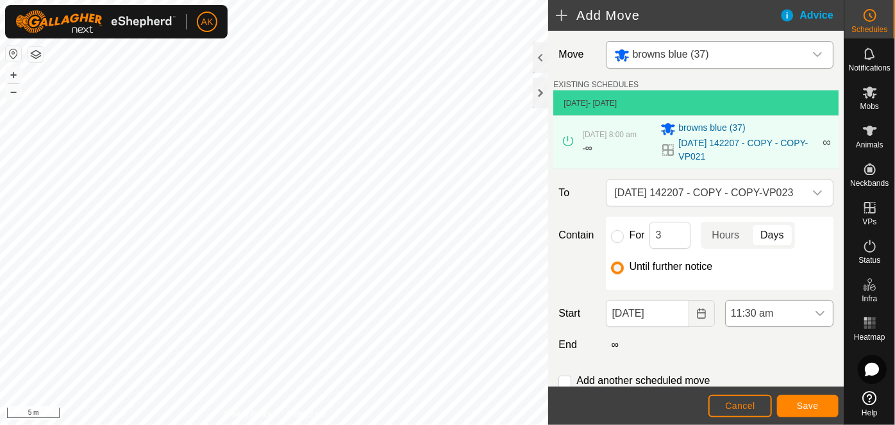
click at [768, 311] on span "11:30 am" at bounding box center [766, 314] width 81 height 26
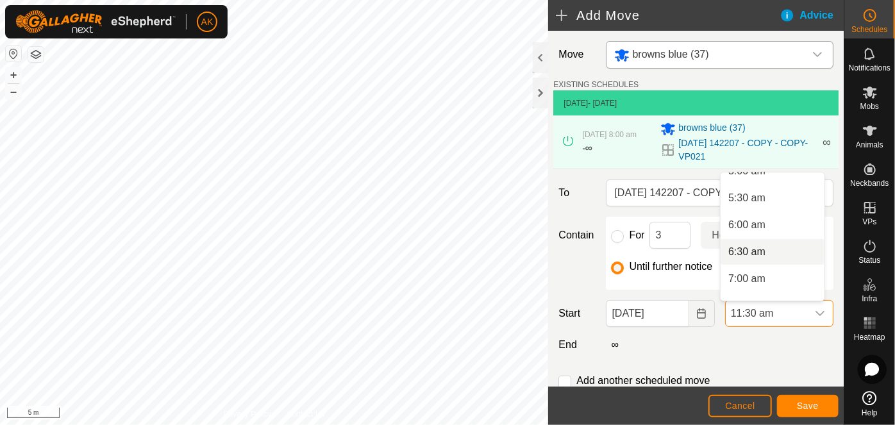
scroll to position [342, 0]
click at [745, 269] on li "8:00 am" at bounding box center [773, 275] width 104 height 26
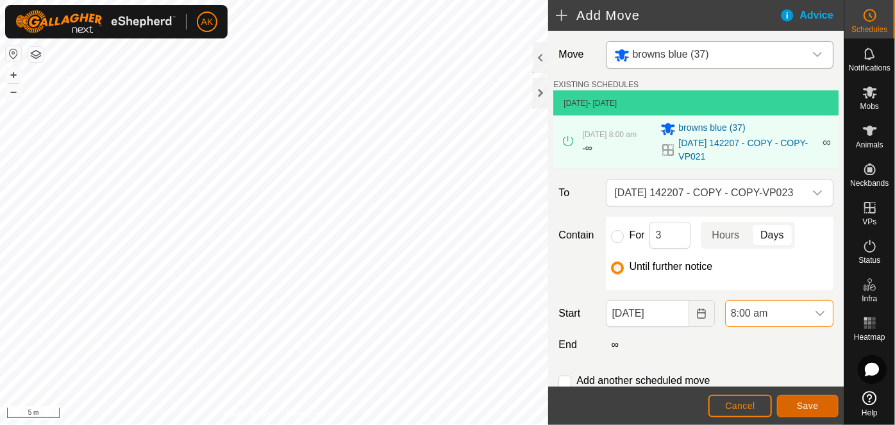
click at [804, 411] on span "Save" at bounding box center [808, 406] width 22 height 10
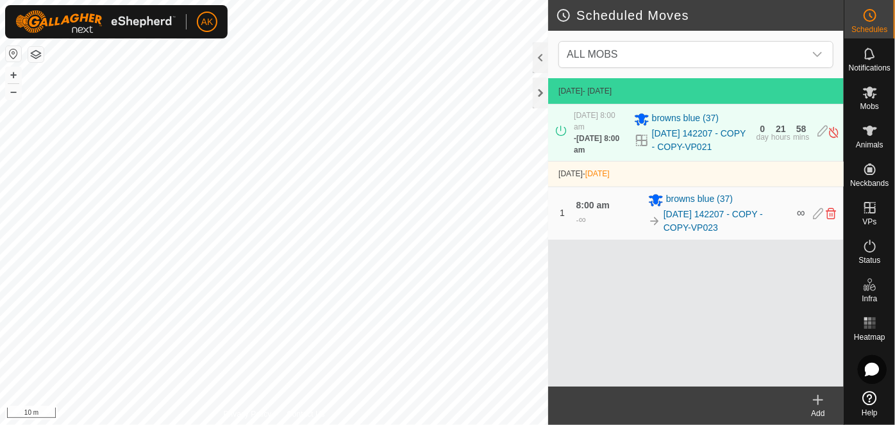
click at [564, 335] on div "Scheduled Moves ALL MOBS 20 Aug 2025 - Today 20 Aug 2025, 8:00 am - 21 Aug 2025…" at bounding box center [422, 212] width 844 height 425
click at [821, 398] on icon at bounding box center [818, 400] width 15 height 15
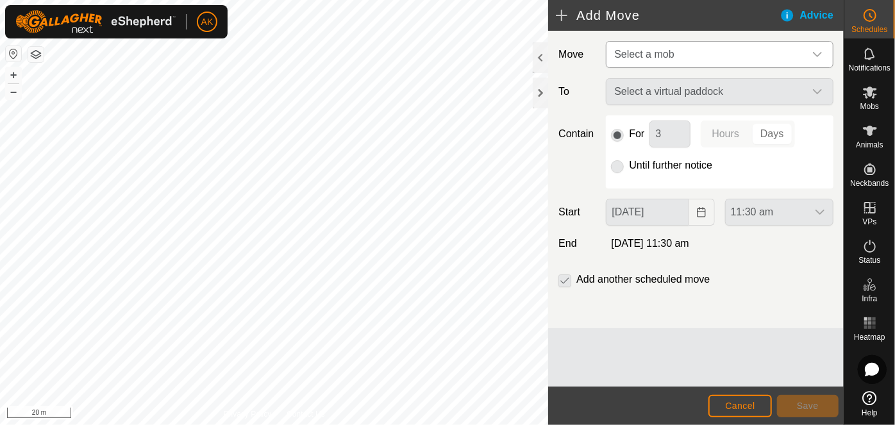
click at [634, 55] on span "Select a mob" at bounding box center [644, 54] width 60 height 11
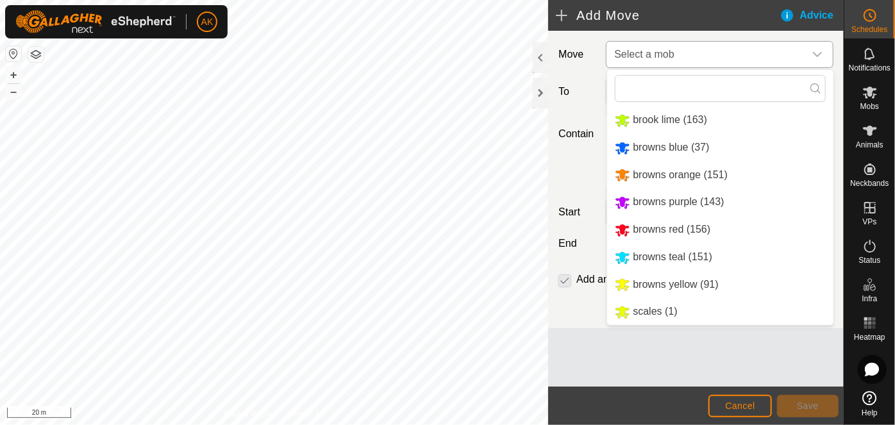
click at [629, 289] on li "browns yellow (91)" at bounding box center [720, 285] width 226 height 26
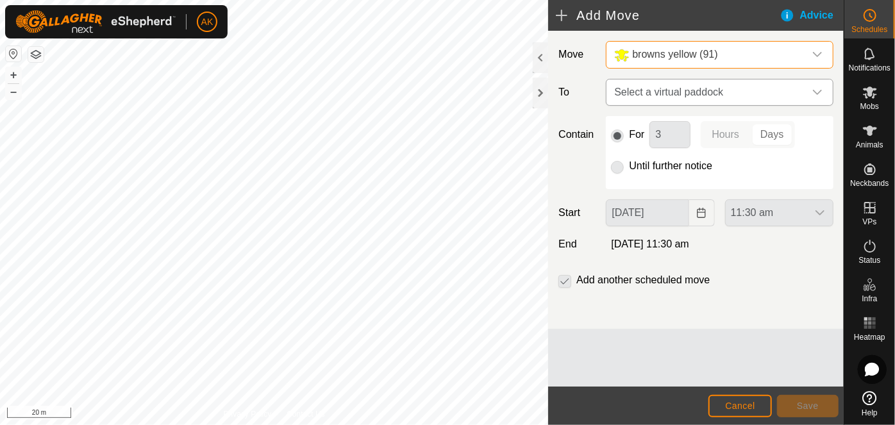
click at [623, 93] on span "Select a virtual paddock" at bounding box center [707, 93] width 196 height 26
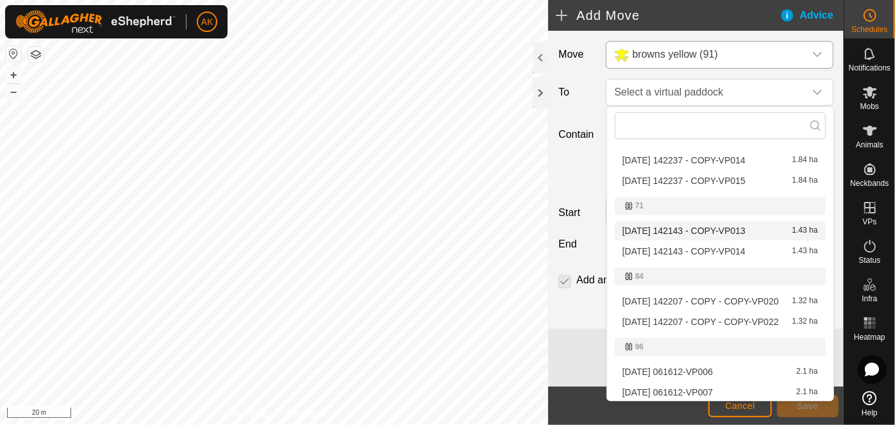
scroll to position [216, 0]
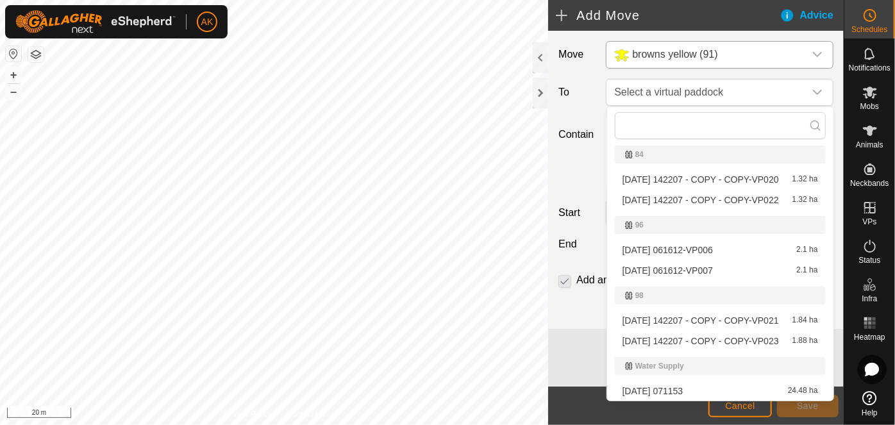
click at [665, 267] on li "2025-08-15 061612-VP007 2.1 ha" at bounding box center [720, 270] width 211 height 19
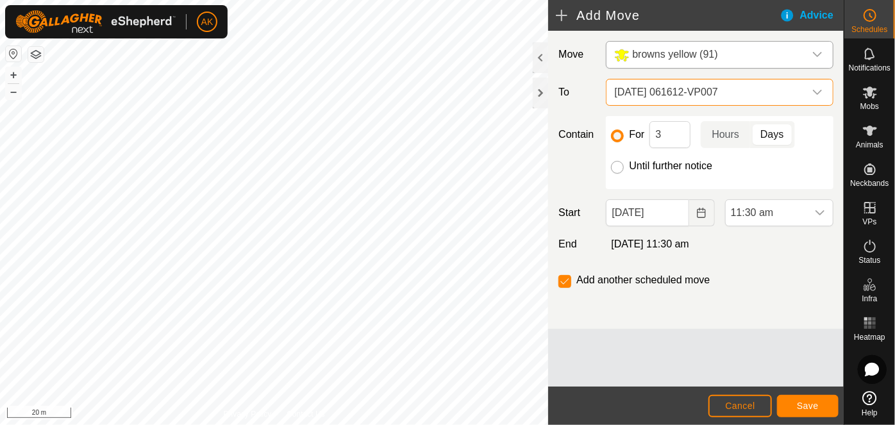
click at [621, 168] on input "Until further notice" at bounding box center [617, 167] width 13 height 13
radio input "true"
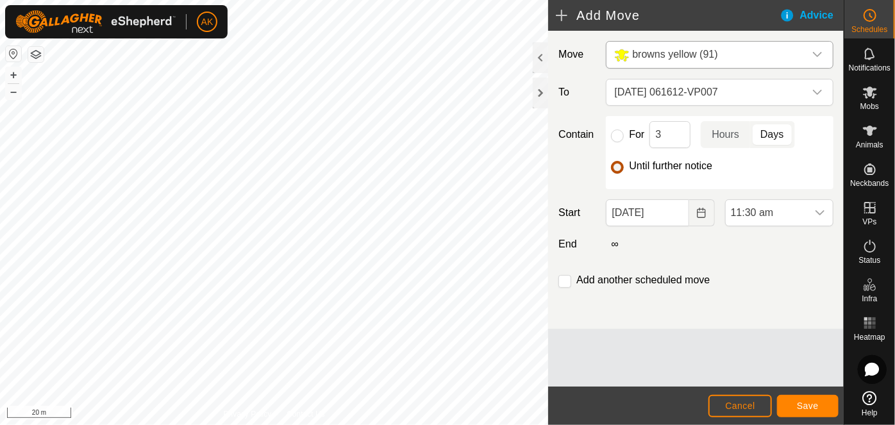
checkbox input "false"
click at [699, 214] on icon "Choose Date" at bounding box center [702, 213] width 10 height 10
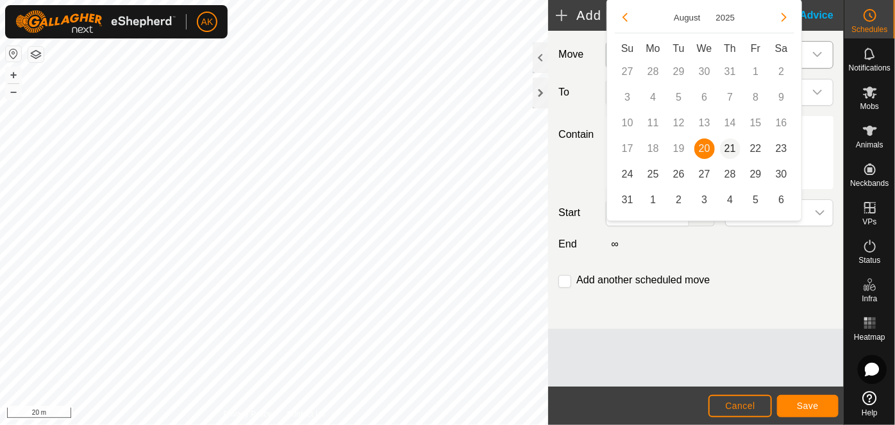
click at [732, 150] on span "21" at bounding box center [730, 149] width 21 height 21
type input "21 Aug, 2025"
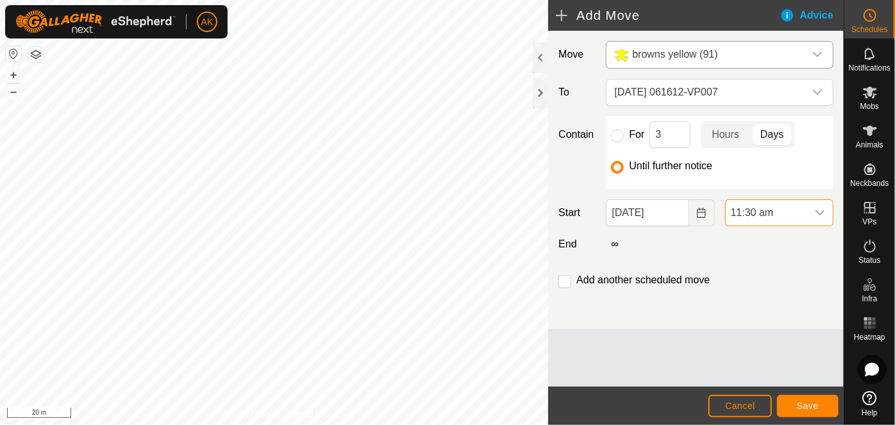
click at [776, 212] on span "11:30 am" at bounding box center [766, 213] width 81 height 26
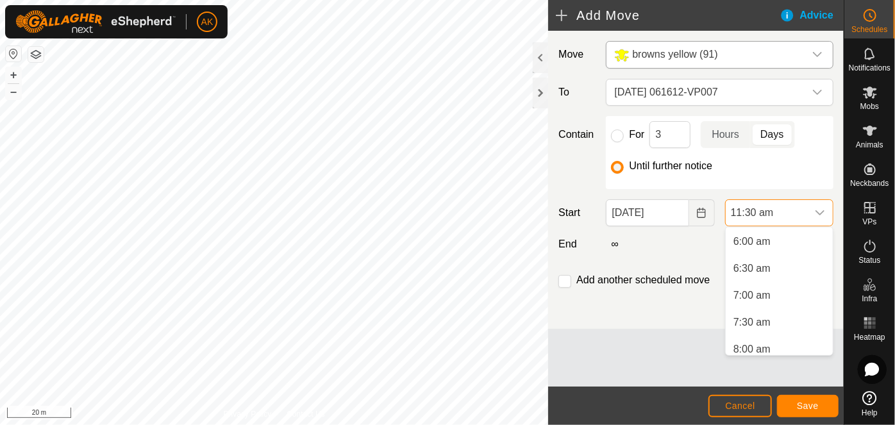
scroll to position [350, 0]
click at [754, 321] on li "8:00 am" at bounding box center [779, 322] width 107 height 26
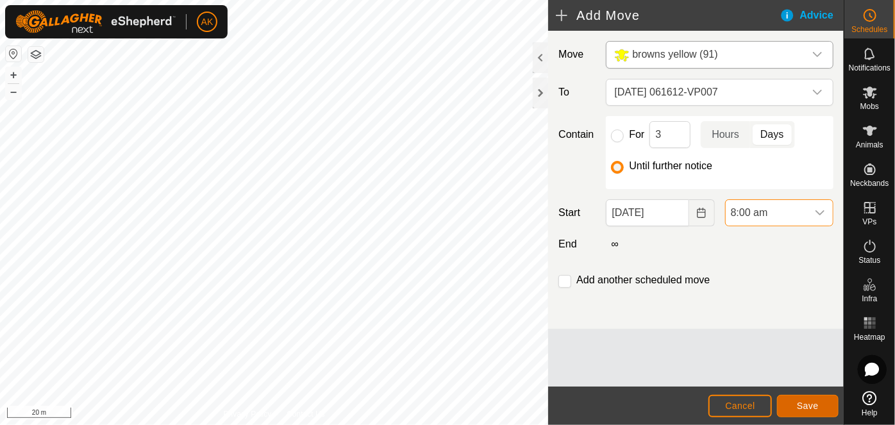
click at [811, 407] on span "Save" at bounding box center [808, 406] width 22 height 10
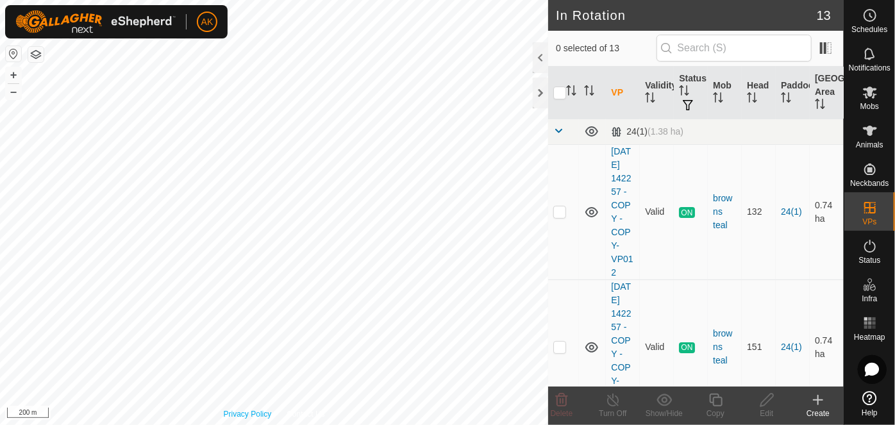
checkbox input "true"
click at [718, 405] on icon at bounding box center [716, 400] width 16 height 15
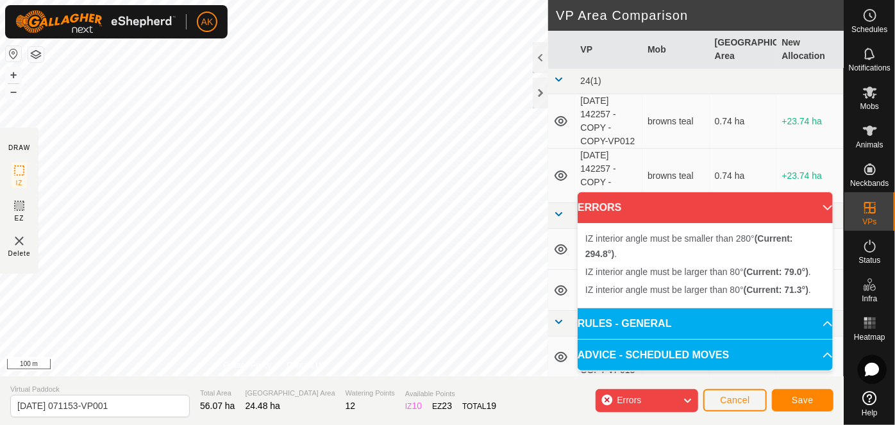
click at [256, 317] on div "IZ interior angle must be larger than 80° (Current: 71.3°) . + – ⇧ i 100 m" at bounding box center [274, 188] width 548 height 377
drag, startPoint x: 217, startPoint y: 183, endPoint x: 292, endPoint y: 369, distance: 200.6
click at [293, 369] on div "Privacy Policy Contact Us IZ interior angle must be larger than 80° (Current: 6…" at bounding box center [274, 188] width 548 height 377
click at [324, 289] on div "IZ interior angle must be larger than 80° (Current: 67.8°) . + – ⇧ i 50 m" at bounding box center [274, 188] width 548 height 377
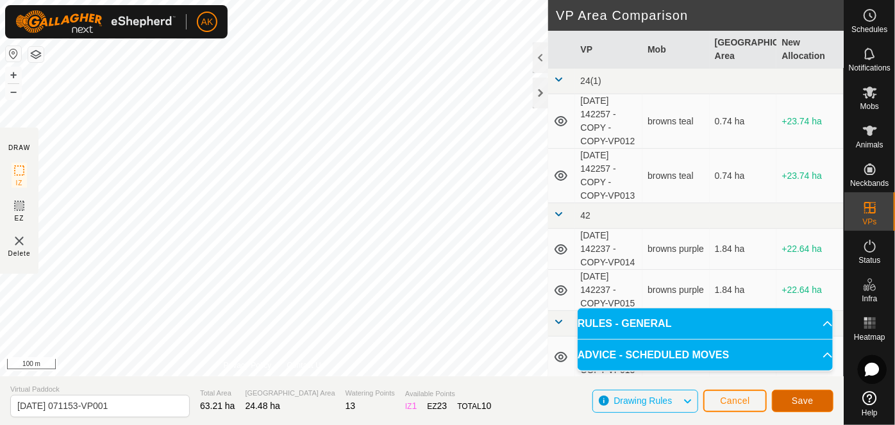
click at [812, 402] on span "Save" at bounding box center [803, 401] width 22 height 10
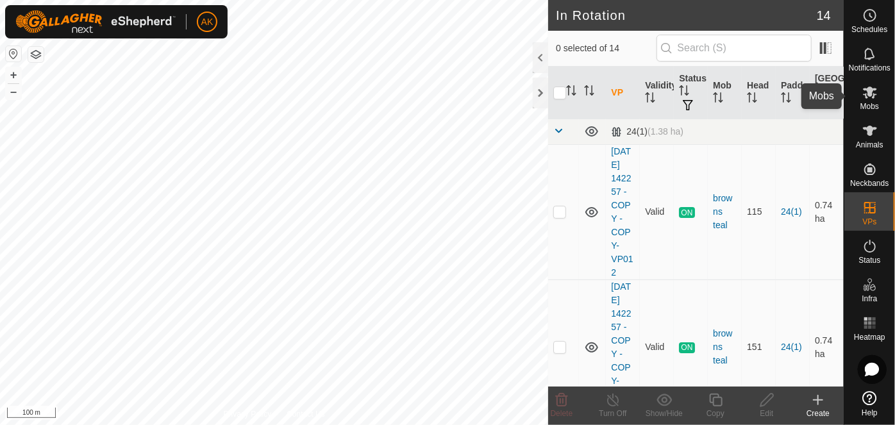
click at [868, 91] on icon at bounding box center [870, 93] width 14 height 12
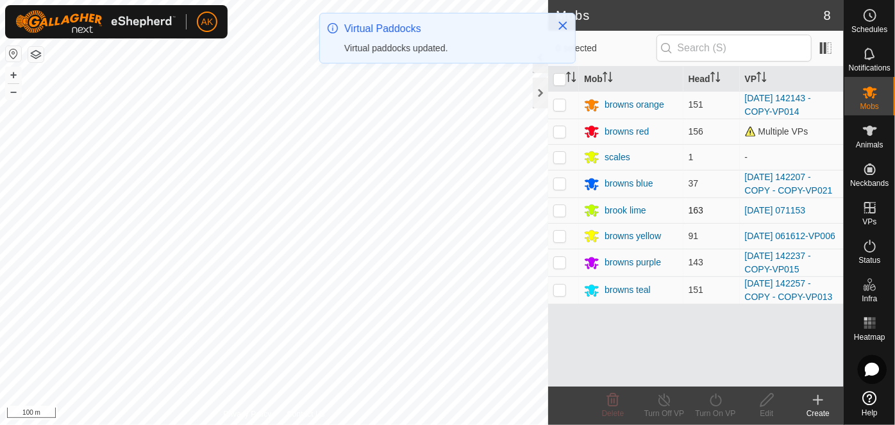
click at [563, 209] on p-checkbox at bounding box center [560, 210] width 13 height 10
checkbox input "true"
click at [715, 404] on icon at bounding box center [716, 400] width 16 height 15
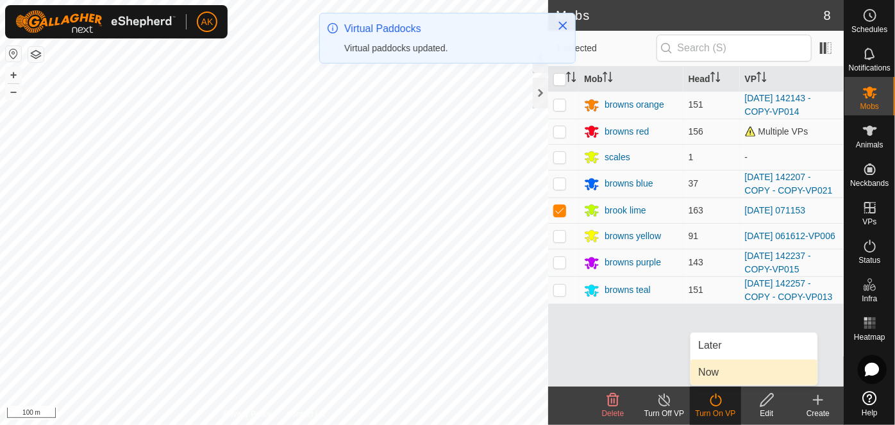
click at [704, 369] on link "Now" at bounding box center [754, 373] width 127 height 26
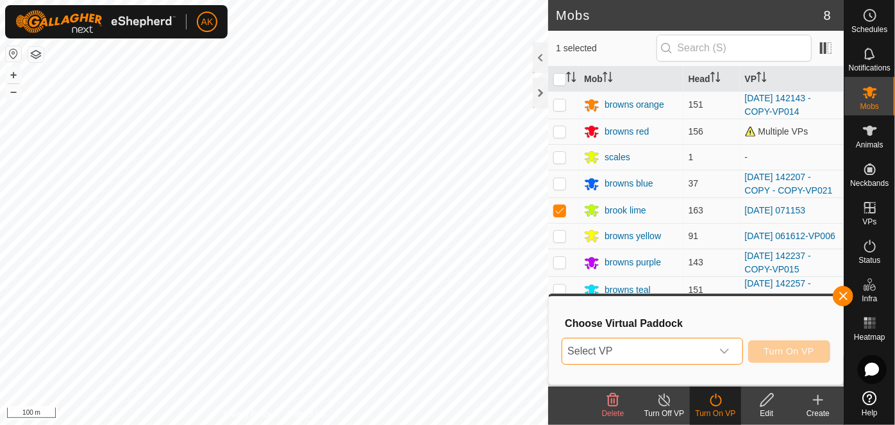
click at [651, 351] on span "Select VP" at bounding box center [637, 352] width 149 height 26
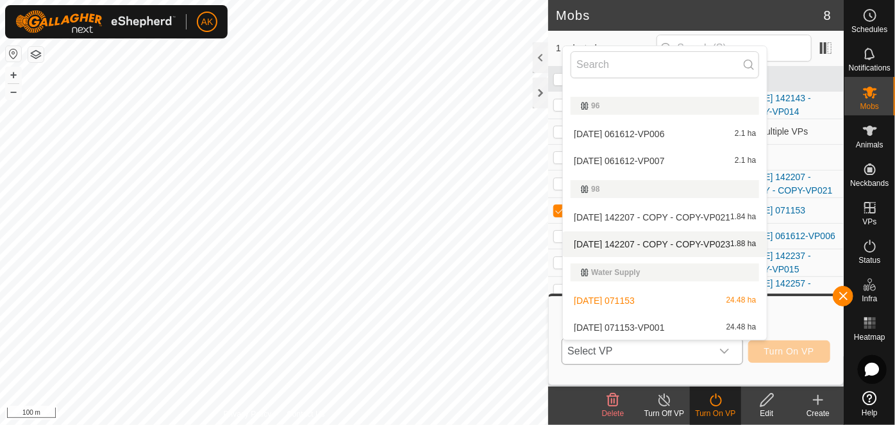
scroll to position [326, 0]
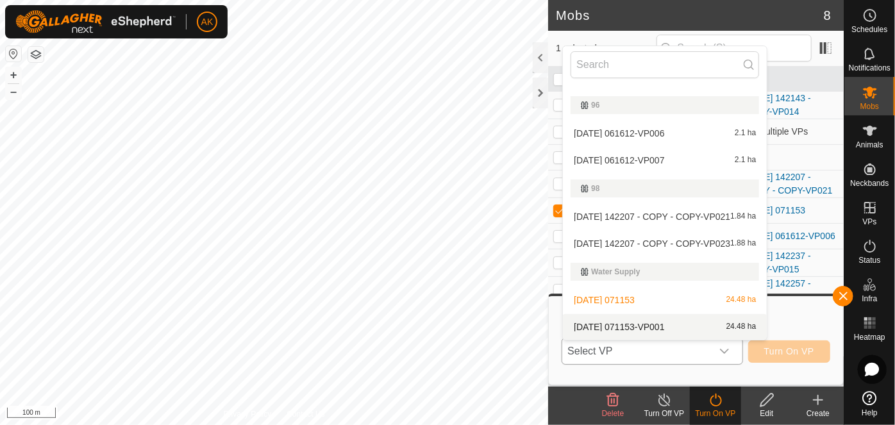
click at [612, 325] on li "2025-08-11 071153-VP001 24.48 ha" at bounding box center [665, 327] width 204 height 26
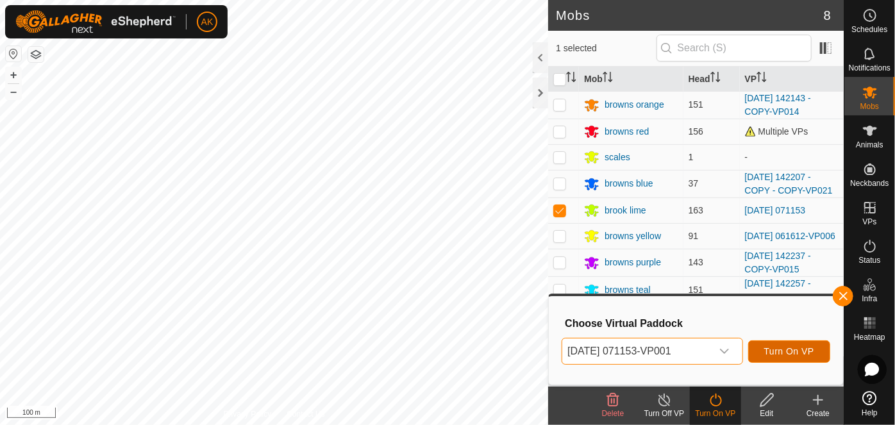
click at [802, 355] on span "Turn On VP" at bounding box center [790, 351] width 50 height 10
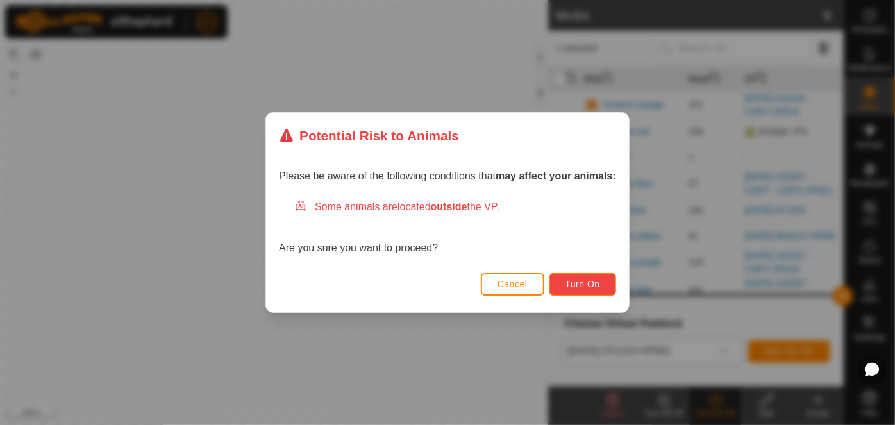
click at [589, 292] on button "Turn On" at bounding box center [583, 284] width 67 height 22
